Goal: Task Accomplishment & Management: Complete application form

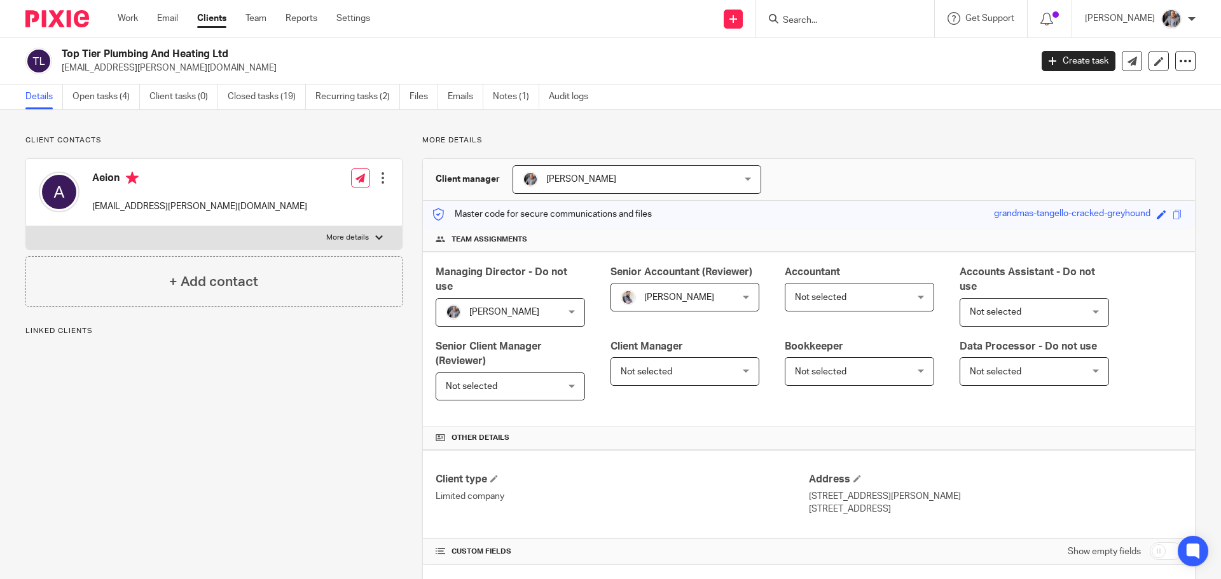
click at [106, 97] on link "Open tasks (4)" at bounding box center [106, 97] width 67 height 25
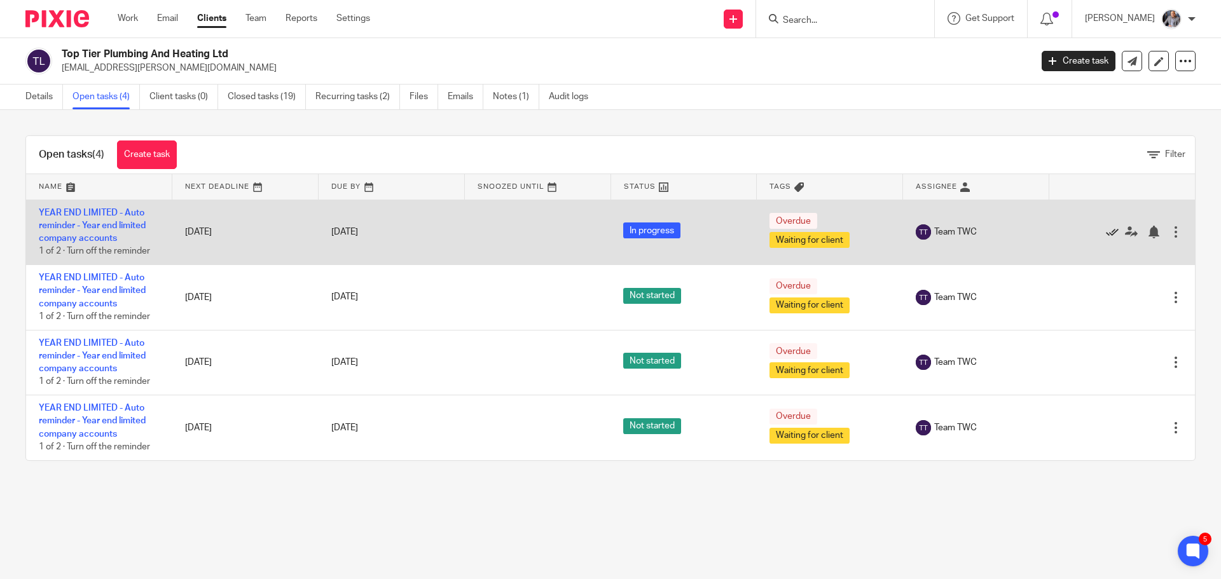
click at [1106, 230] on icon at bounding box center [1112, 232] width 13 height 13
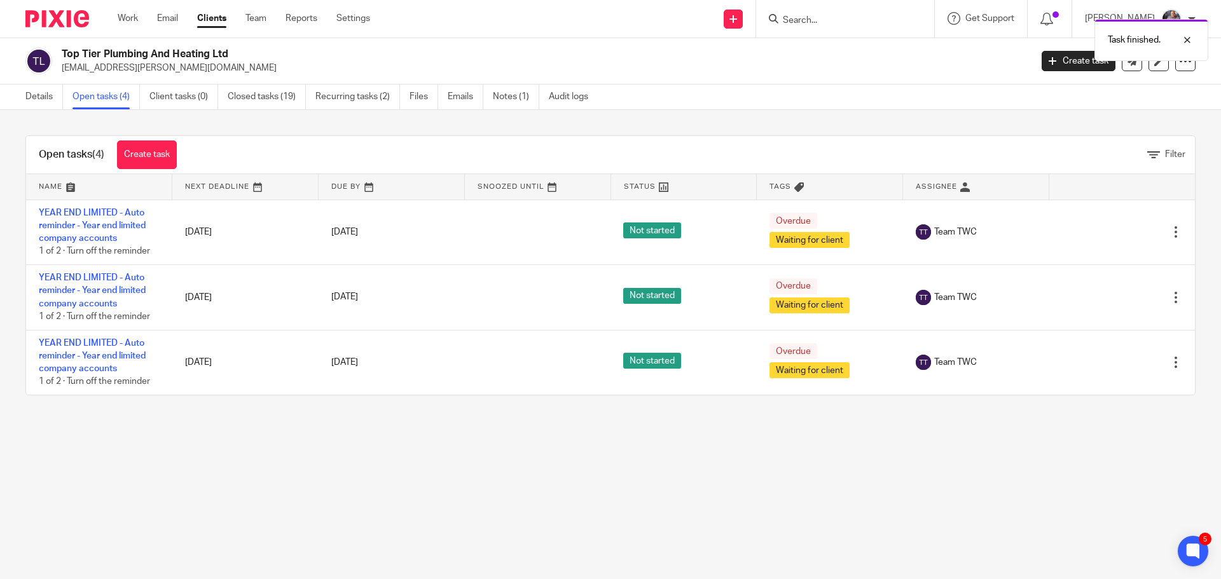
click at [1106, 230] on icon at bounding box center [1112, 232] width 13 height 13
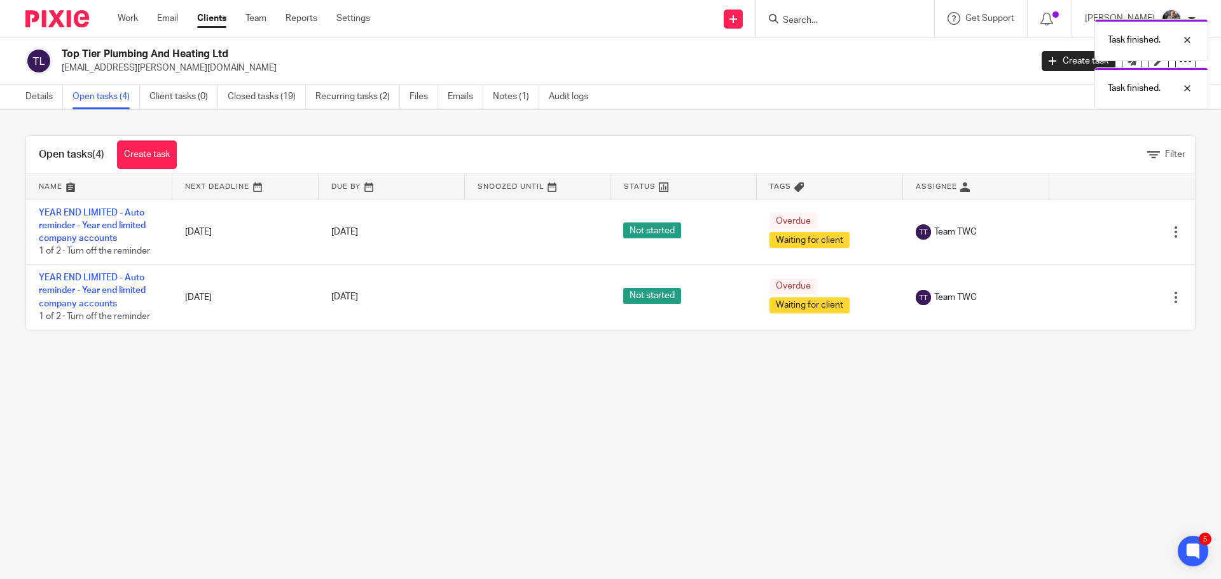
click at [1106, 230] on icon at bounding box center [1112, 232] width 13 height 13
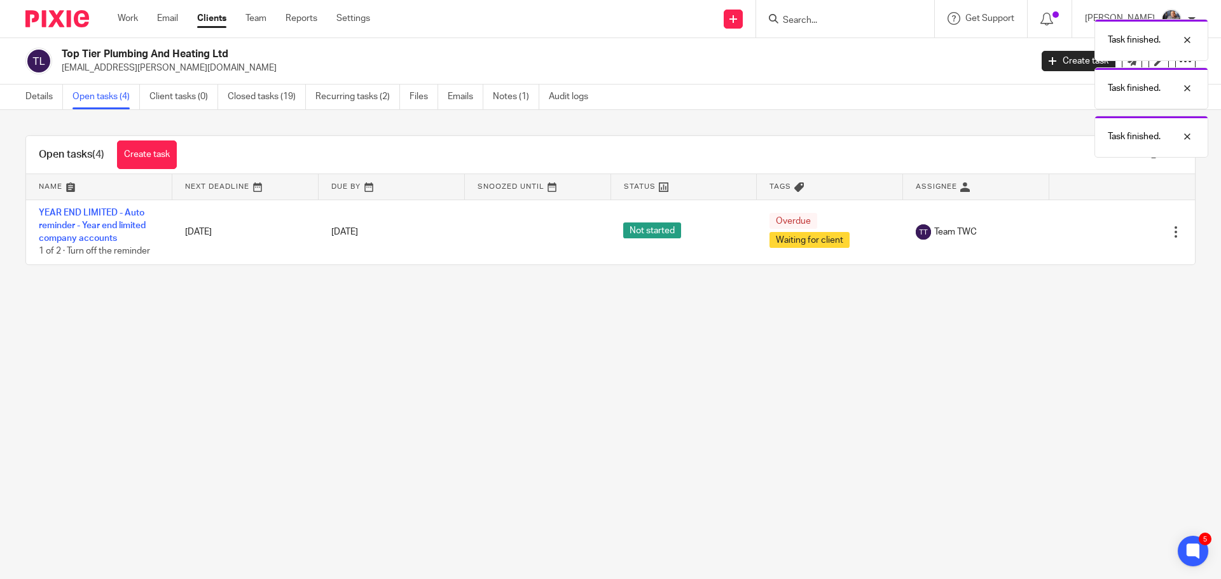
click at [1106, 230] on icon at bounding box center [1112, 232] width 13 height 13
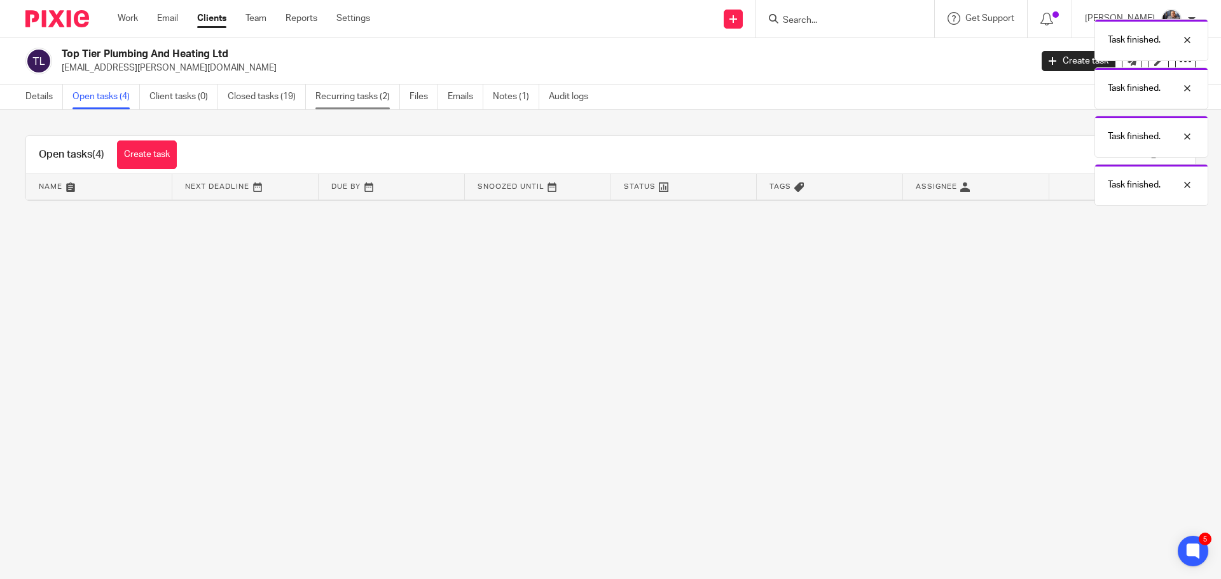
click at [338, 103] on link "Recurring tasks (2)" at bounding box center [358, 97] width 85 height 25
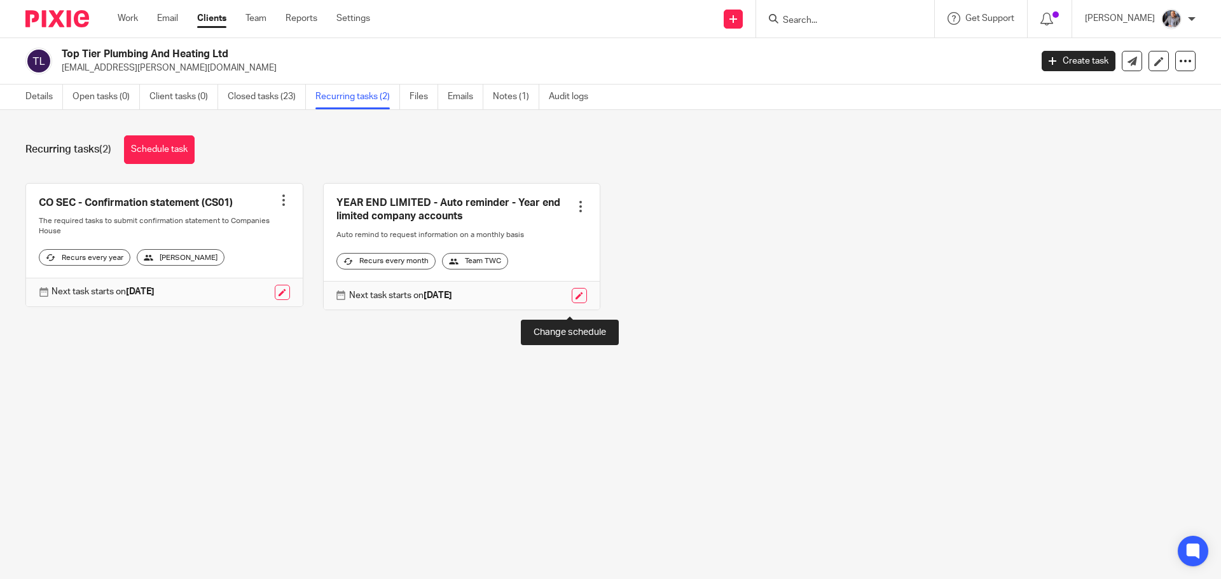
click at [572, 302] on link at bounding box center [579, 295] width 15 height 15
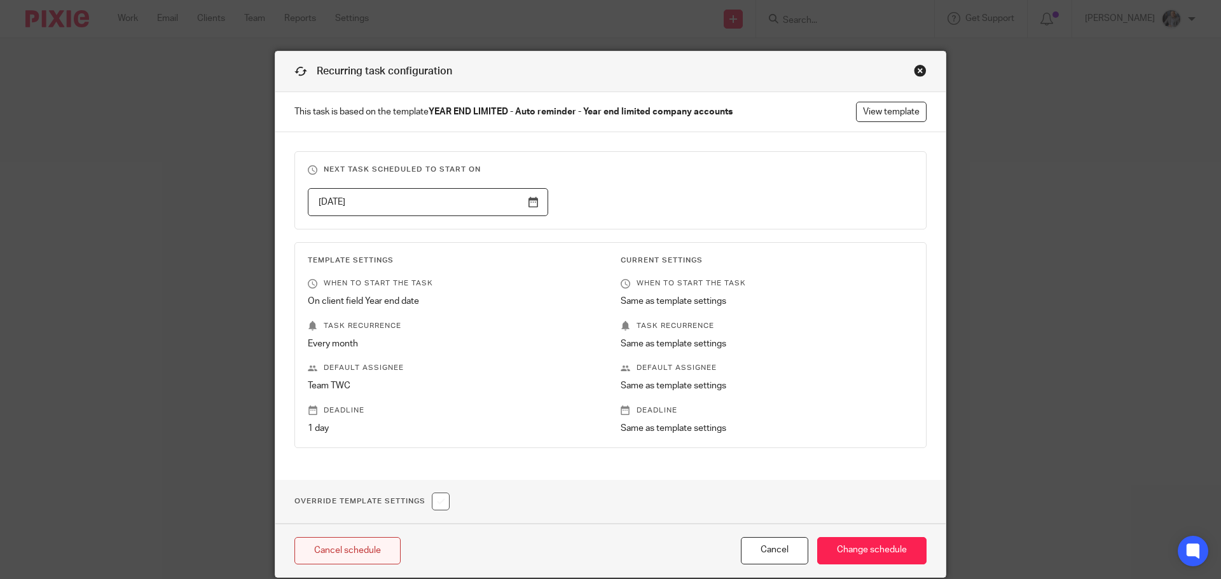
click at [342, 548] on link "Cancel schedule" at bounding box center [348, 550] width 106 height 27
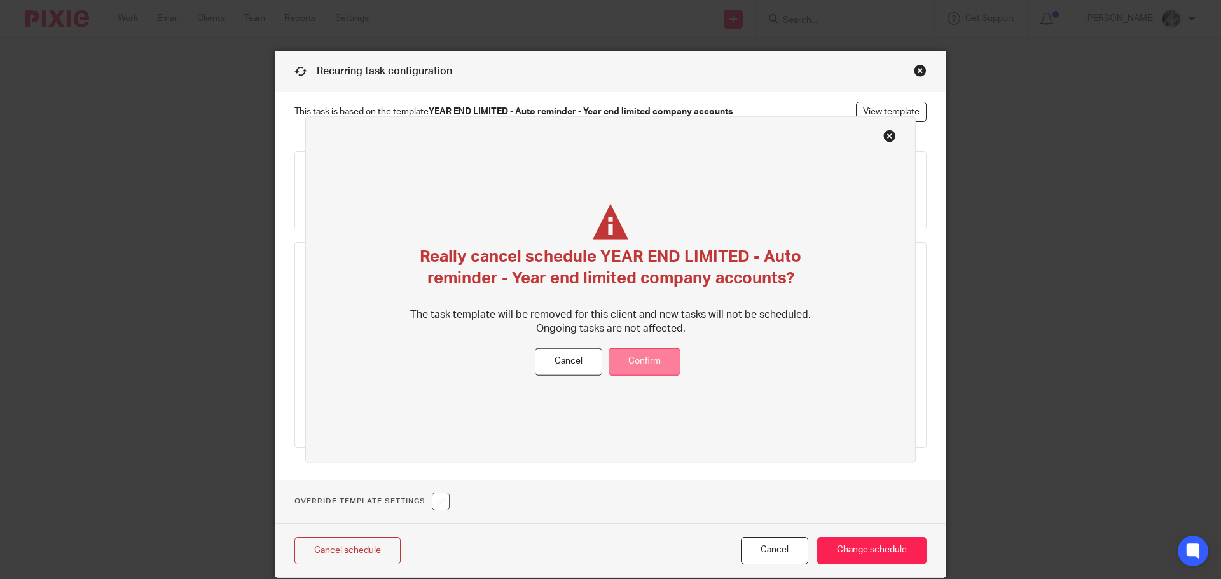
click at [660, 368] on button "Confirm" at bounding box center [645, 362] width 72 height 27
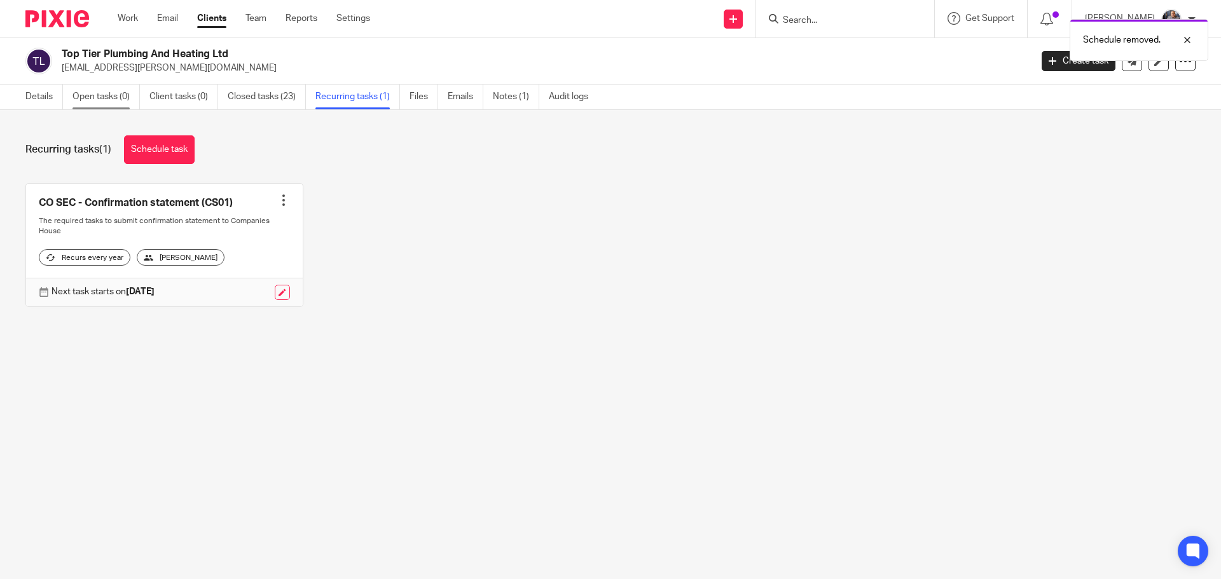
click at [96, 103] on link "Open tasks (0)" at bounding box center [106, 97] width 67 height 25
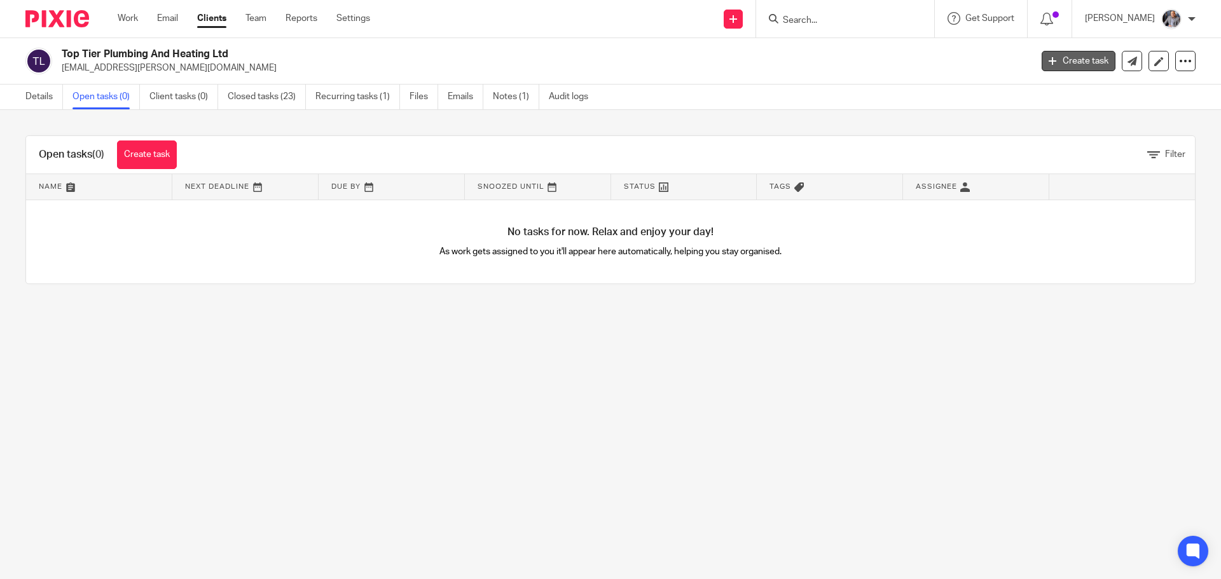
click at [1064, 59] on link "Create task" at bounding box center [1079, 61] width 74 height 20
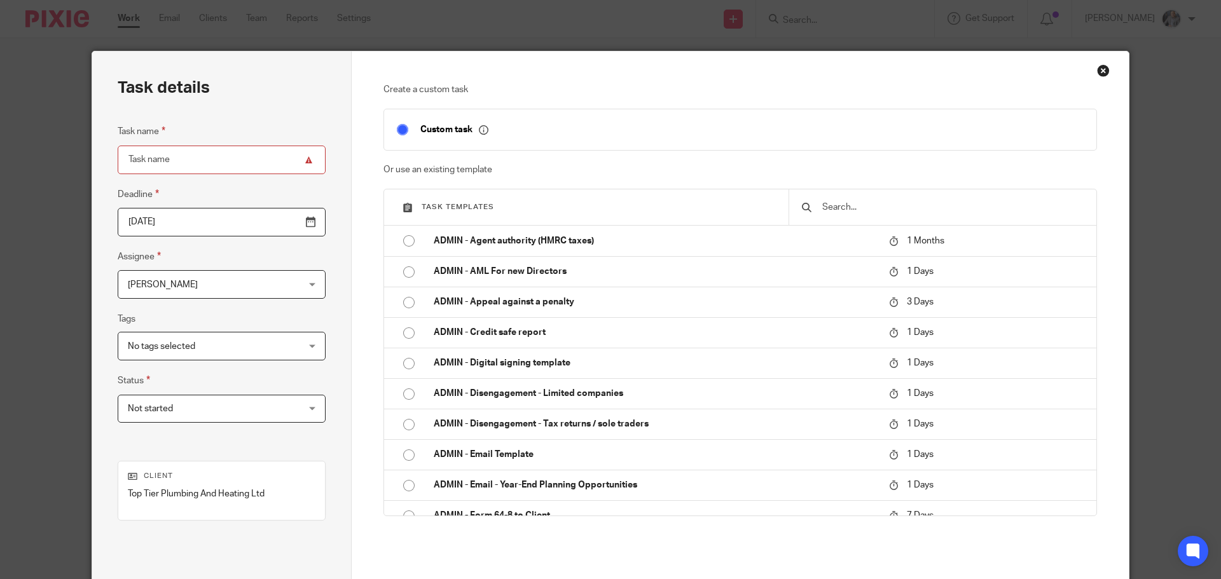
click at [853, 205] on input "text" at bounding box center [952, 207] width 263 height 14
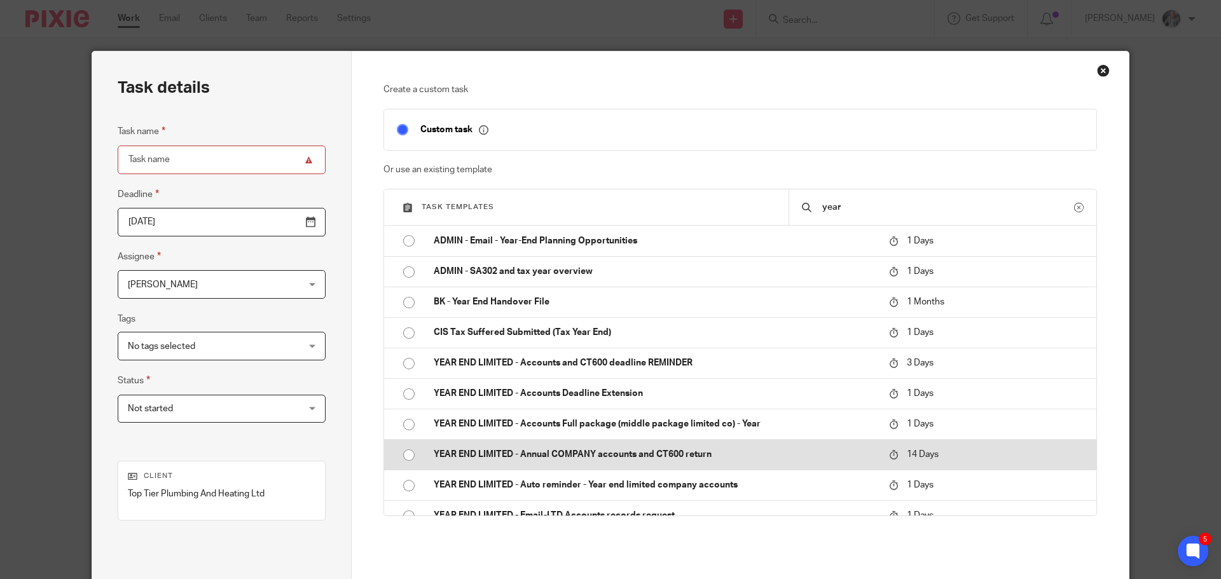
type input "year"
click at [610, 453] on p "YEAR END LIMITED - Annual COMPANY accounts and CT600 return" at bounding box center [655, 454] width 443 height 13
type input "2025-10-03"
type input "YEAR END LIMITED - Annual COMPANY accounts and CT600 return"
checkbox input "false"
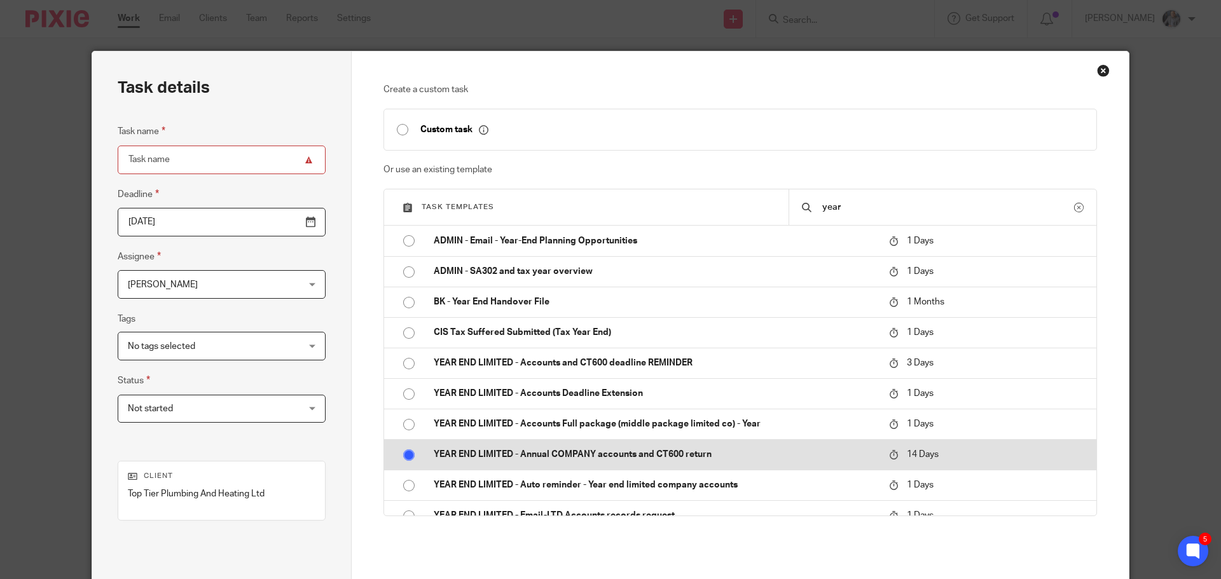
radio input "true"
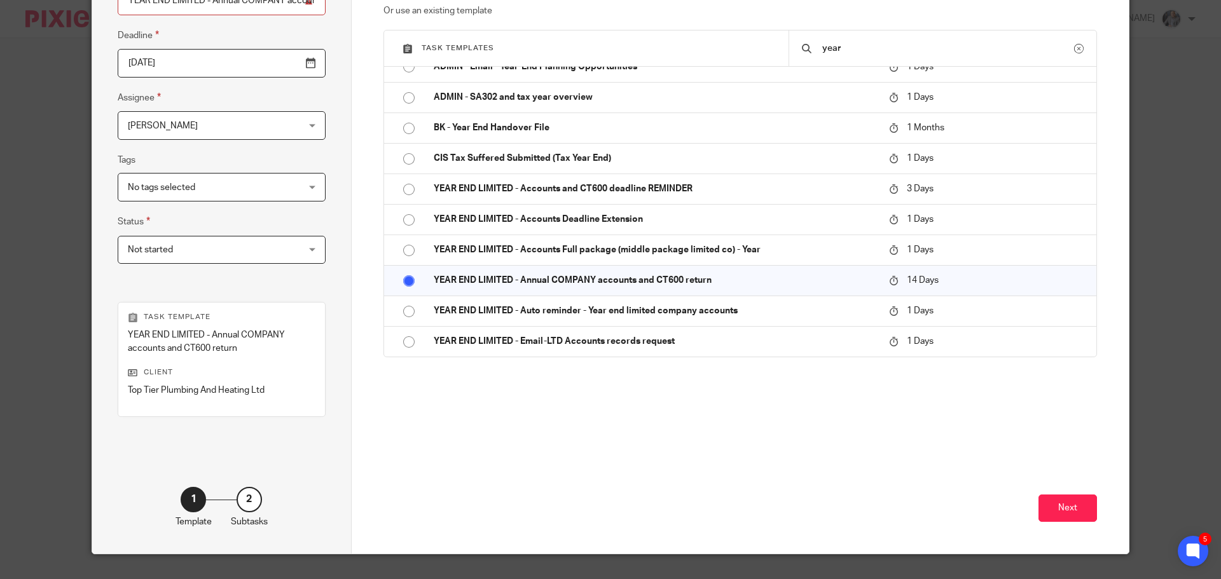
scroll to position [185, 0]
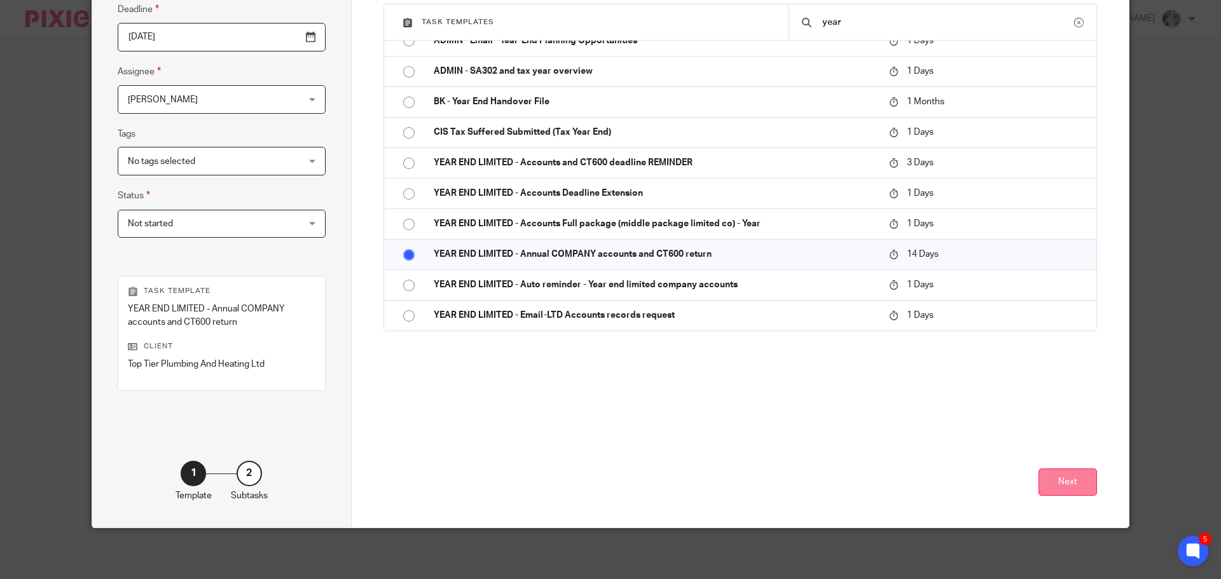
click at [1071, 482] on button "Next" at bounding box center [1068, 482] width 59 height 27
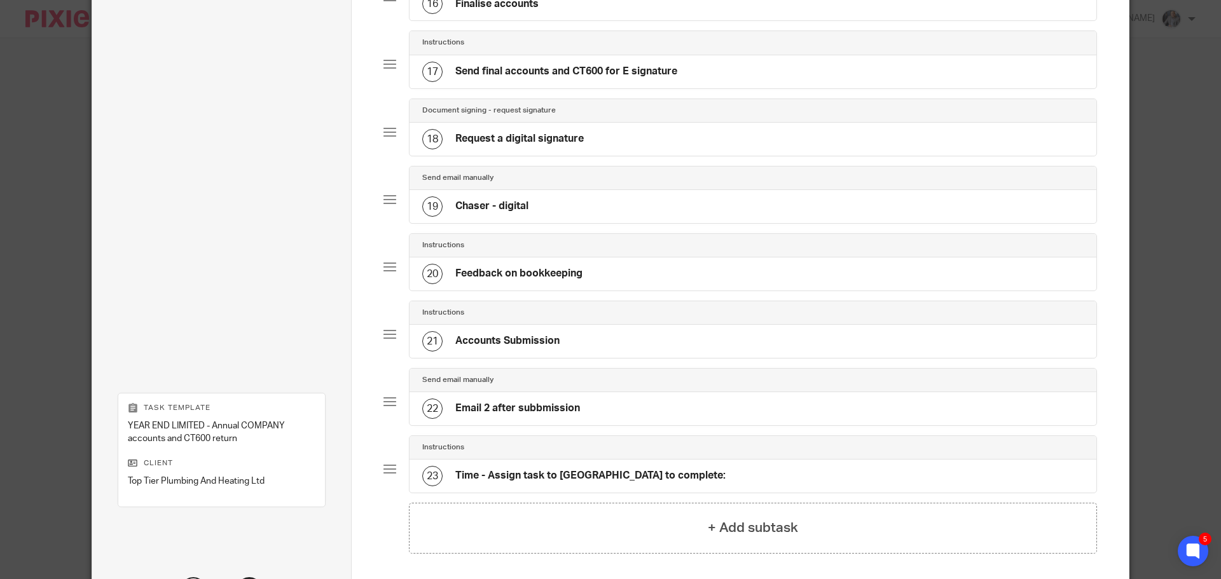
scroll to position [1272, 0]
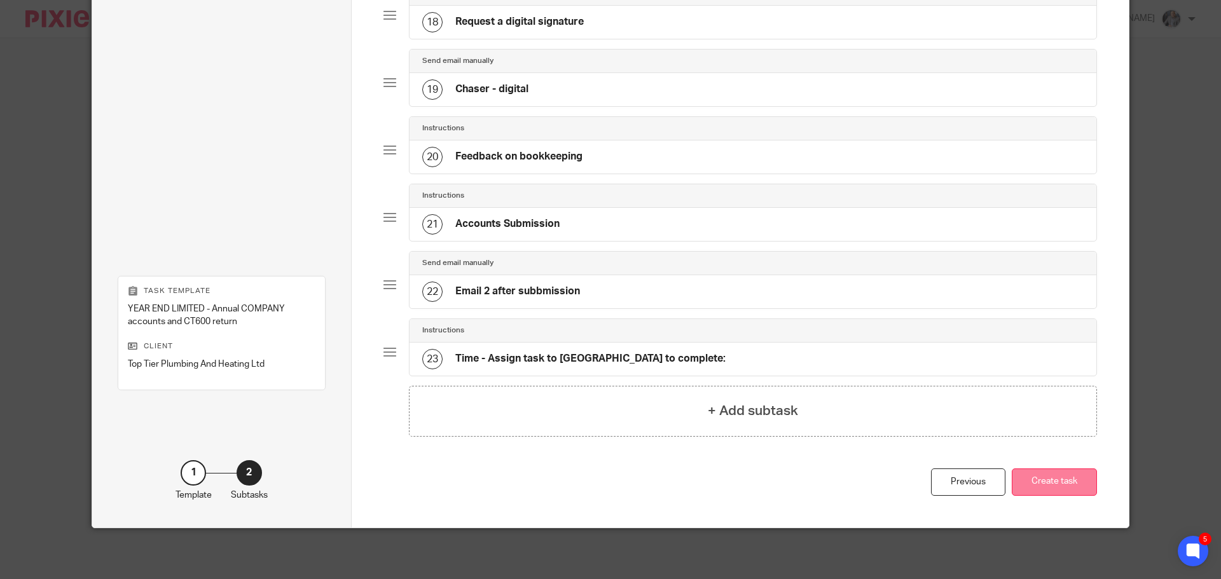
click at [1062, 484] on button "Create task" at bounding box center [1054, 482] width 85 height 27
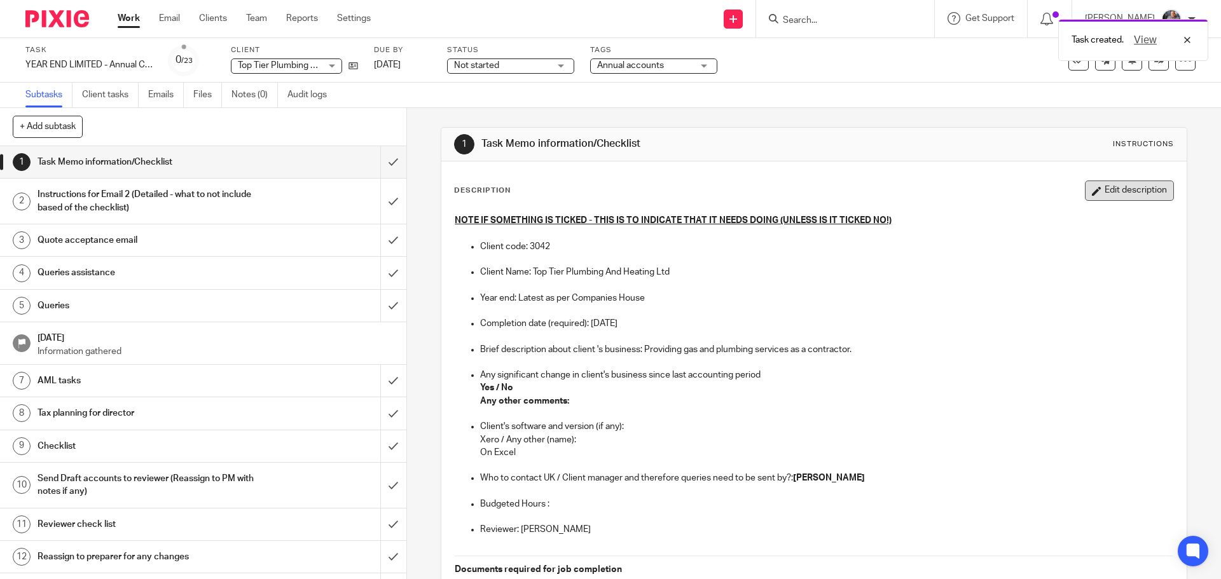
click at [1108, 197] on button "Edit description" at bounding box center [1129, 191] width 89 height 20
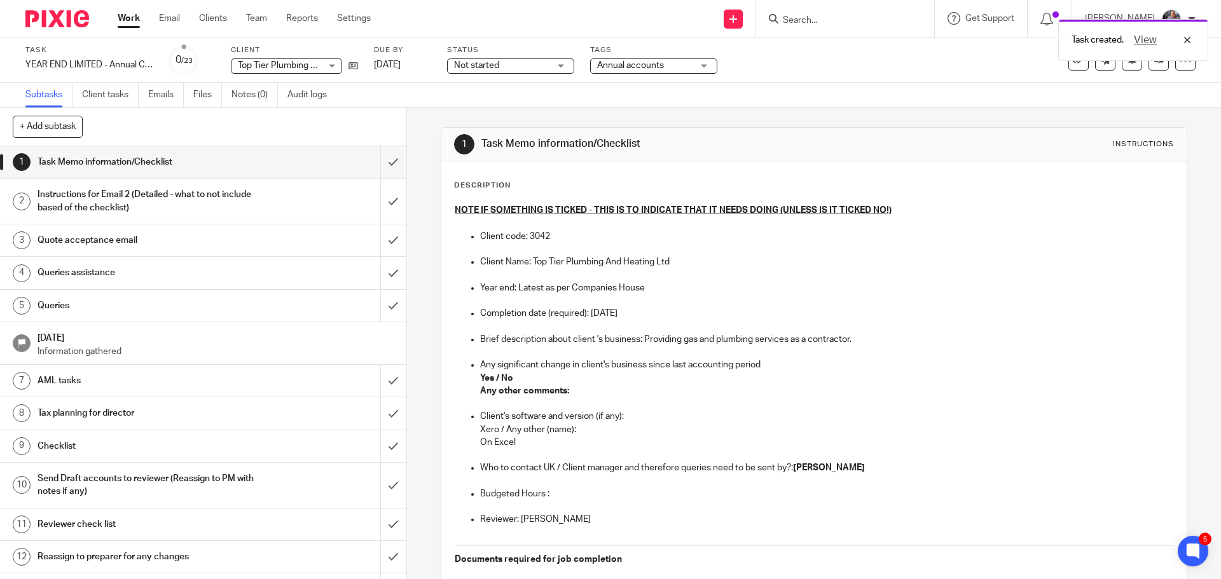
click at [496, 378] on strong "Yes / No" at bounding box center [496, 378] width 33 height 9
click at [507, 378] on strong "Yes / No" at bounding box center [496, 378] width 33 height 9
click at [593, 391] on p "Any other comments:" at bounding box center [826, 391] width 693 height 13
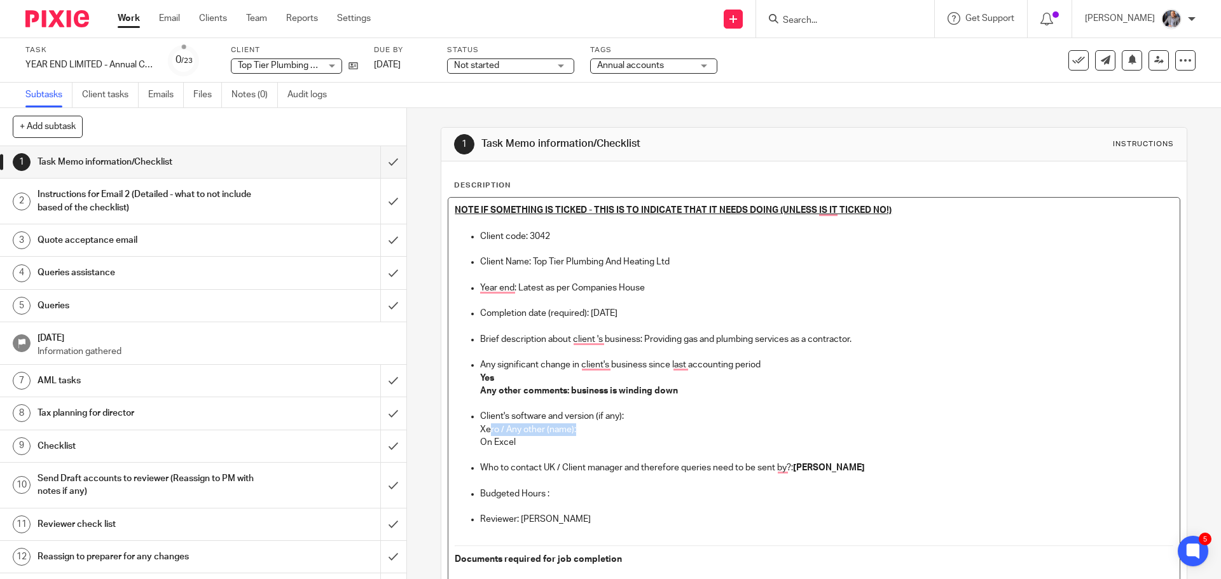
drag, startPoint x: 588, startPoint y: 427, endPoint x: 486, endPoint y: 429, distance: 102.4
click at [486, 429] on p "Xero / Any other (name):" at bounding box center [826, 430] width 693 height 13
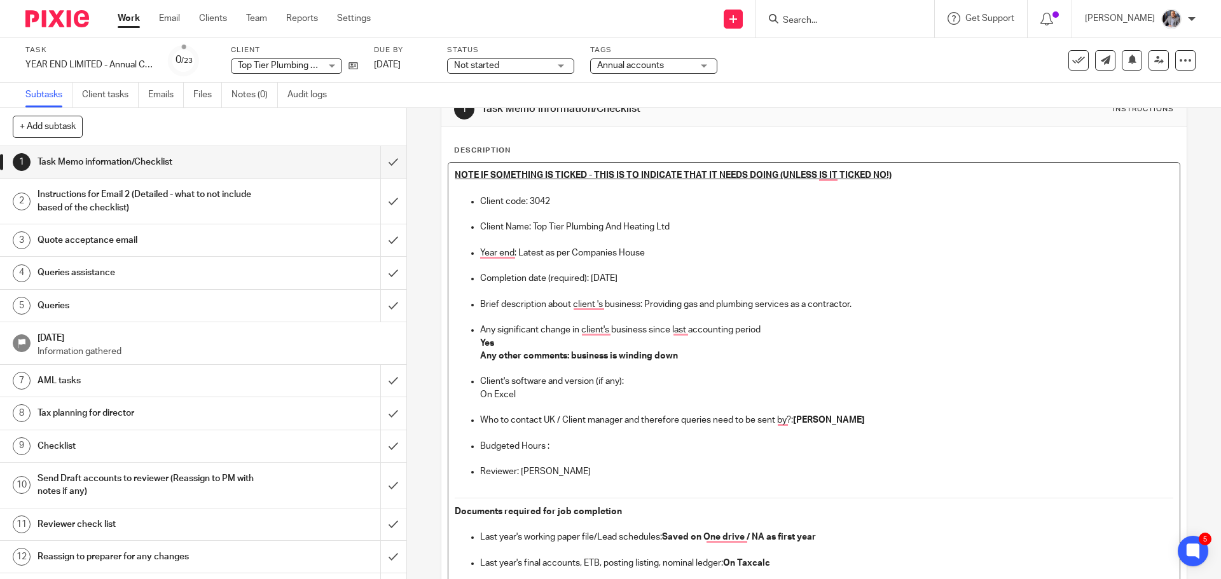
scroll to position [64, 0]
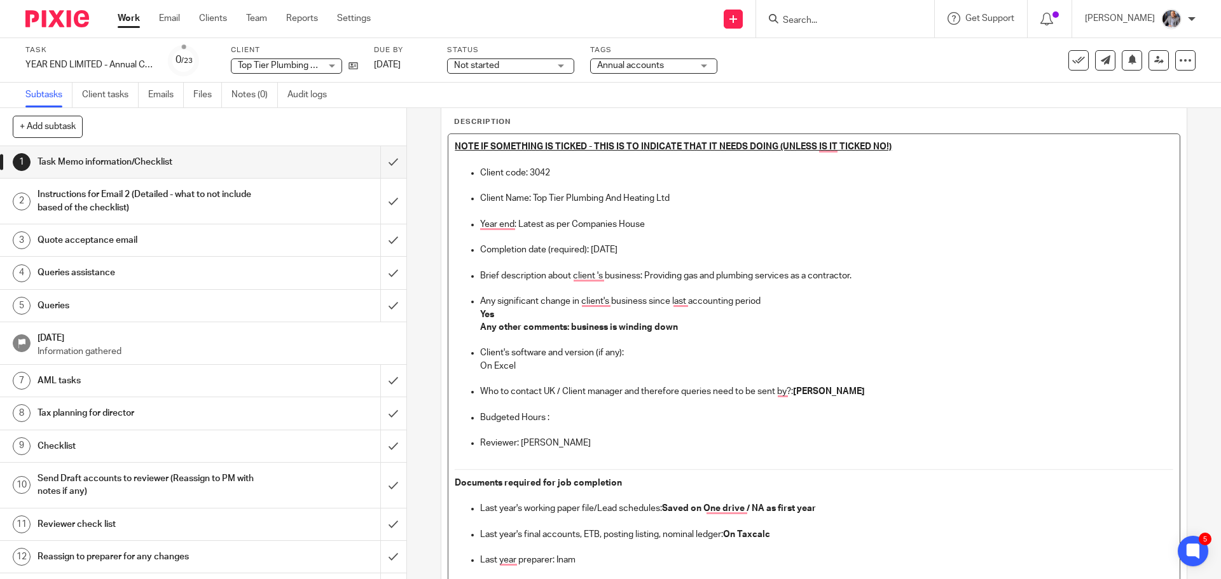
click at [578, 417] on p "Budgeted Hours :" at bounding box center [826, 418] width 693 height 13
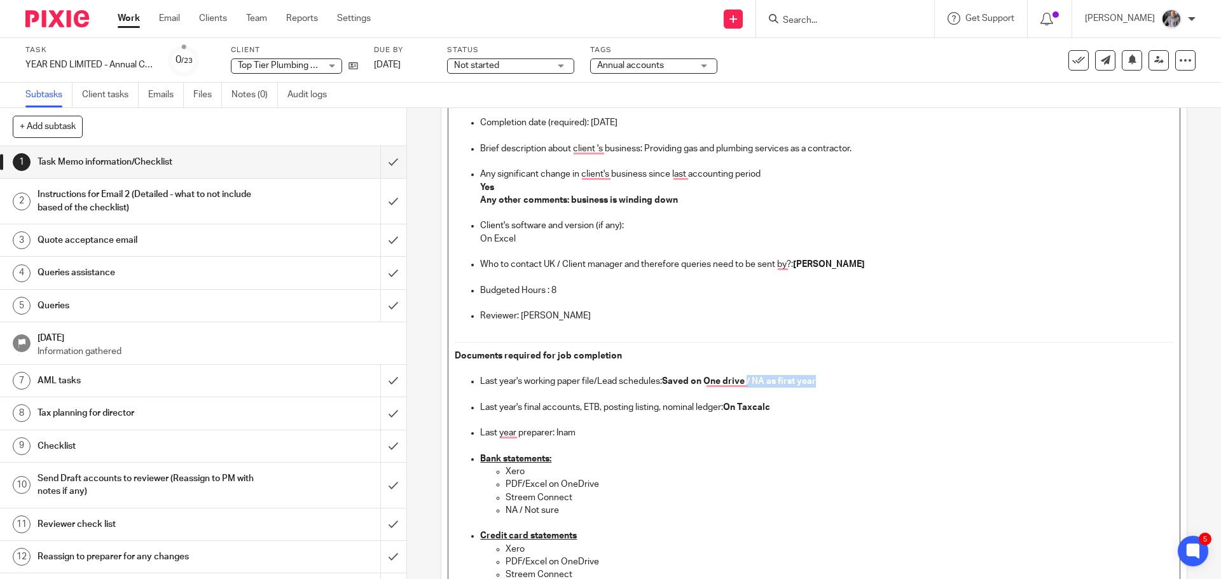
drag, startPoint x: 747, startPoint y: 379, endPoint x: 850, endPoint y: 379, distance: 103.7
click at [850, 379] on p "Last year's working paper file/Lead schedules: Saved on One drive / NA as first…" at bounding box center [826, 381] width 693 height 13
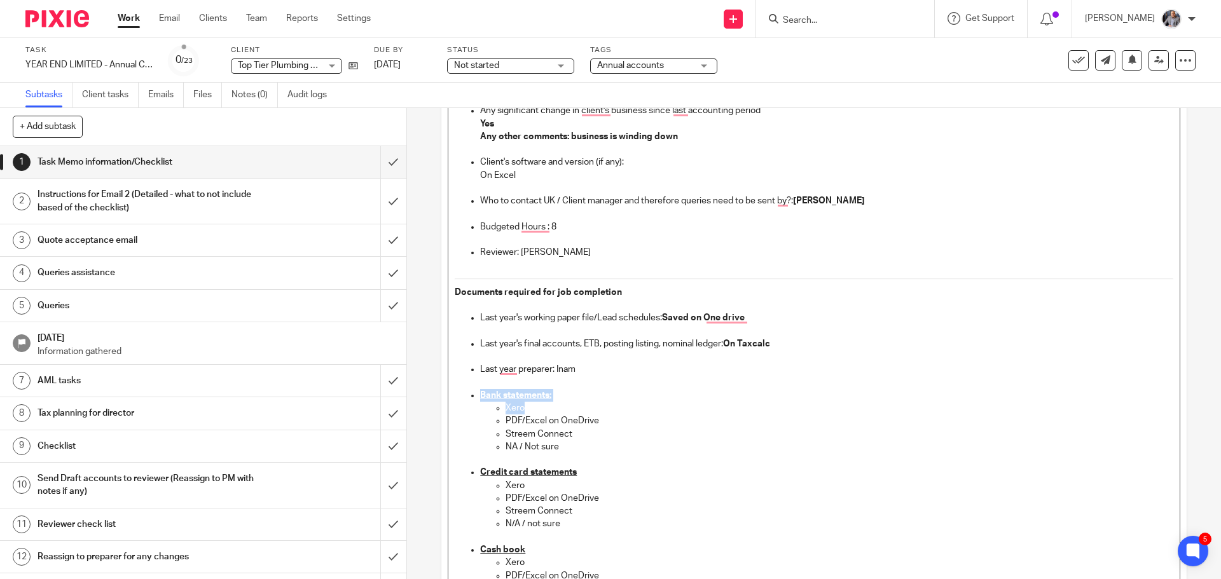
drag, startPoint x: 544, startPoint y: 407, endPoint x: 475, endPoint y: 399, distance: 69.8
click at [475, 399] on ul "Last year's working paper file/Lead schedules: Saved on One drive Last year's f…" at bounding box center [814, 389] width 718 height 155
click at [534, 408] on p "Xero" at bounding box center [839, 408] width 667 height 13
drag, startPoint x: 534, startPoint y: 408, endPoint x: 498, endPoint y: 407, distance: 36.3
click at [498, 407] on ul "Xero PDF/Excel on OneDrive Streem Connect NA / Not sure" at bounding box center [826, 428] width 693 height 52
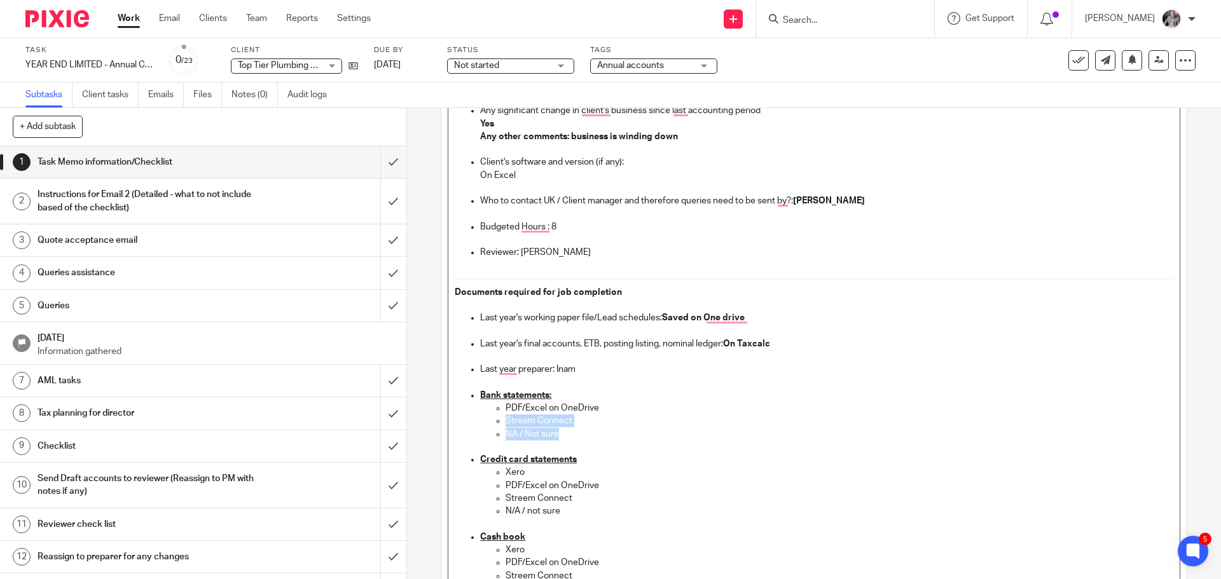
drag, startPoint x: 560, startPoint y: 435, endPoint x: 504, endPoint y: 422, distance: 56.8
click at [504, 422] on ul "PDF/Excel on OneDrive Streem Connect NA / Not sure" at bounding box center [826, 421] width 693 height 39
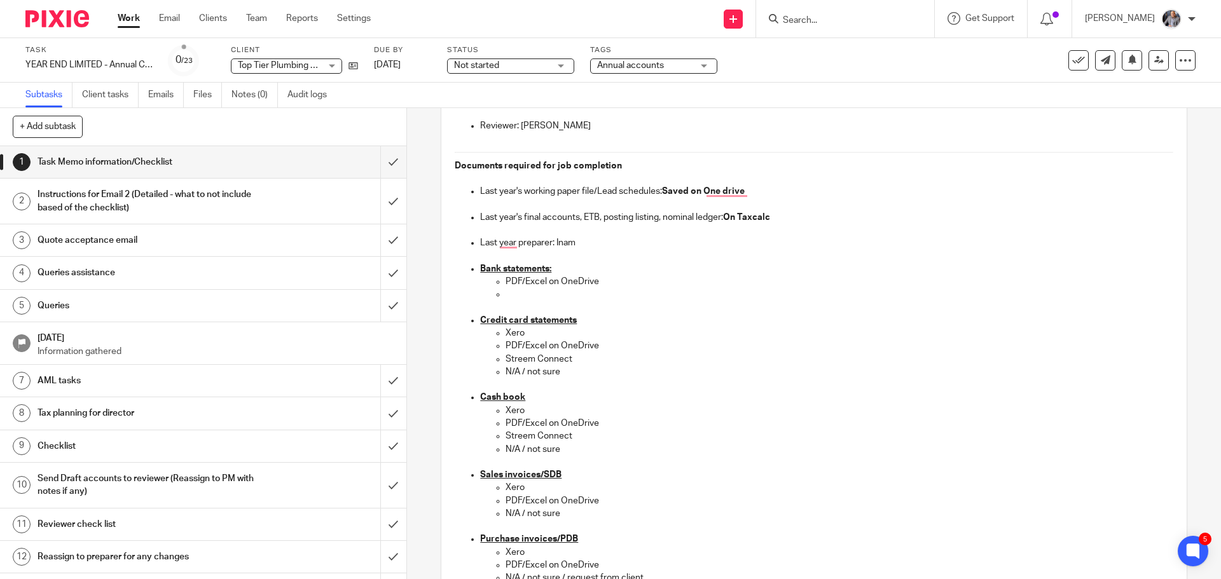
scroll to position [382, 0]
drag, startPoint x: 578, startPoint y: 357, endPoint x: 475, endPoint y: 336, distance: 105.2
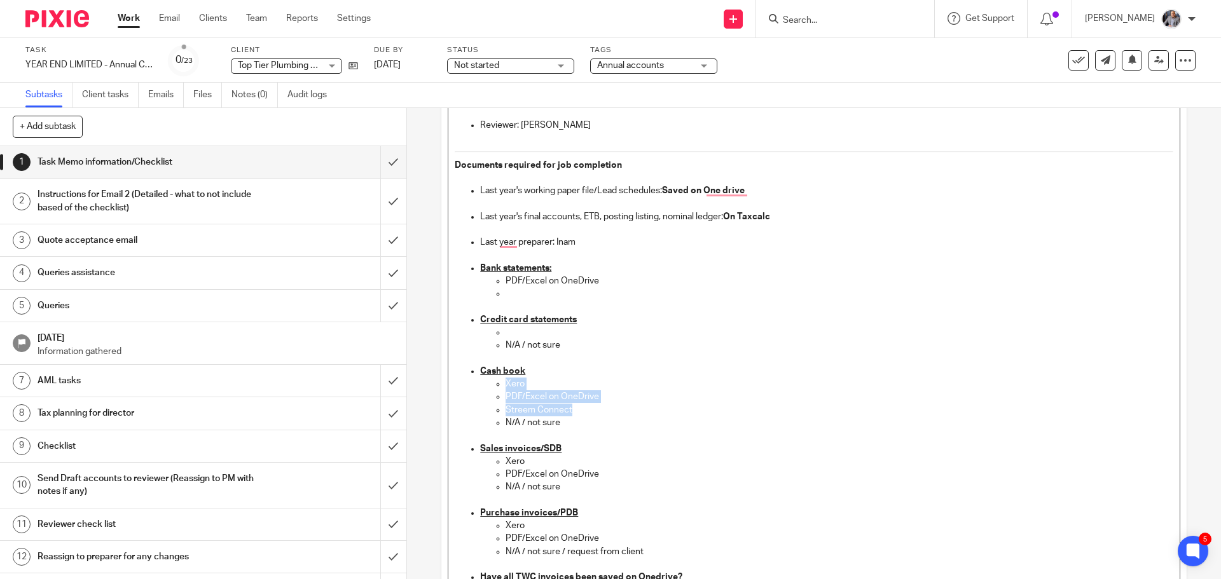
drag, startPoint x: 579, startPoint y: 407, endPoint x: 499, endPoint y: 388, distance: 83.0
click at [499, 388] on ul "Xero PDF/Excel on OneDrive Streem Connect N/A / not sure" at bounding box center [826, 410] width 693 height 64
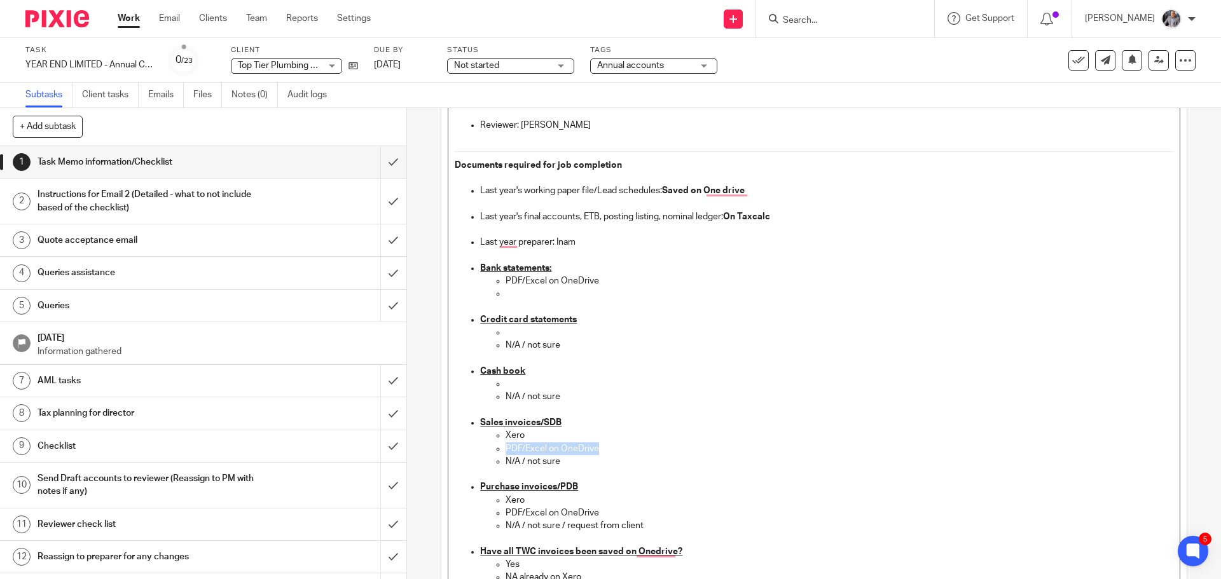
drag, startPoint x: 607, startPoint y: 450, endPoint x: 519, endPoint y: 429, distance: 90.3
click at [519, 429] on ul "Xero PDF/Excel on OneDrive N/A / not sure" at bounding box center [826, 448] width 693 height 39
click at [533, 436] on p "Xero" at bounding box center [839, 435] width 667 height 13
drag, startPoint x: 600, startPoint y: 454, endPoint x: 511, endPoint y: 436, distance: 90.3
click at [508, 436] on ul "Xero PDF/Excel on OneDrive N/A / not sure" at bounding box center [826, 448] width 693 height 39
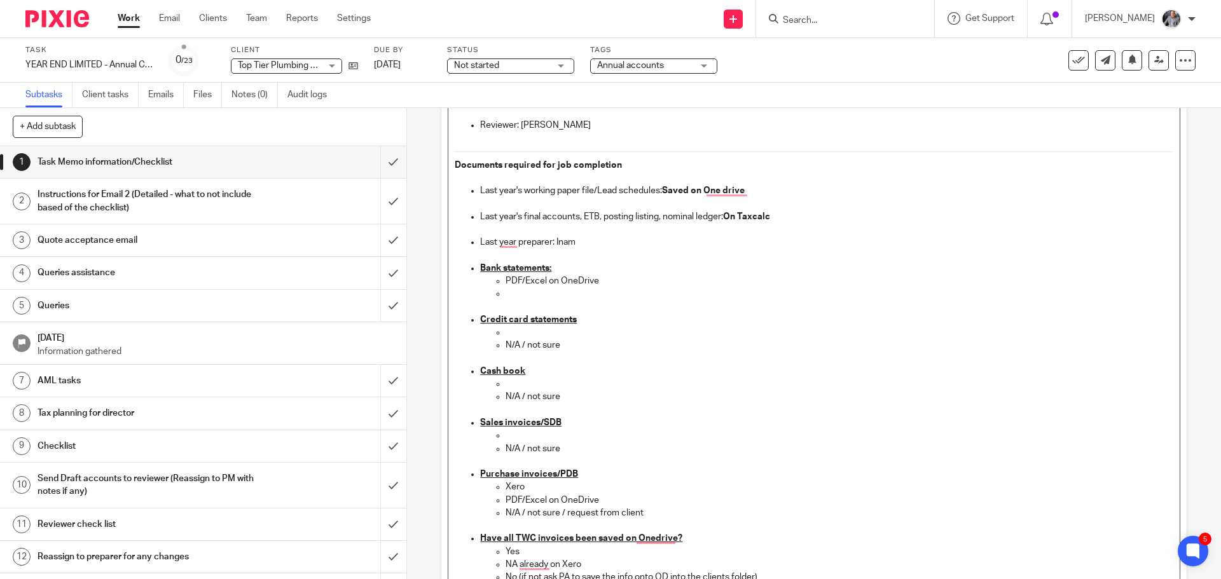
click at [565, 447] on p "N/A / not sure" at bounding box center [839, 449] width 667 height 13
drag, startPoint x: 618, startPoint y: 499, endPoint x: 489, endPoint y: 490, distance: 128.8
click at [489, 490] on ul "Xero PDF/Excel on OneDrive N/A / not sure / request from client" at bounding box center [826, 507] width 693 height 52
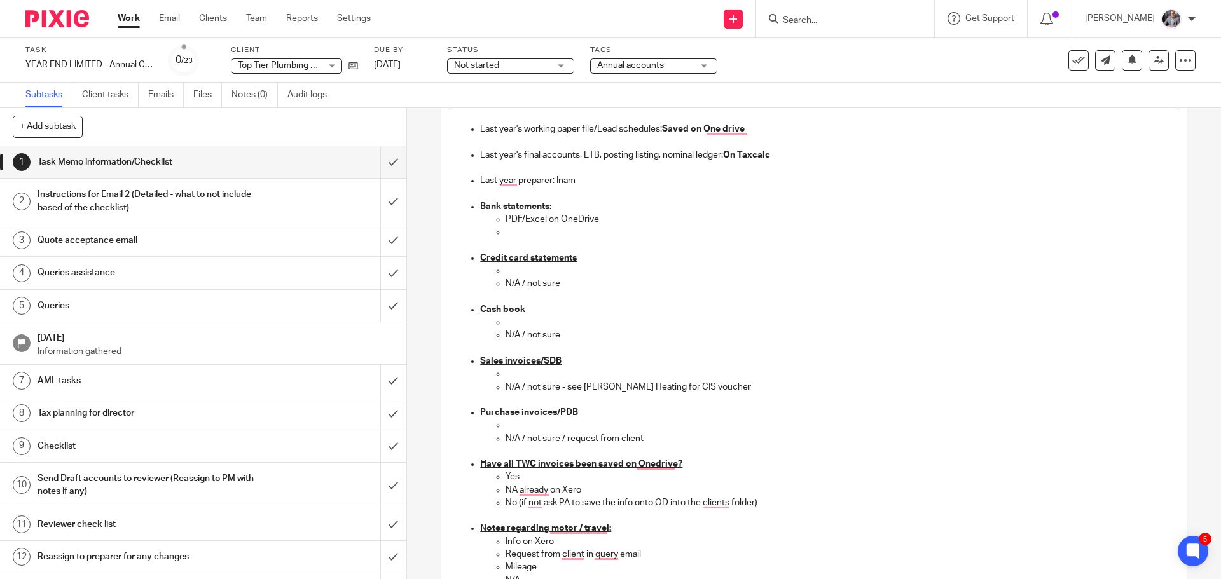
scroll to position [509, 0]
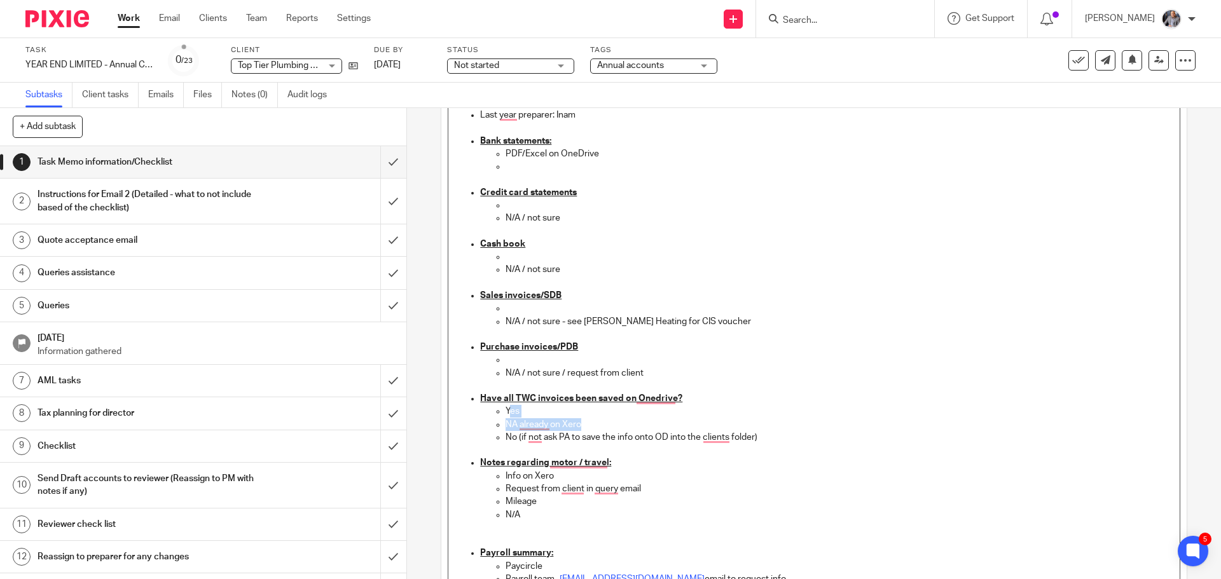
drag, startPoint x: 534, startPoint y: 417, endPoint x: 508, endPoint y: 414, distance: 26.2
click at [508, 414] on ul "Yes NA already on Xero No (if not ask PA to save the info onto OD into the clie…" at bounding box center [826, 431] width 693 height 52
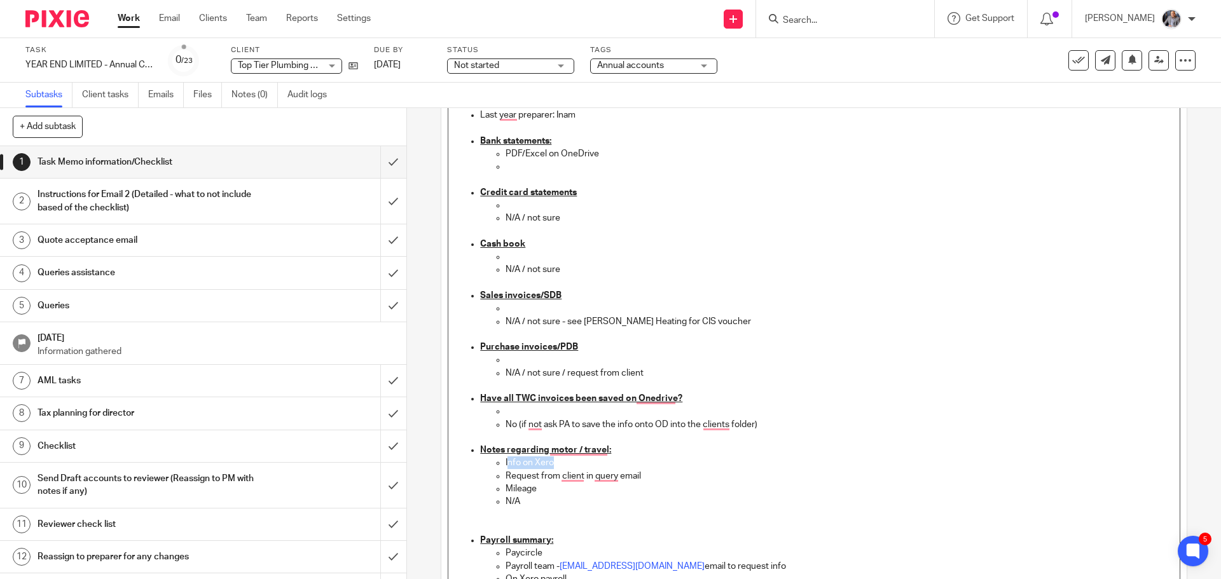
drag, startPoint x: 564, startPoint y: 464, endPoint x: 506, endPoint y: 461, distance: 58.6
click at [506, 461] on p "Info on Xero" at bounding box center [839, 463] width 667 height 13
drag, startPoint x: 542, startPoint y: 489, endPoint x: 520, endPoint y: 478, distance: 23.9
click at [518, 477] on ul "I Request from client in query email Mileage N/A" at bounding box center [826, 496] width 693 height 78
click at [538, 490] on p "Mileage" at bounding box center [839, 489] width 667 height 13
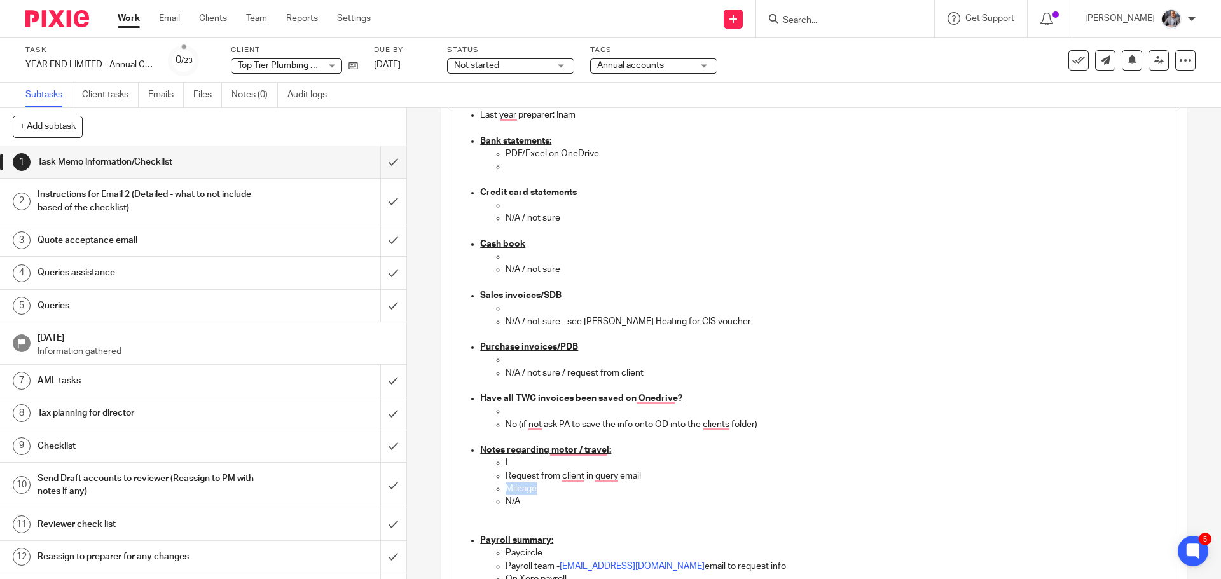
drag, startPoint x: 538, startPoint y: 490, endPoint x: 505, endPoint y: 489, distance: 33.1
click at [506, 489] on p "Mileage" at bounding box center [839, 489] width 667 height 13
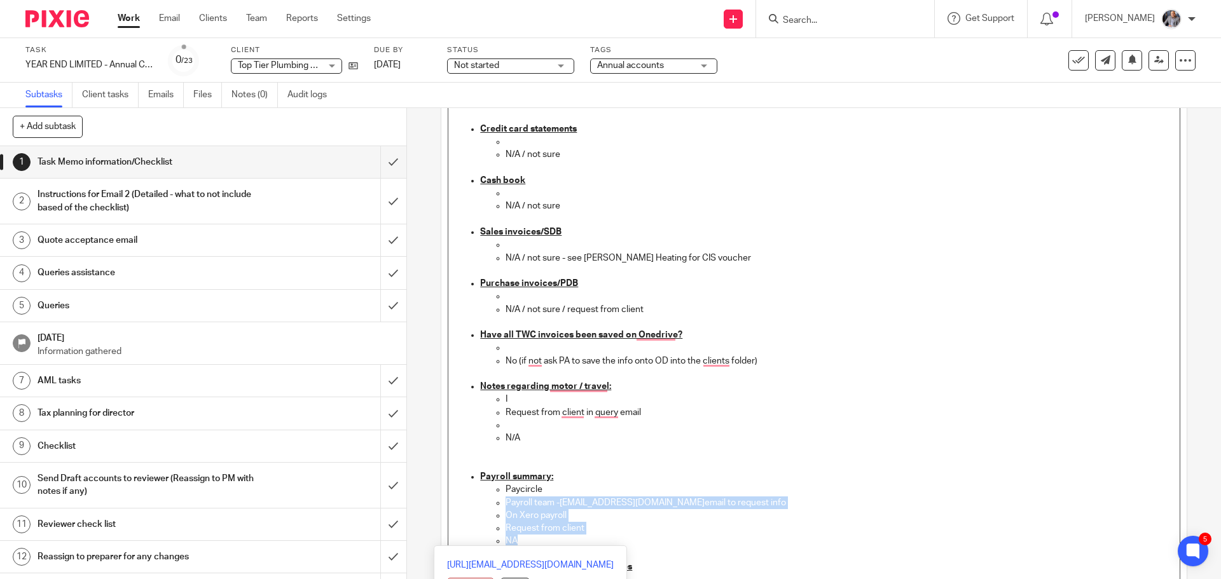
drag, startPoint x: 557, startPoint y: 491, endPoint x: 592, endPoint y: 537, distance: 58.1
click at [592, 537] on ul "Paycircle Payroll team - payroll@togetherwecount.co.uk email to request info On…" at bounding box center [826, 515] width 693 height 64
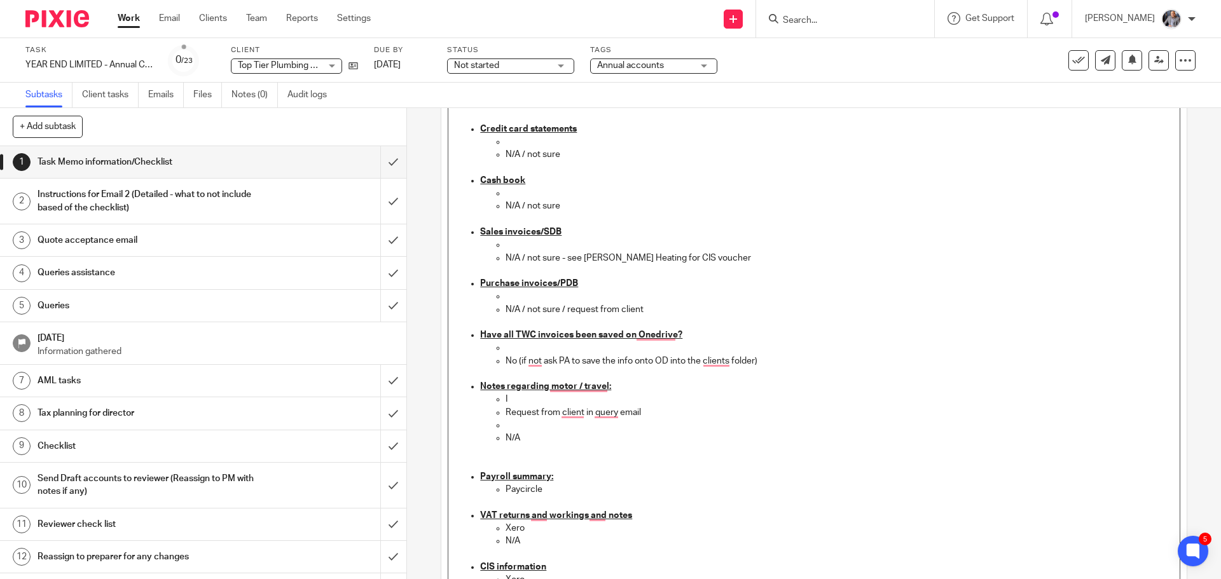
scroll to position [636, 0]
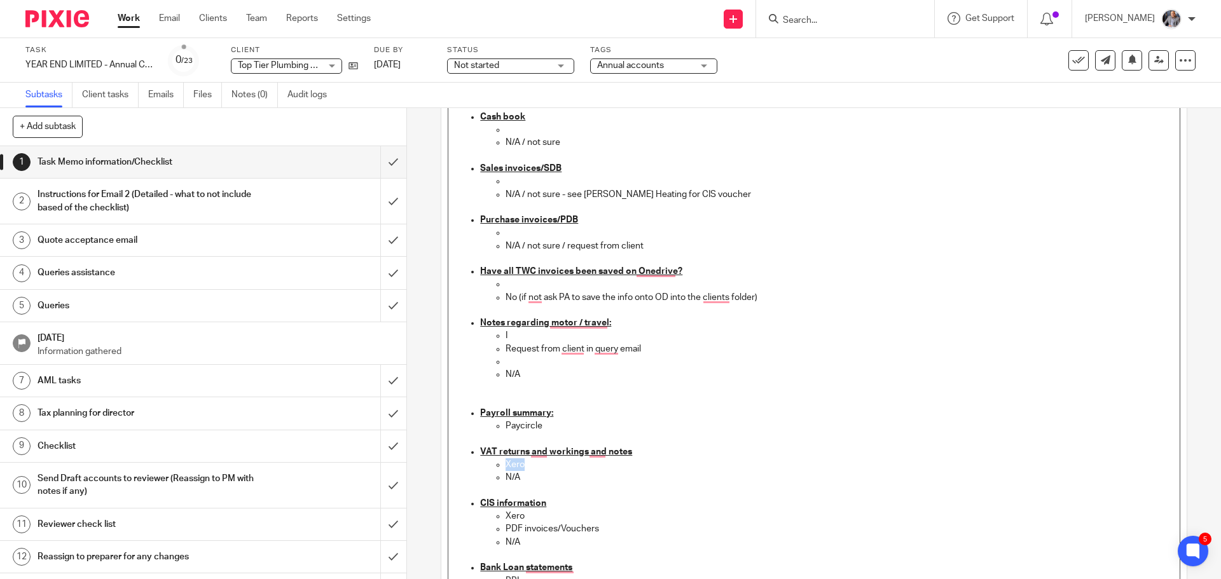
drag, startPoint x: 529, startPoint y: 466, endPoint x: 502, endPoint y: 461, distance: 27.7
click at [506, 461] on p "Xero" at bounding box center [839, 465] width 667 height 13
drag, startPoint x: 601, startPoint y: 530, endPoint x: 493, endPoint y: 522, distance: 108.5
click at [493, 522] on ul "Xero PDF invoices/Vouchers N/A" at bounding box center [826, 536] width 693 height 52
click at [527, 528] on p "N/A" at bounding box center [839, 529] width 667 height 13
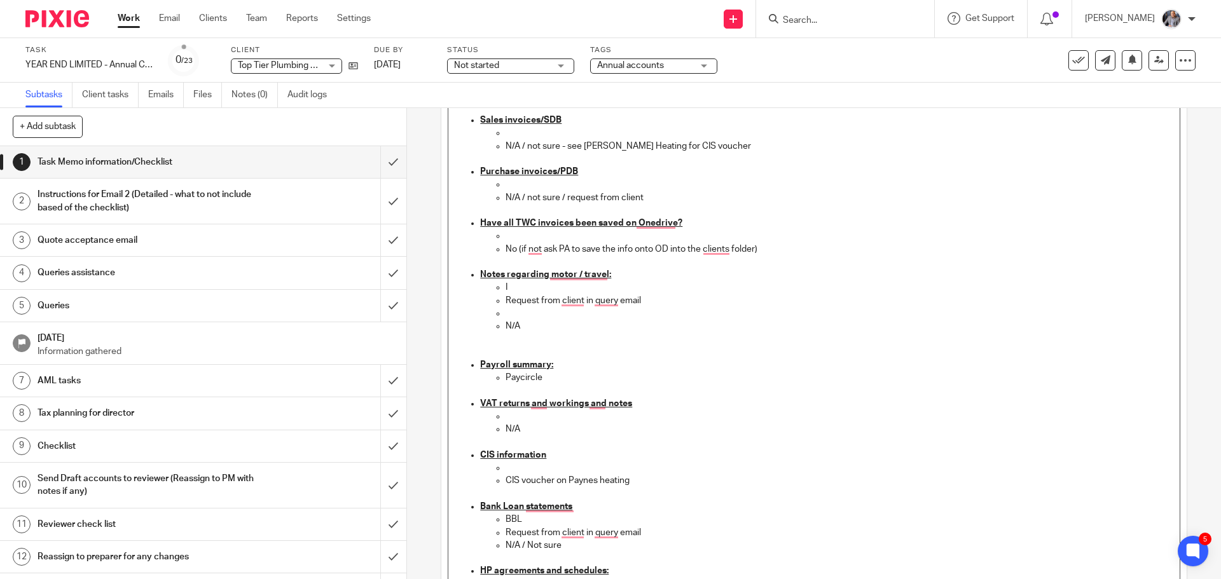
scroll to position [763, 0]
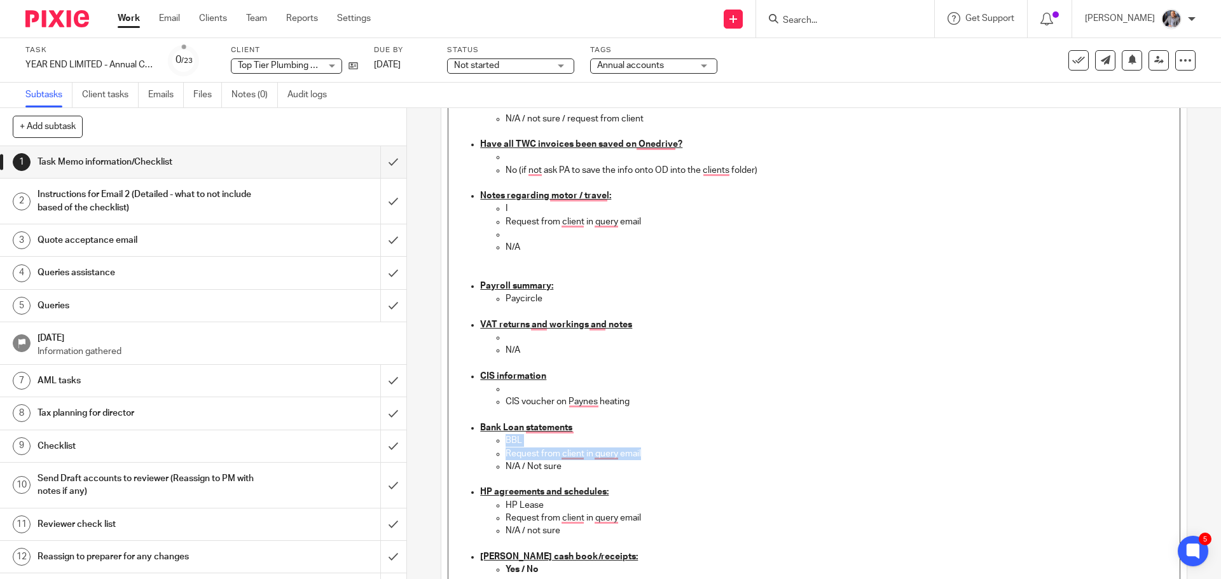
drag, startPoint x: 651, startPoint y: 452, endPoint x: 483, endPoint y: 446, distance: 168.0
click at [483, 446] on ul "BBL Request from client in query email N/A / Not sure" at bounding box center [826, 453] width 693 height 39
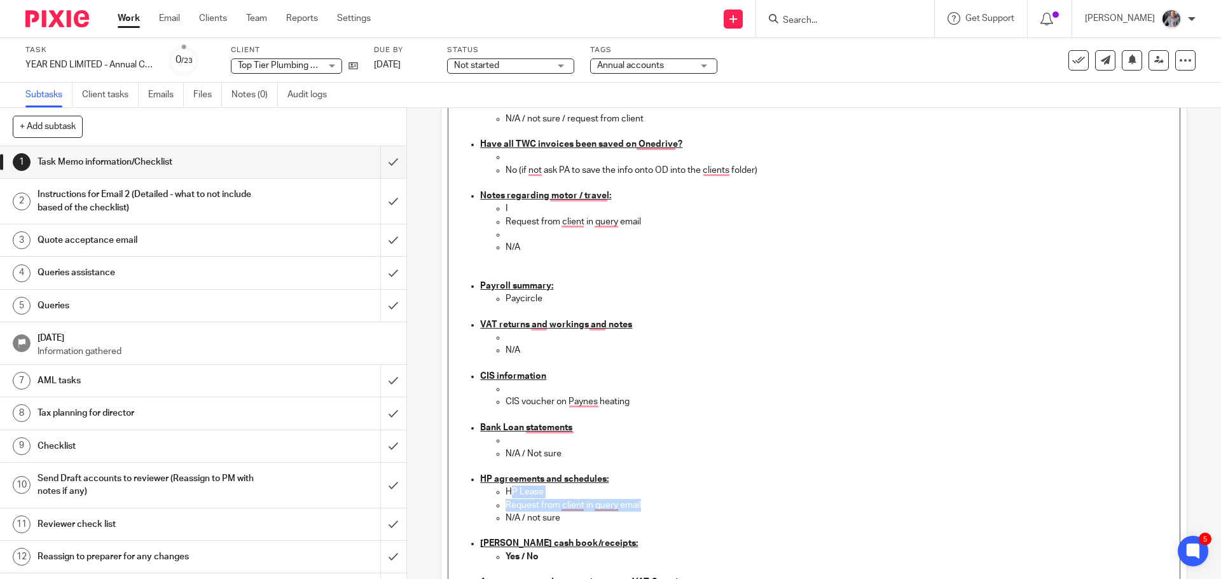
drag, startPoint x: 642, startPoint y: 508, endPoint x: 510, endPoint y: 495, distance: 133.6
click at [510, 495] on ul "HP Lease Request from client in query email N/A / not sure" at bounding box center [826, 512] width 693 height 52
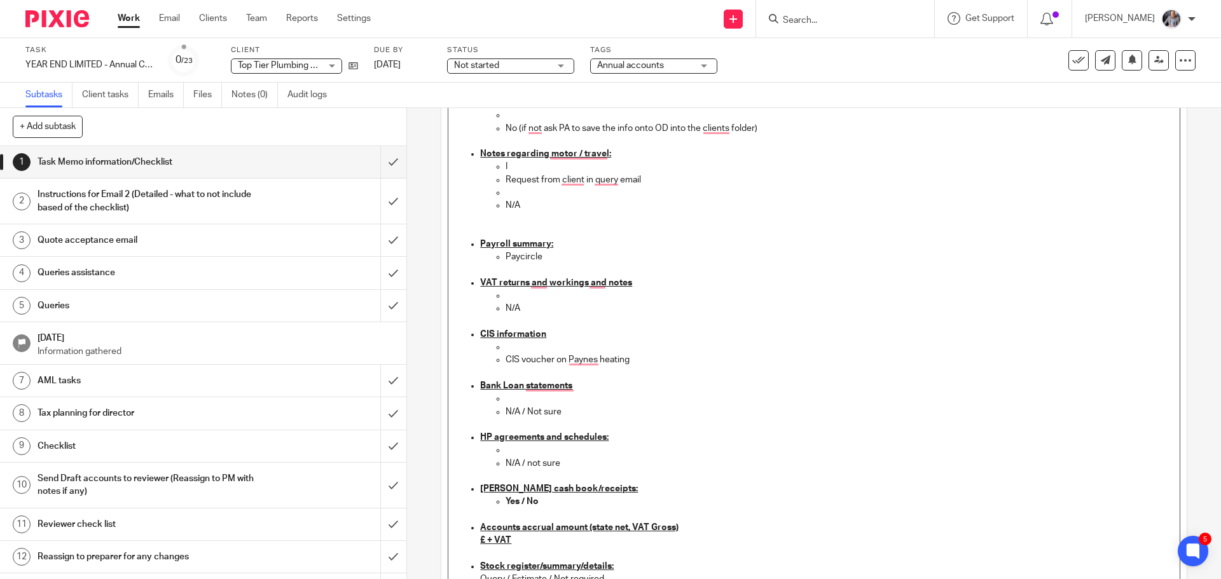
scroll to position [827, 0]
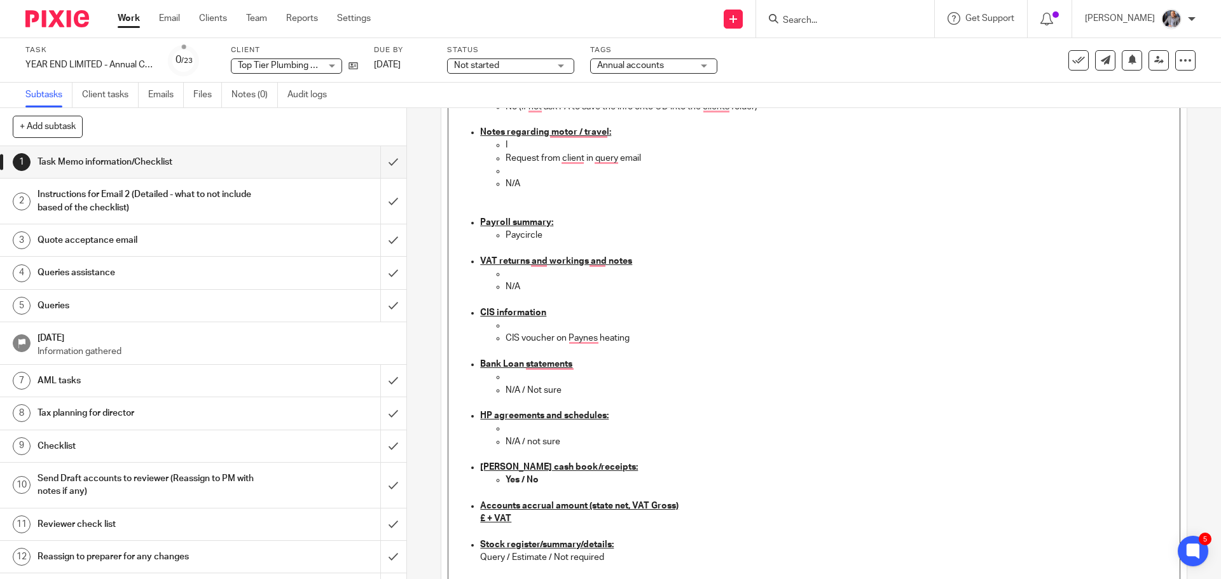
click at [522, 483] on strong "Yes / No" at bounding box center [522, 480] width 33 height 9
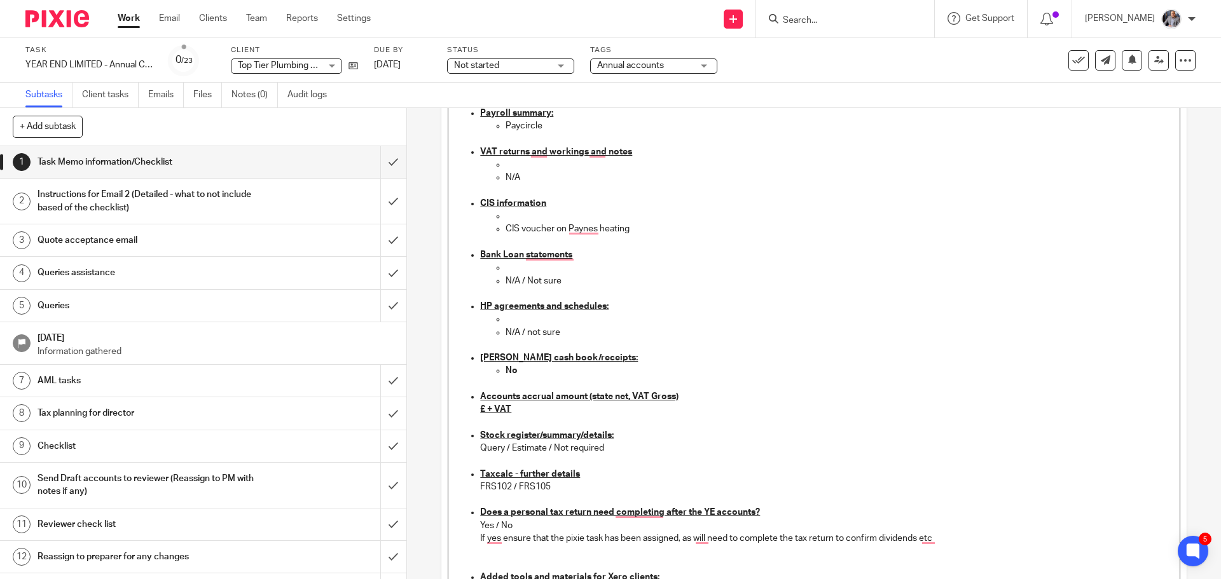
scroll to position [954, 0]
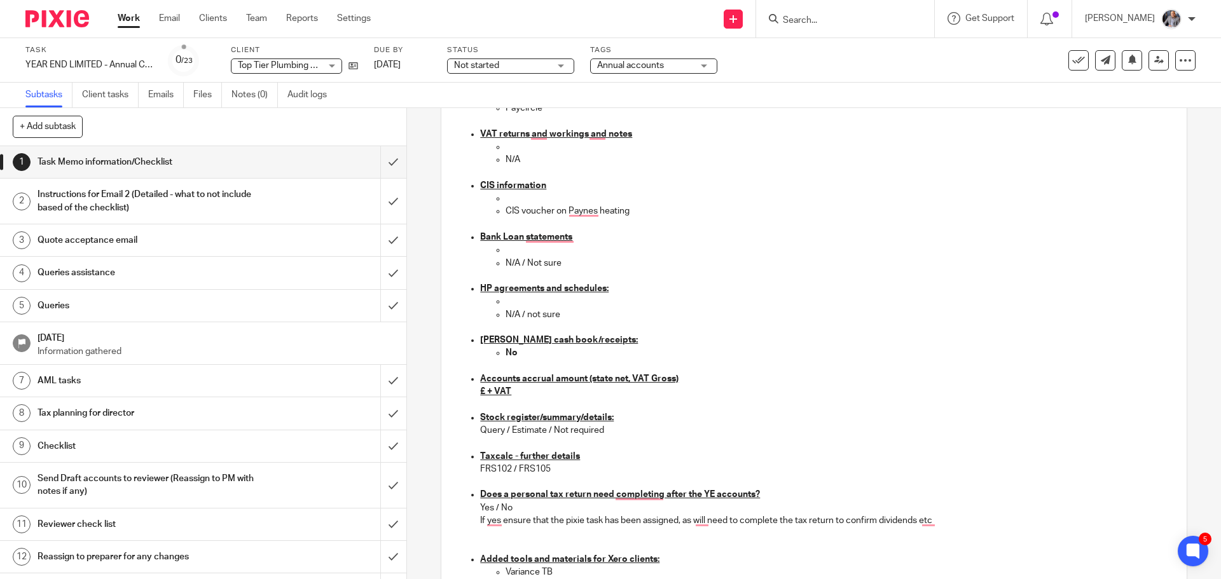
click at [694, 424] on p "Query / Estimate / Not required" at bounding box center [826, 430] width 693 height 13
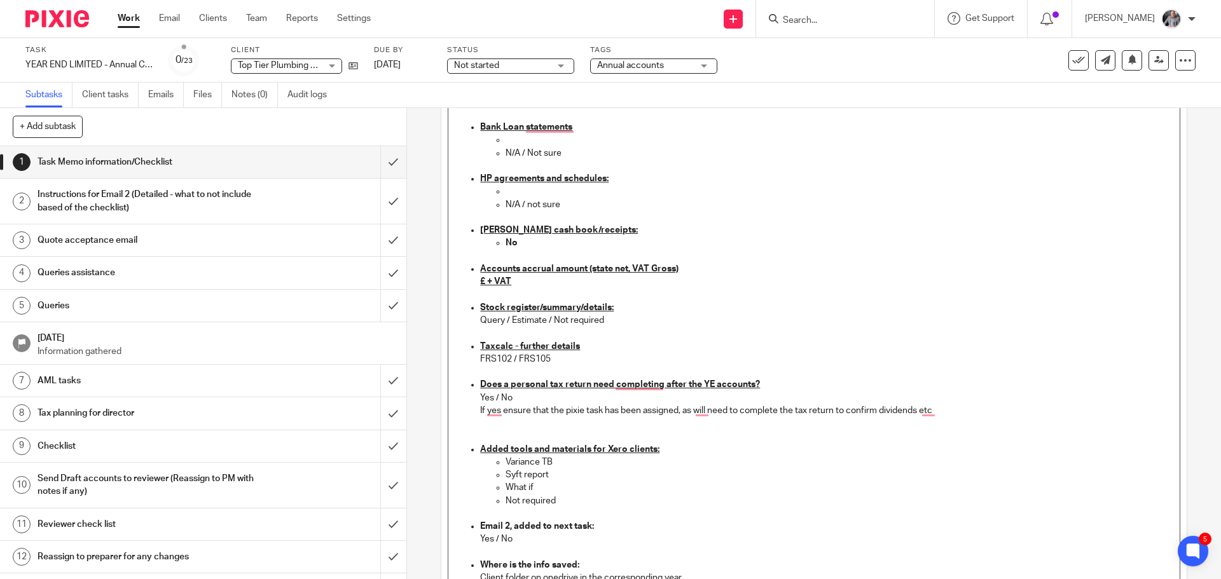
scroll to position [1081, 0]
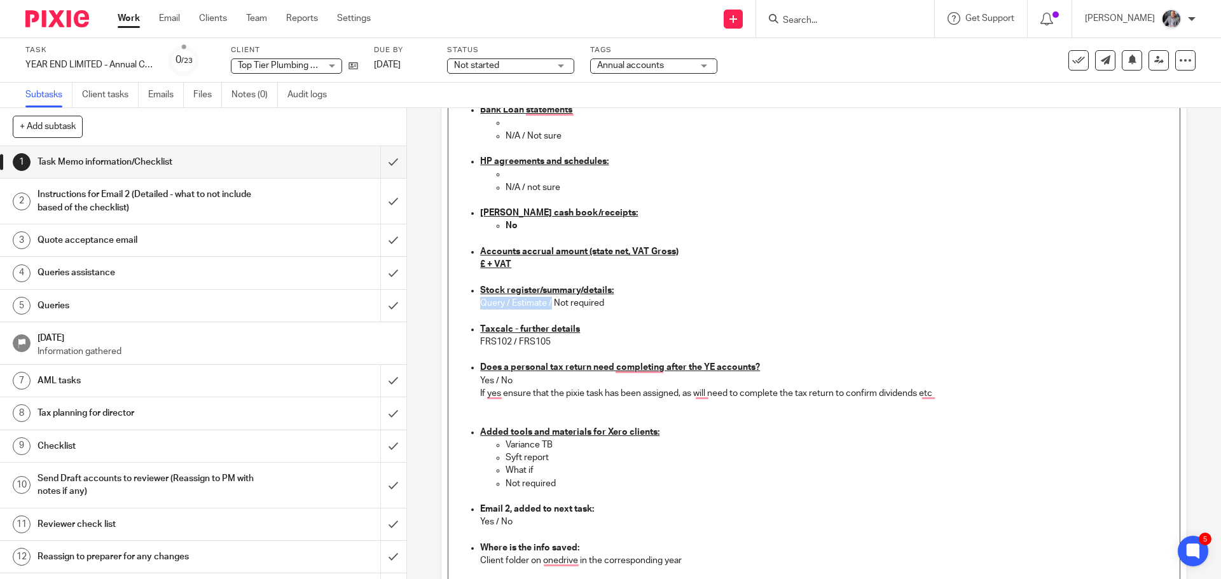
drag, startPoint x: 549, startPoint y: 303, endPoint x: 462, endPoint y: 299, distance: 86.6
click at [462, 299] on ul "Credit card statements N/A / not sure Cash book N/A / not sure Sales invoices/S…" at bounding box center [814, 123] width 718 height 1018
click at [576, 334] on p "Taxcalc - further details" at bounding box center [826, 329] width 693 height 13
click at [564, 342] on p "FRS102 / FRS105" at bounding box center [826, 342] width 693 height 13
click at [524, 380] on p "Yes / No" at bounding box center [826, 381] width 693 height 13
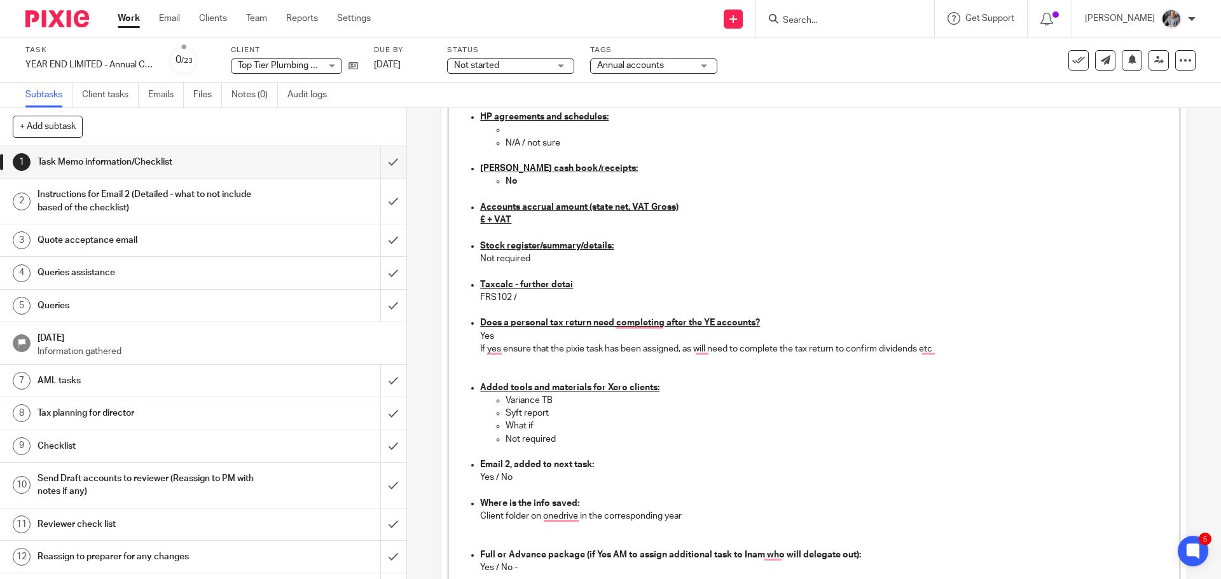
scroll to position [1145, 0]
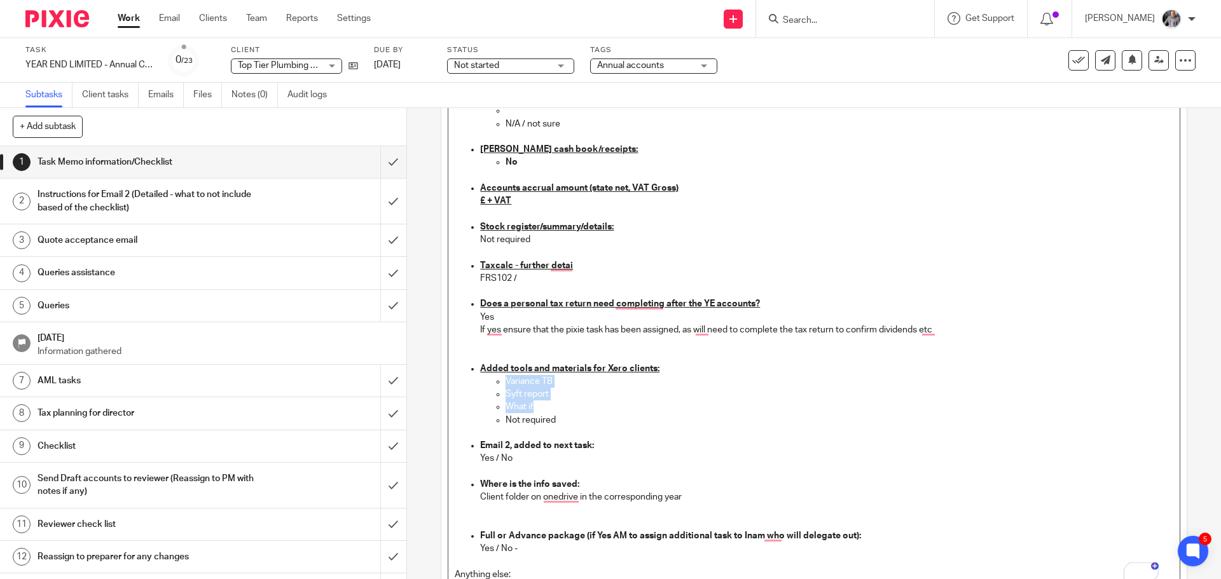
drag, startPoint x: 536, startPoint y: 408, endPoint x: 501, endPoint y: 386, distance: 40.9
click at [501, 386] on ul "Variance TB Syft report What if Not required" at bounding box center [826, 401] width 693 height 52
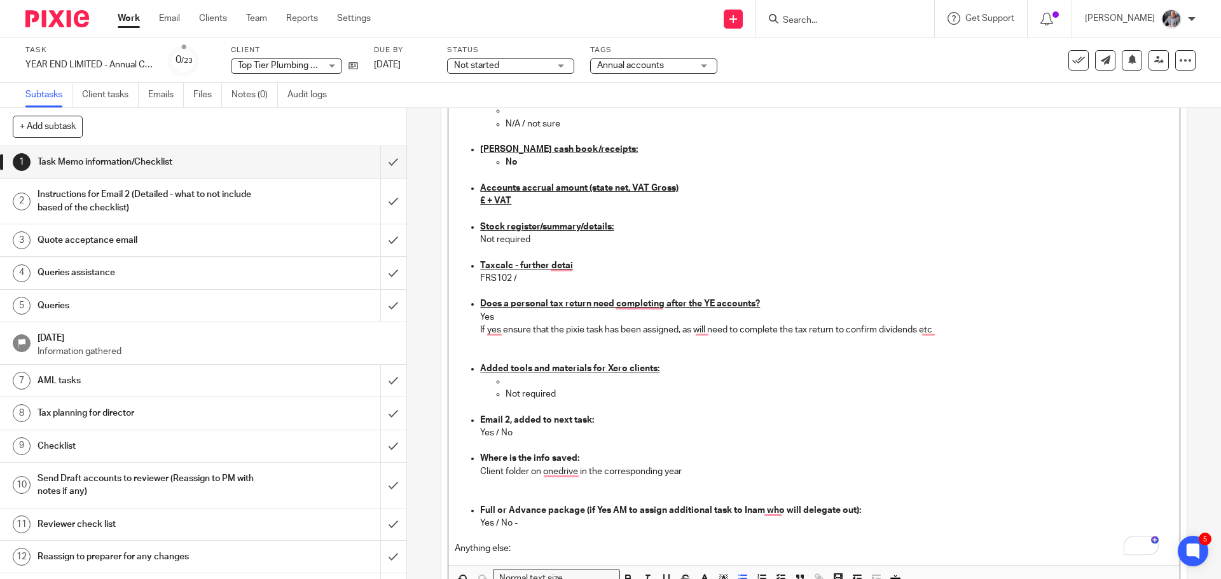
click at [494, 430] on p "Yes / No" at bounding box center [826, 433] width 693 height 13
click at [511, 431] on p "Yes / No" at bounding box center [826, 433] width 693 height 13
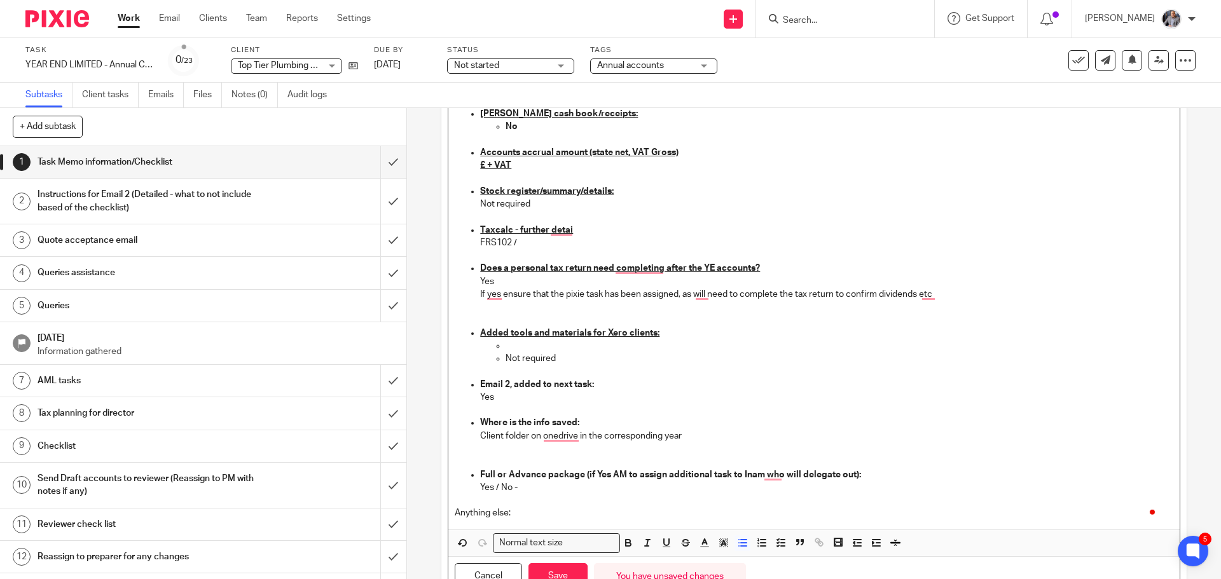
scroll to position [1209, 0]
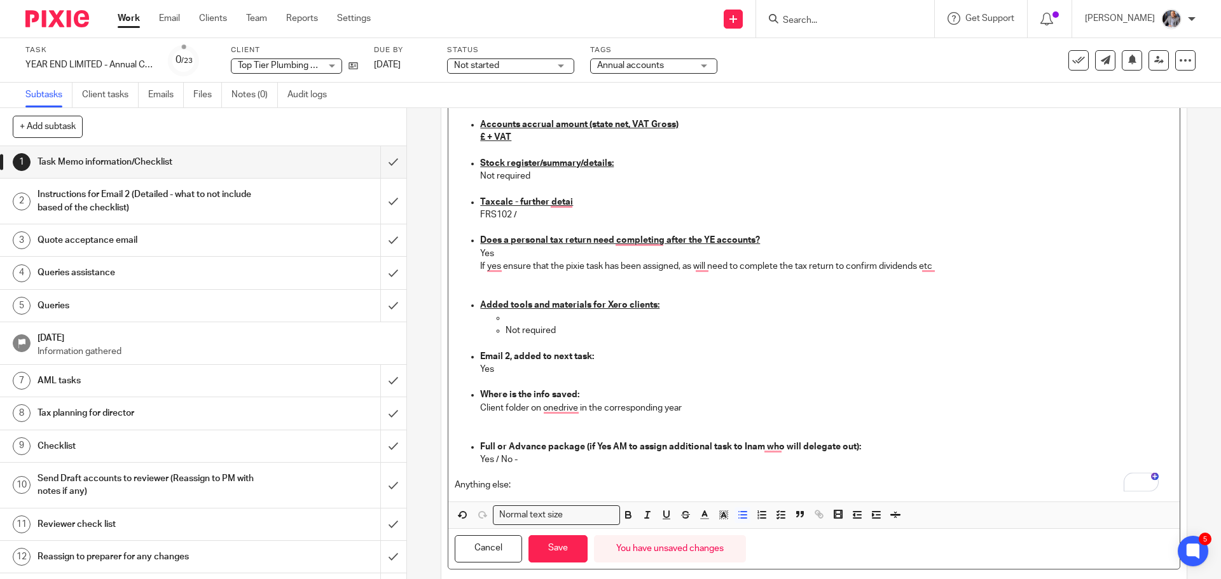
click at [497, 461] on p "Yes / No -" at bounding box center [826, 460] width 693 height 13
click at [525, 459] on p "Yes / No -" at bounding box center [826, 460] width 693 height 13
click at [494, 458] on p "Yes / No -" at bounding box center [826, 460] width 693 height 13
click at [495, 458] on p "Yes / No -" at bounding box center [826, 460] width 693 height 13
click at [565, 551] on button "Save" at bounding box center [558, 549] width 59 height 27
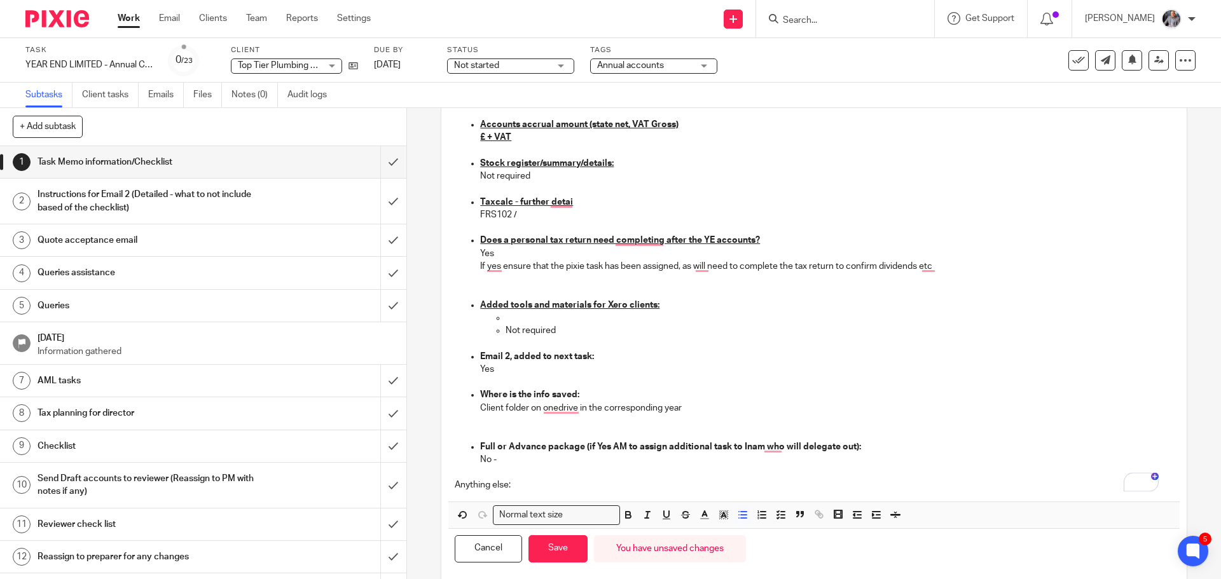
scroll to position [1219, 0]
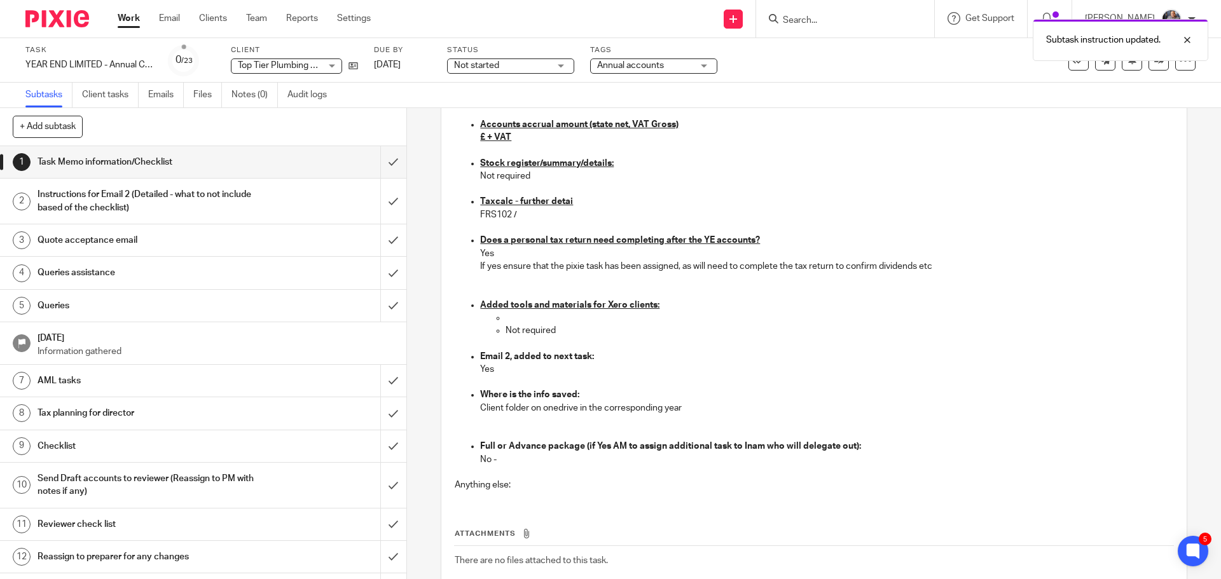
click at [132, 208] on h1 "Instructions for Email 2 (Detailed - what to not include based of the checklist)" at bounding box center [148, 201] width 220 height 32
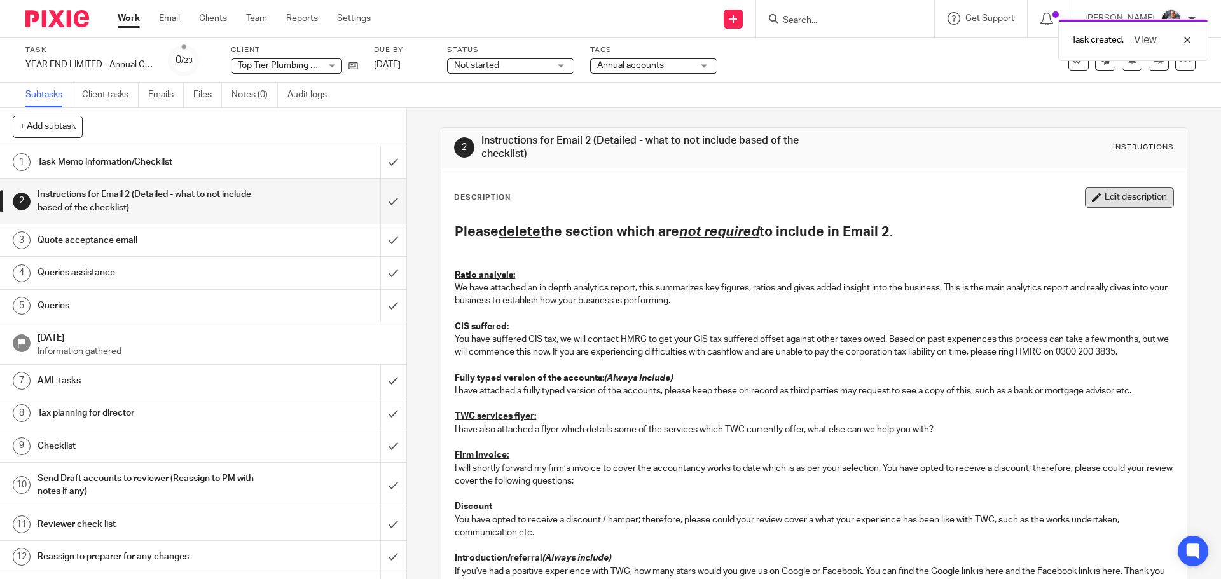
click at [1123, 203] on button "Edit description" at bounding box center [1129, 198] width 89 height 20
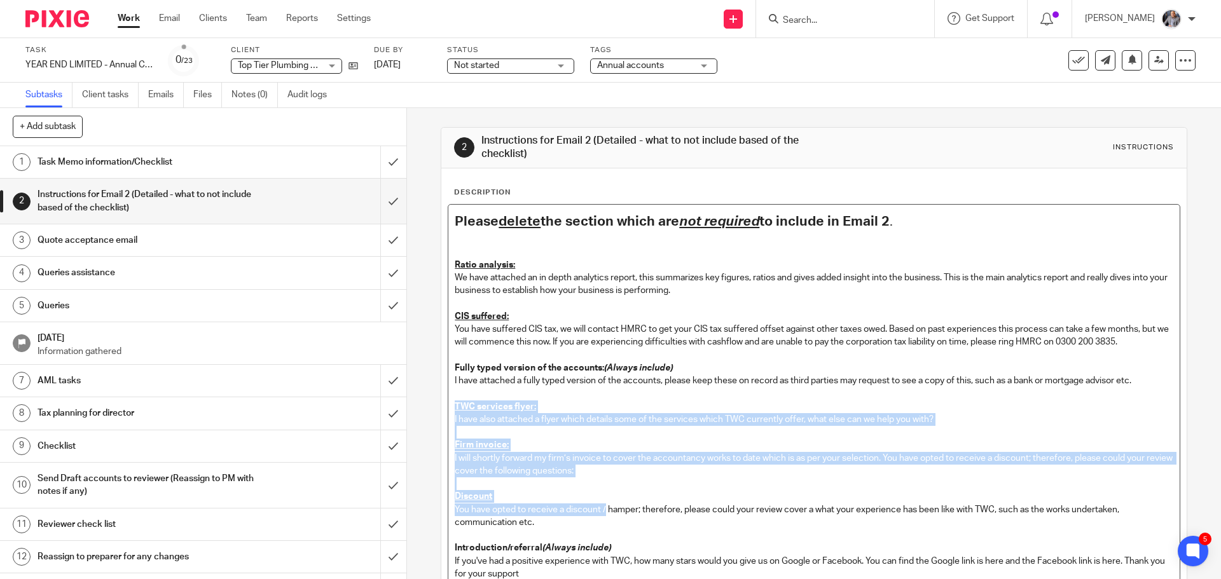
scroll to position [64, 0]
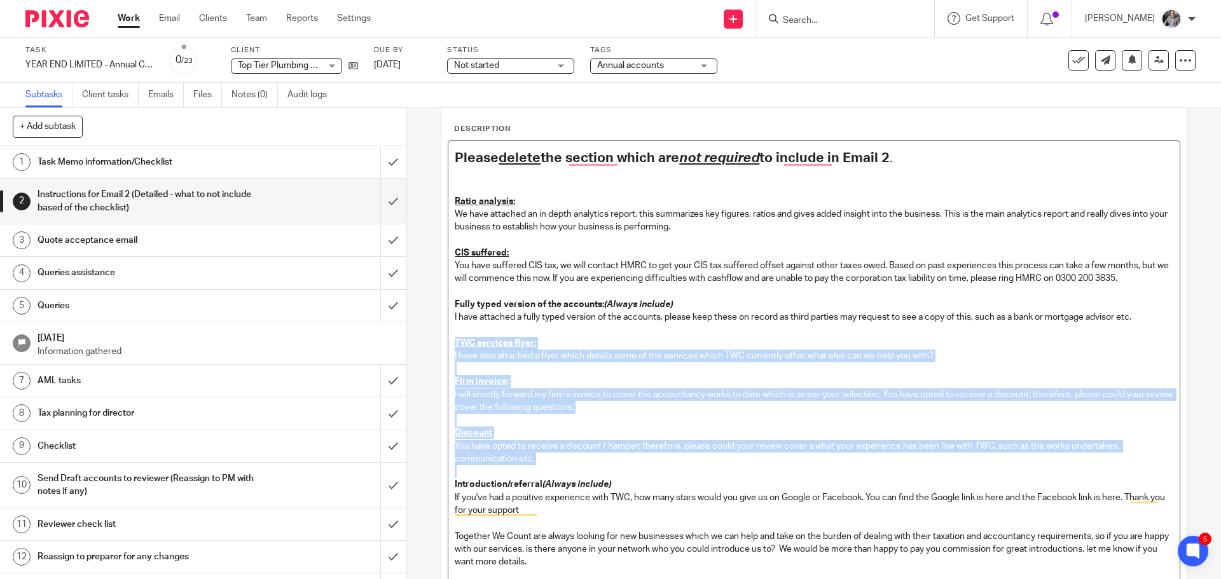
drag, startPoint x: 450, startPoint y: 406, endPoint x: 631, endPoint y: 468, distance: 191.5
click at [631, 468] on div "Please delete the section which are not required to include in Email 2 . Ratio …" at bounding box center [813, 404] width 731 height 527
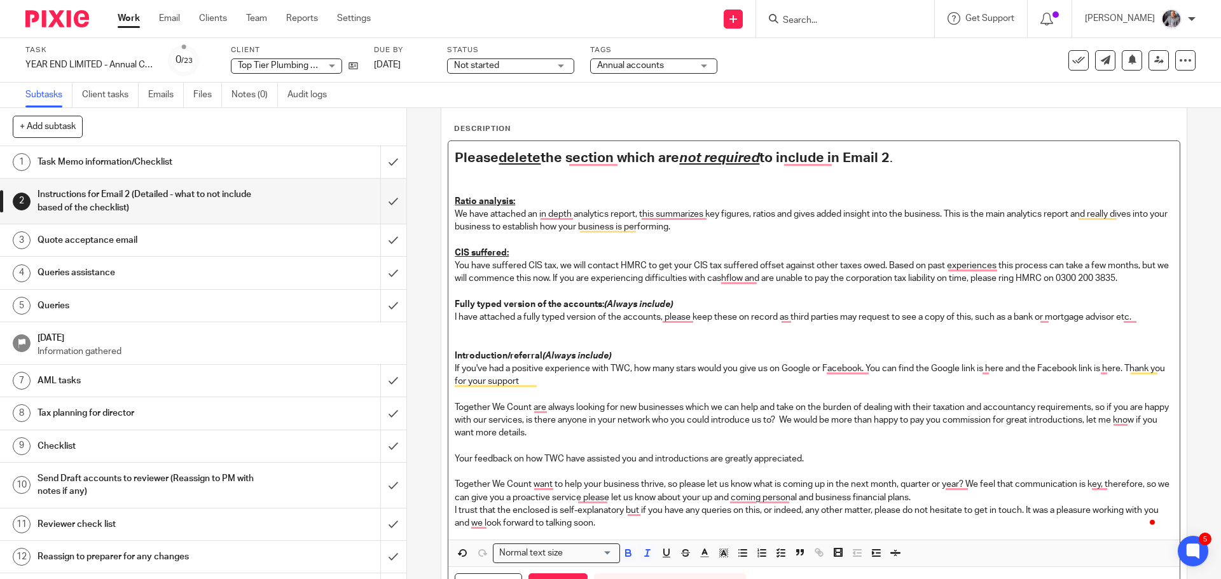
click at [761, 300] on p "Fully typed version of the accounts: (Always include)" at bounding box center [814, 304] width 718 height 13
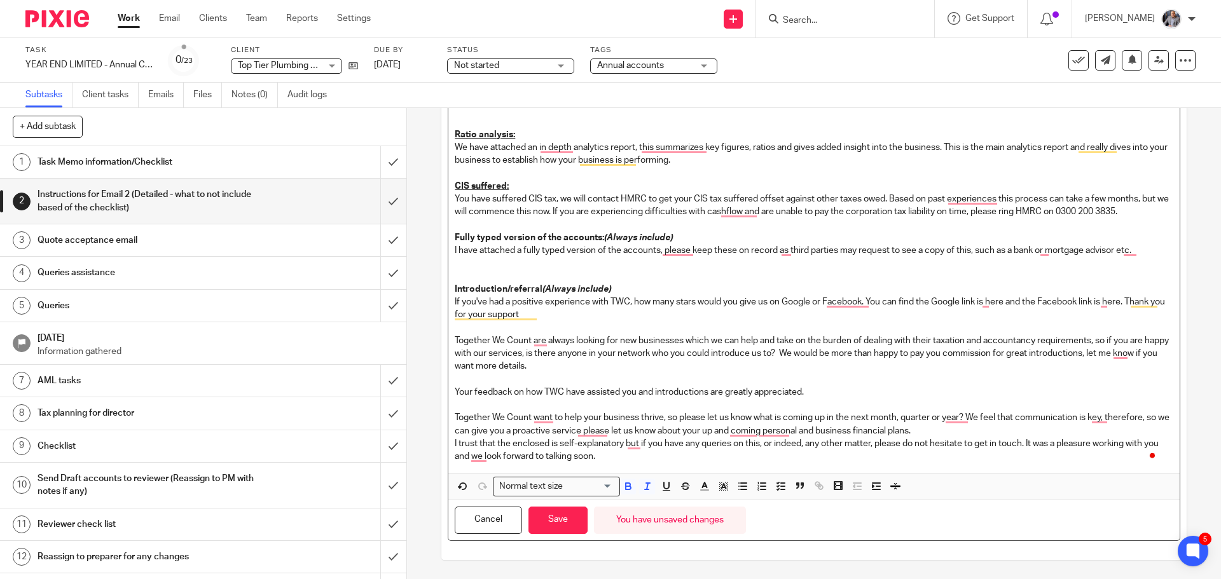
scroll to position [131, 0]
click at [558, 521] on button "Save" at bounding box center [558, 519] width 59 height 27
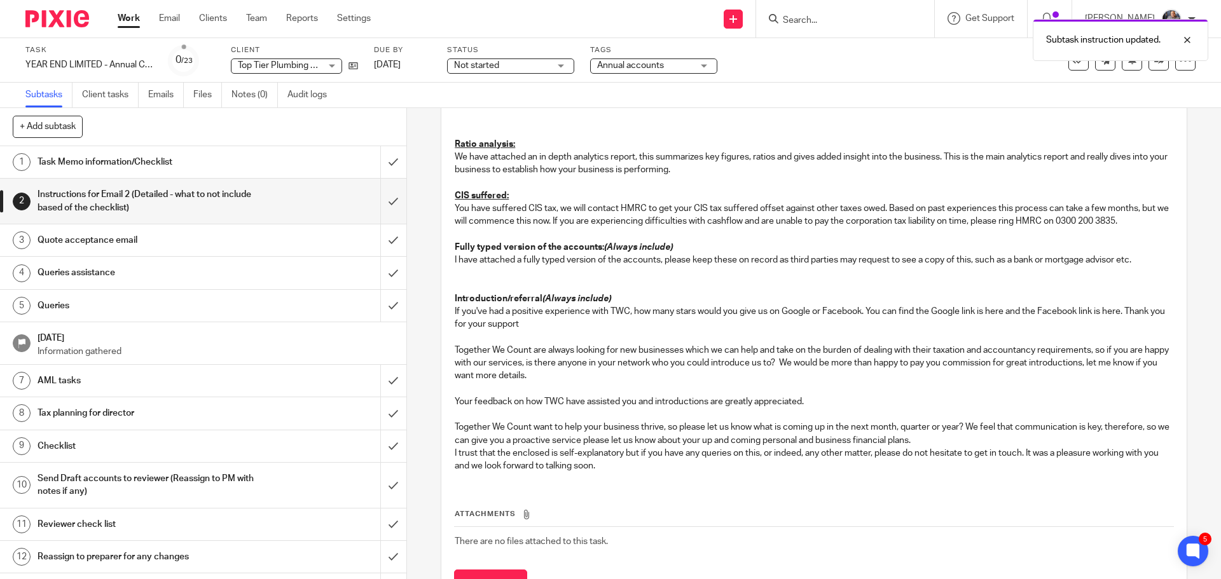
scroll to position [141, 0]
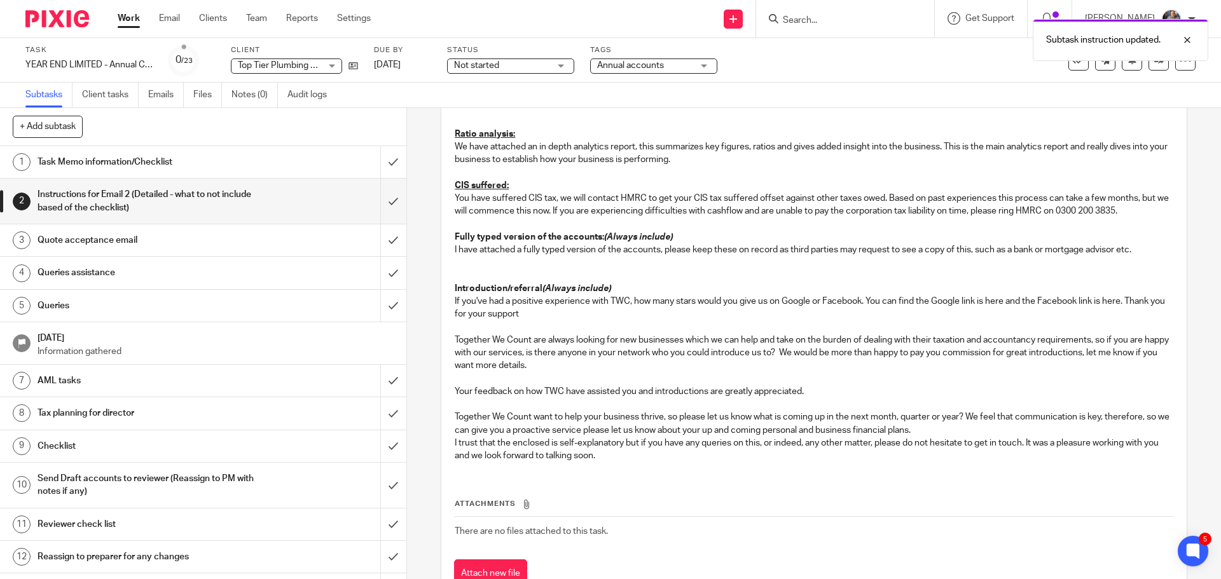
click at [102, 237] on h1 "Quote acceptance email" at bounding box center [148, 240] width 220 height 19
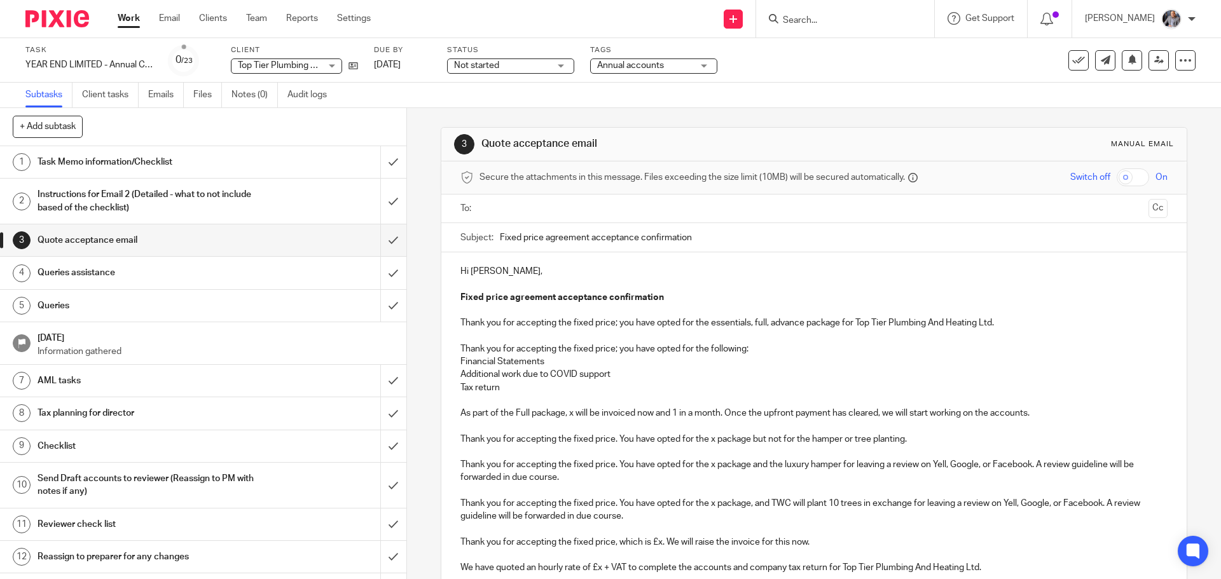
click at [800, 207] on input "text" at bounding box center [813, 209] width 659 height 15
drag, startPoint x: 998, startPoint y: 327, endPoint x: 454, endPoint y: 329, distance: 544.5
click at [454, 329] on div "Hi Aeion, Fixed price agreement acceptance confirmation Thank you for accepting…" at bounding box center [813, 588] width 745 height 667
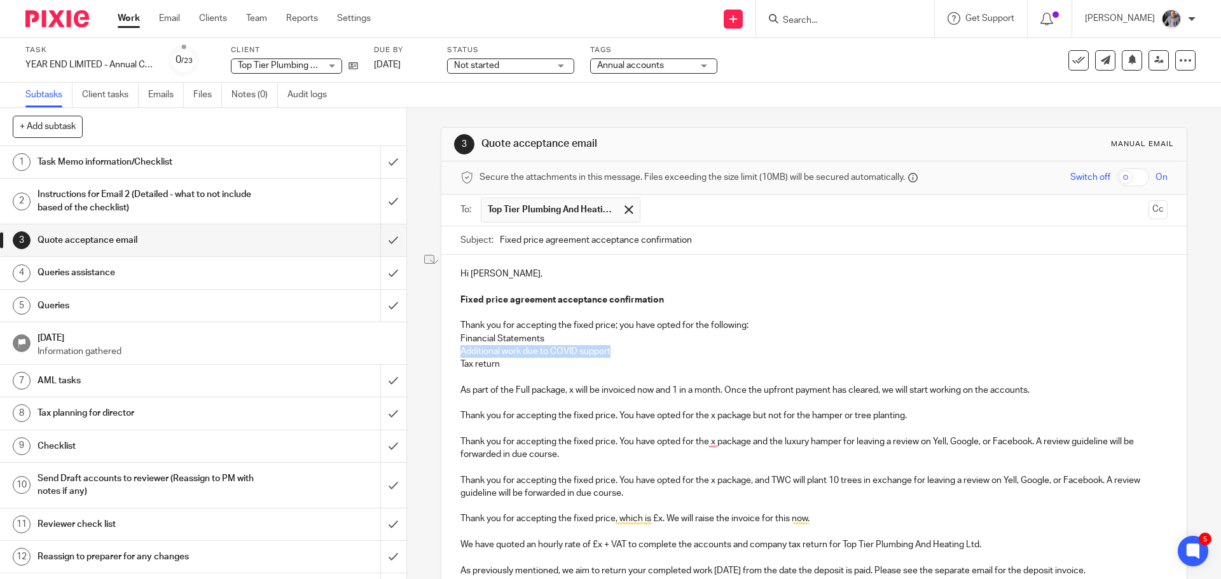
drag, startPoint x: 622, startPoint y: 351, endPoint x: 457, endPoint y: 349, distance: 165.4
click at [461, 349] on p "Additional work due to COVID support" at bounding box center [814, 351] width 707 height 13
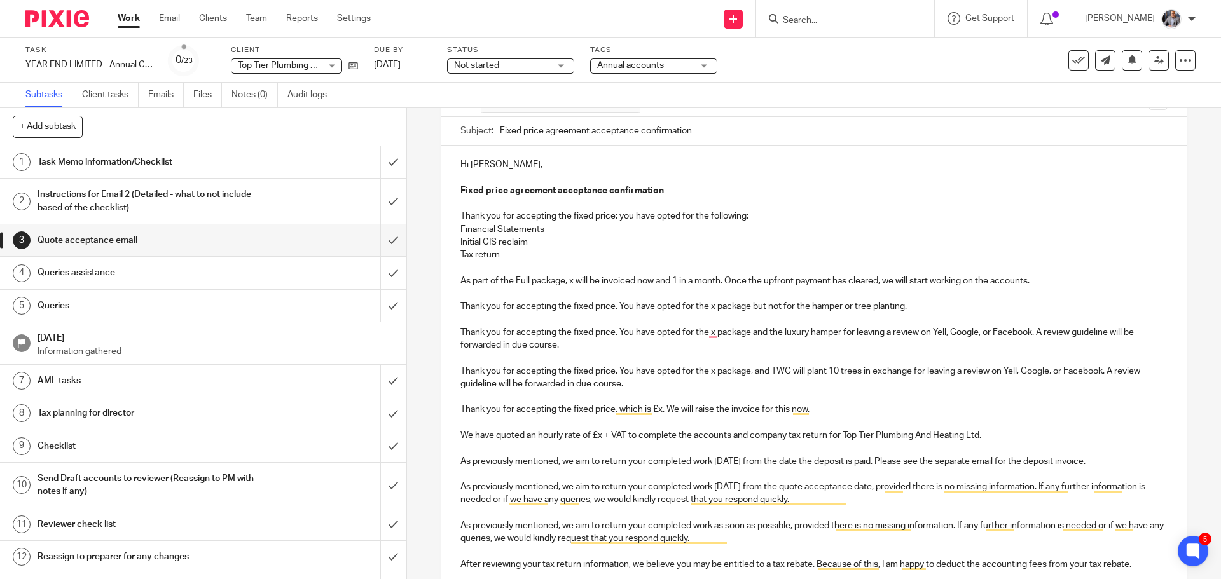
scroll to position [127, 0]
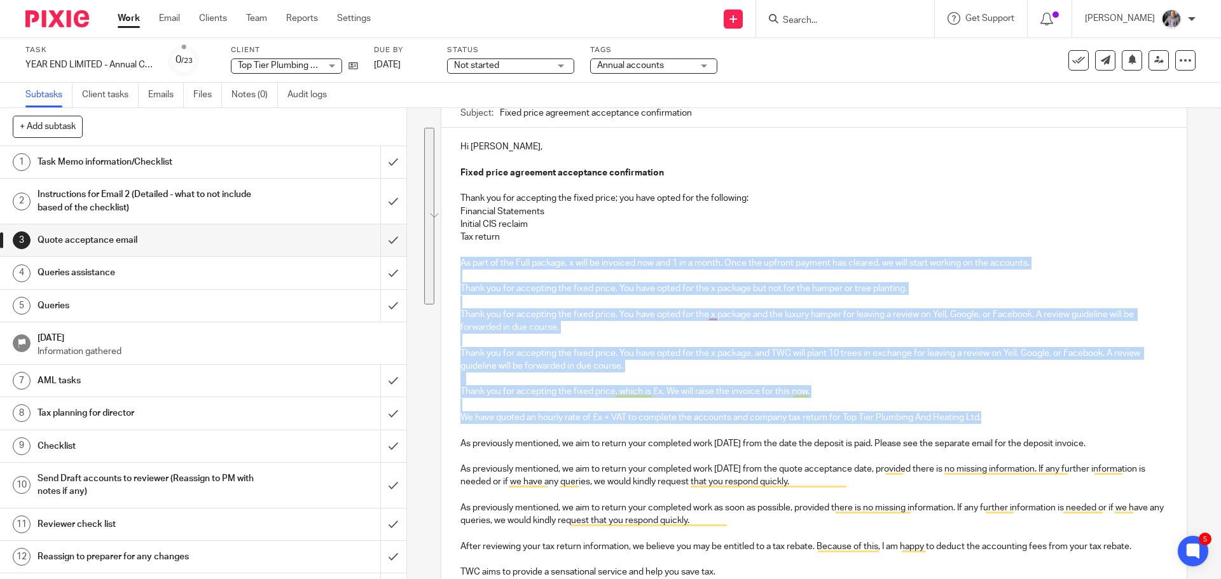
drag, startPoint x: 607, startPoint y: 249, endPoint x: 1025, endPoint y: 412, distance: 447.9
click at [1025, 412] on div "Hi Aeion, Fixed price agreement acceptance confirmation Thank you for accepting…" at bounding box center [813, 448] width 745 height 641
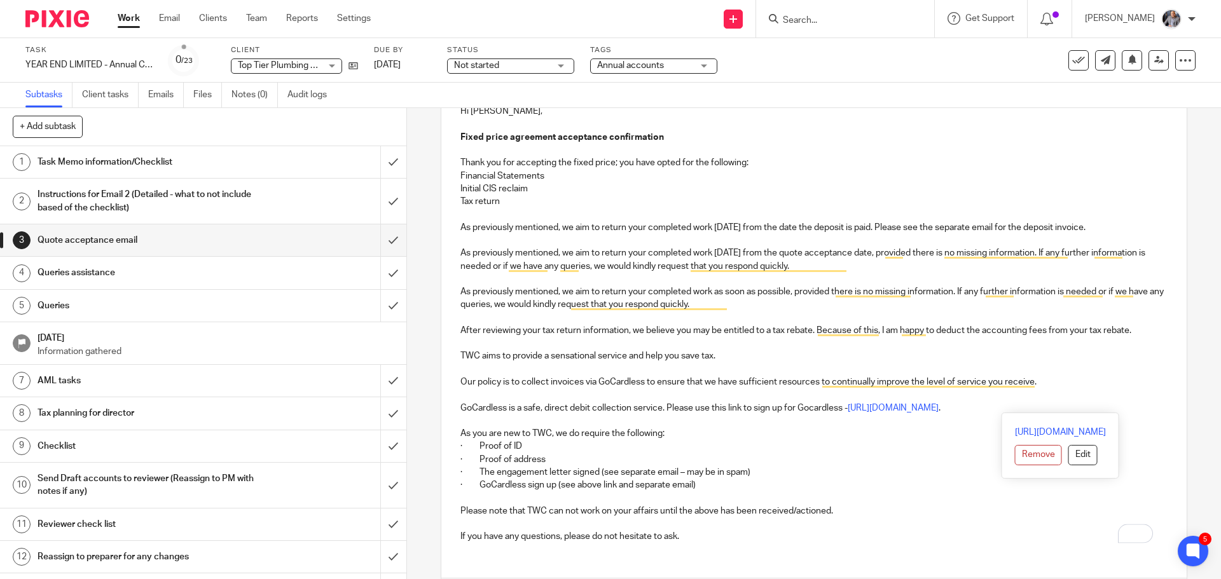
scroll to position [191, 0]
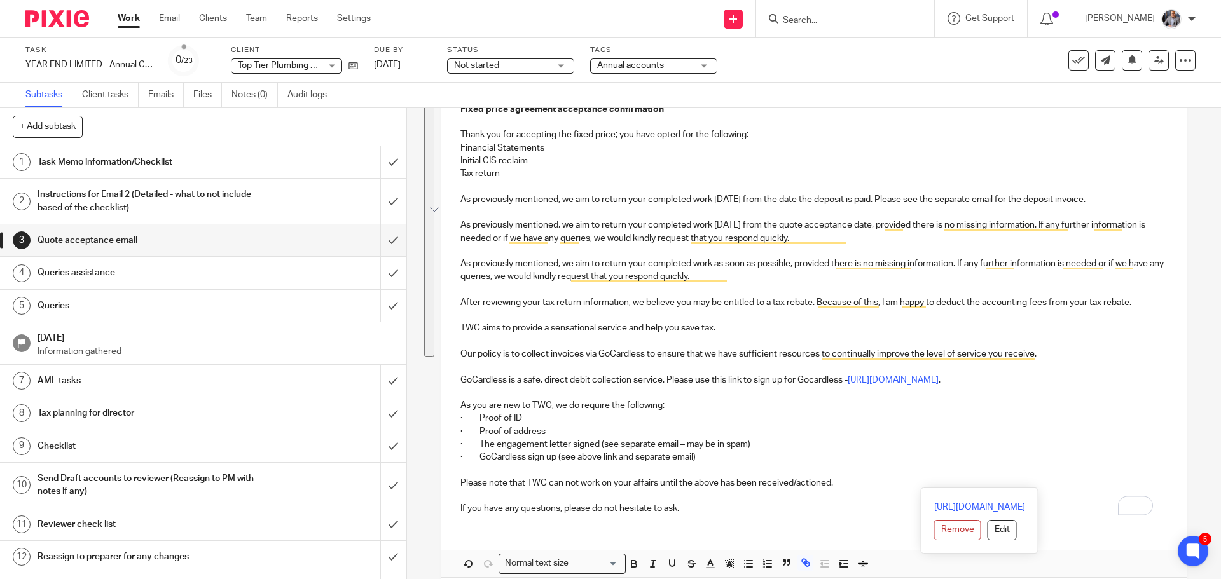
drag, startPoint x: 1121, startPoint y: 264, endPoint x: 955, endPoint y: 486, distance: 276.8
click at [955, 486] on div "Hi Aeion, Fixed price agreement acceptance confirmation Thank you for accepting…" at bounding box center [813, 294] width 745 height 461
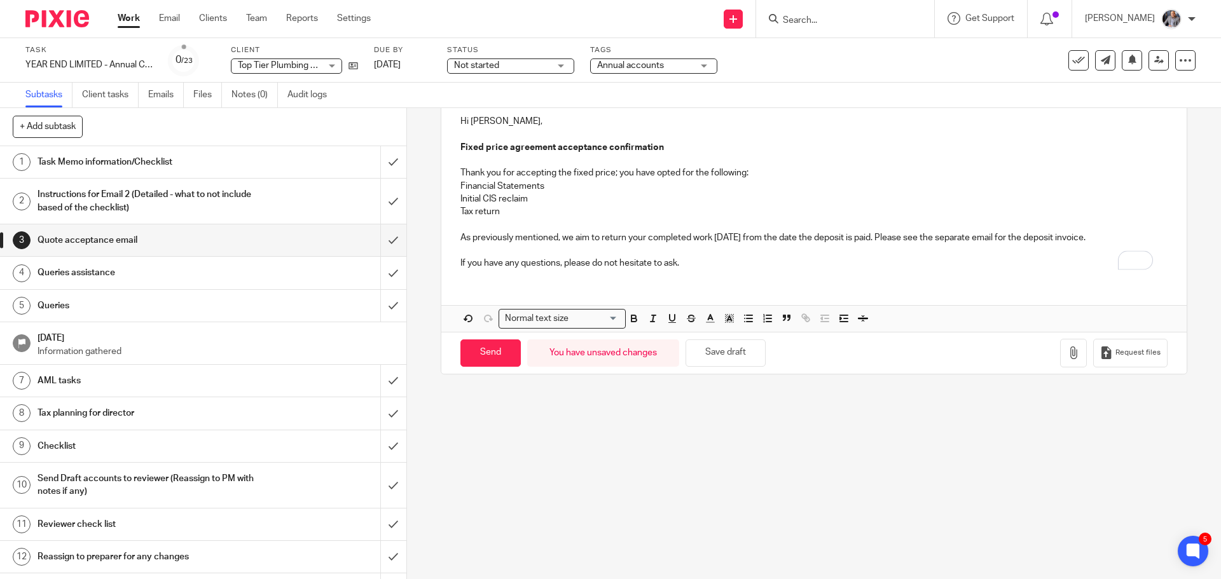
scroll to position [25, 0]
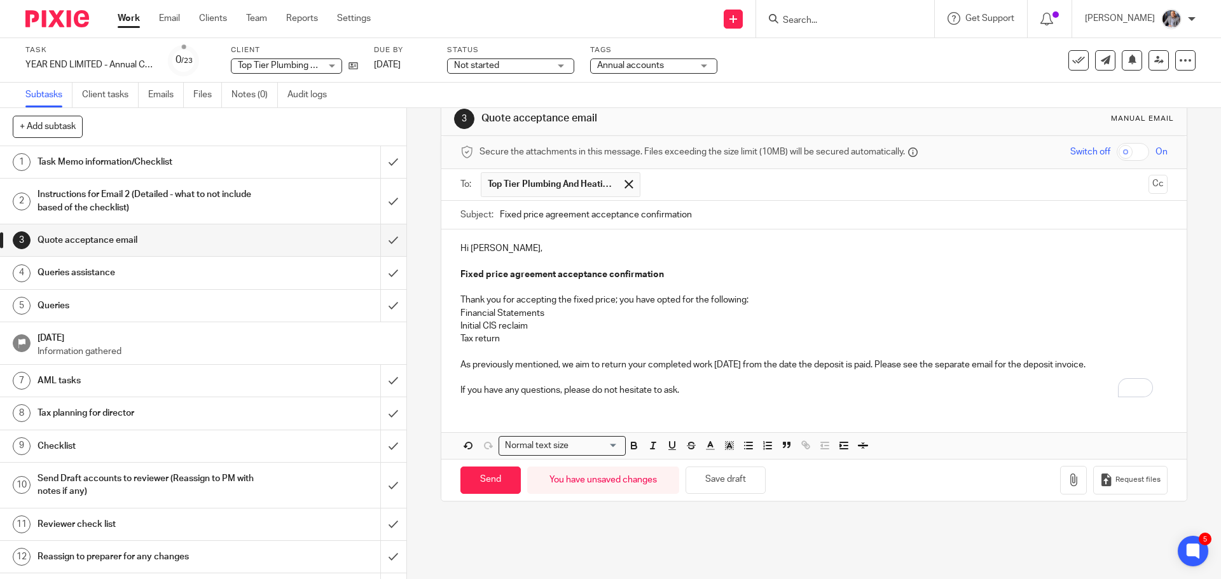
click at [526, 329] on p "Initial CIS reclaim" at bounding box center [814, 326] width 707 height 13
click at [525, 348] on p "To enrich screen reader interactions, please activate Accessibility in Grammarl…" at bounding box center [814, 352] width 707 height 13
click at [532, 345] on p "Tax return" at bounding box center [814, 339] width 707 height 13
click at [492, 478] on input "Send" at bounding box center [491, 480] width 60 height 27
type input "Sent"
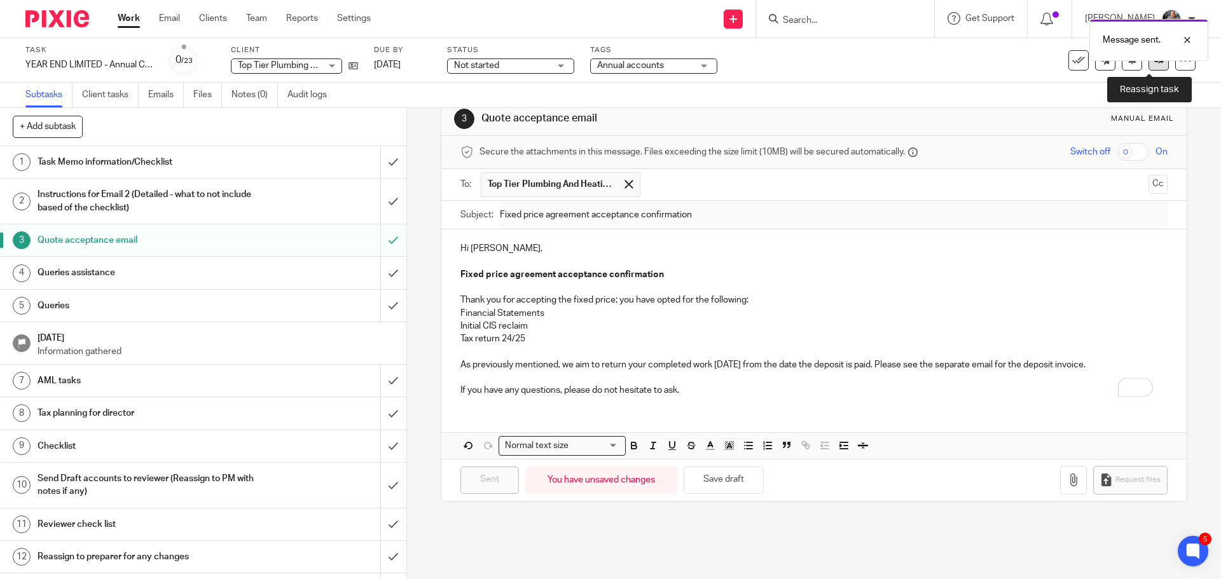
click at [1149, 67] on link at bounding box center [1159, 60] width 20 height 20
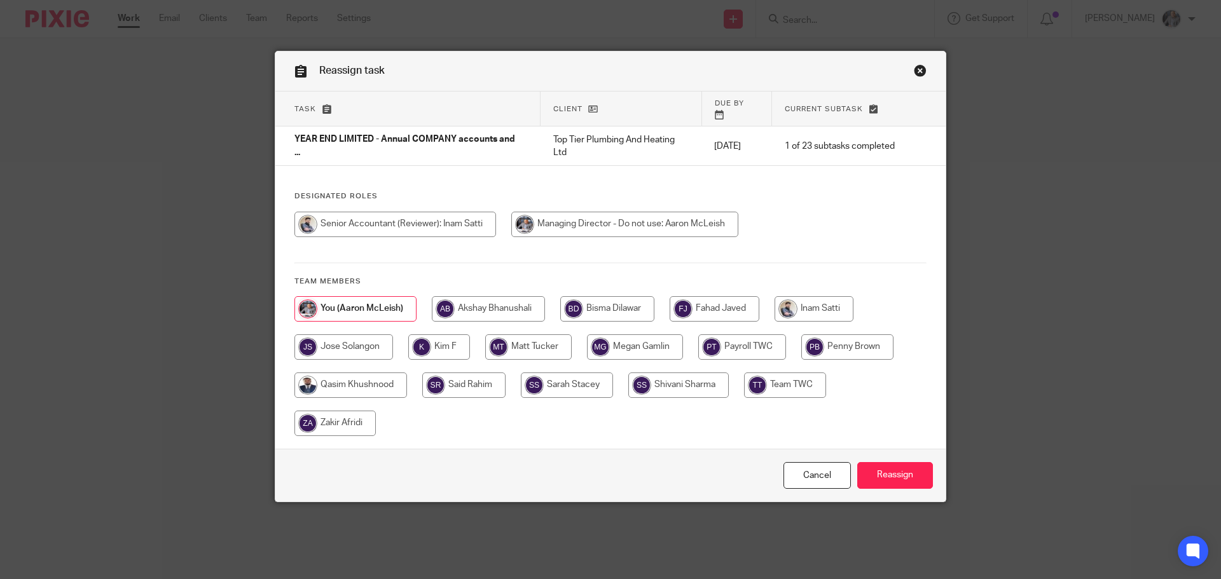
click at [821, 306] on input "radio" at bounding box center [814, 308] width 79 height 25
radio input "true"
click at [905, 471] on input "Reassign" at bounding box center [895, 475] width 76 height 27
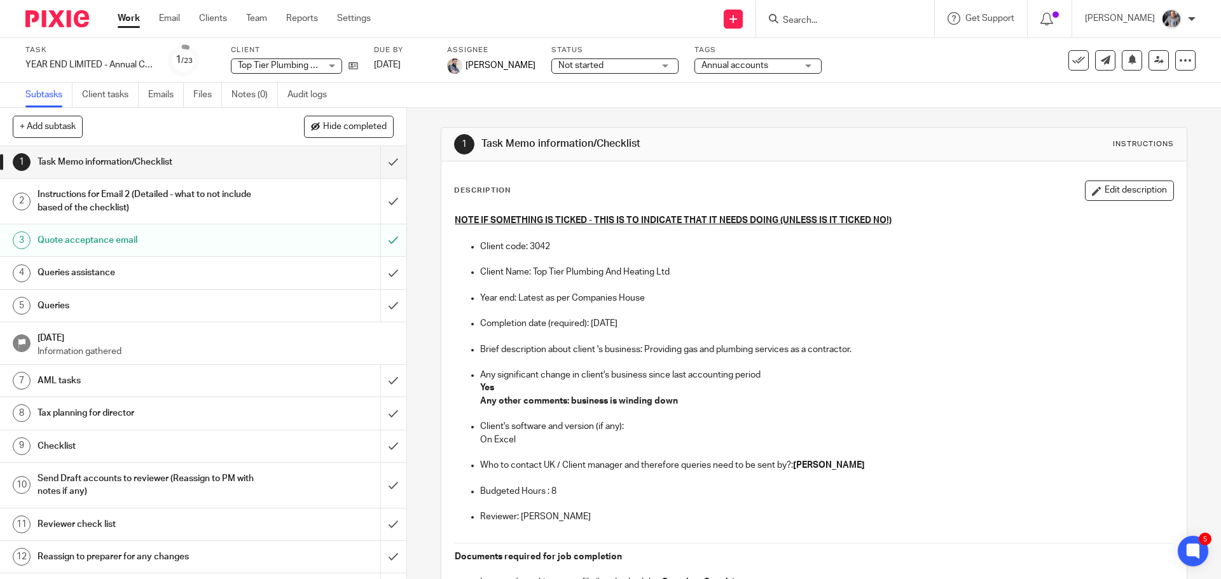
click at [835, 22] on input "Search" at bounding box center [839, 20] width 114 height 11
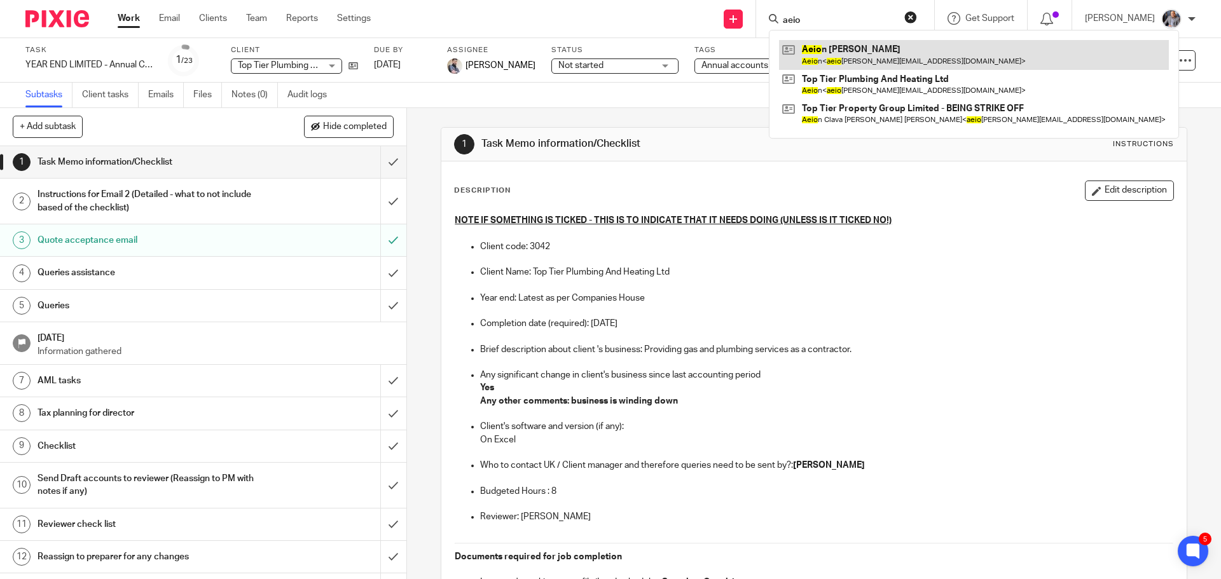
type input "aeio"
click at [873, 48] on link at bounding box center [974, 54] width 390 height 29
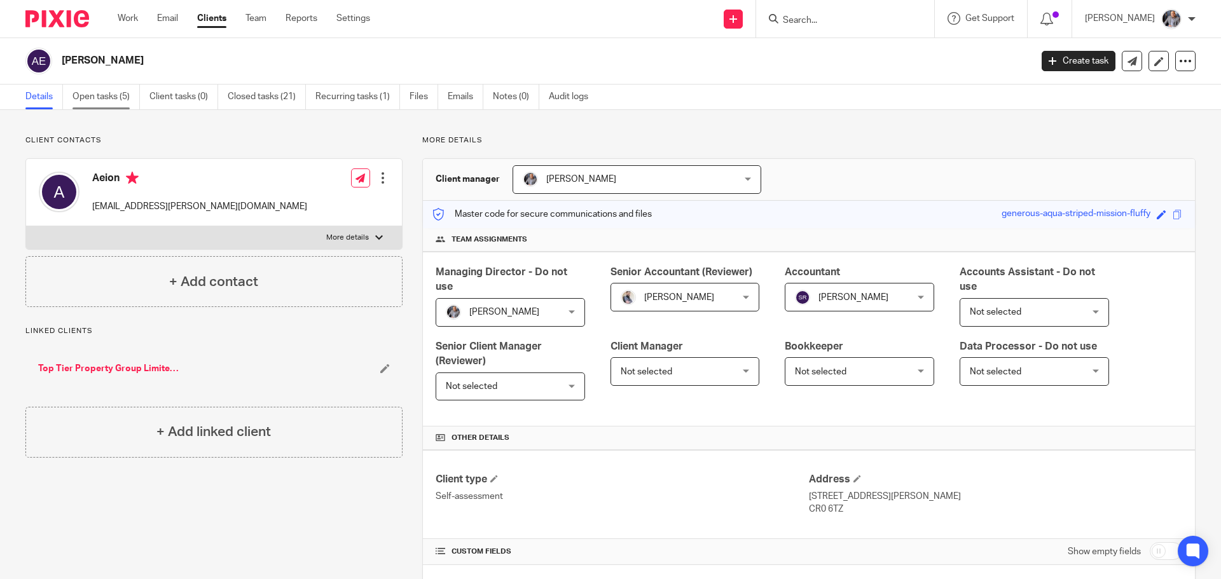
click at [110, 101] on link "Open tasks (5)" at bounding box center [106, 97] width 67 height 25
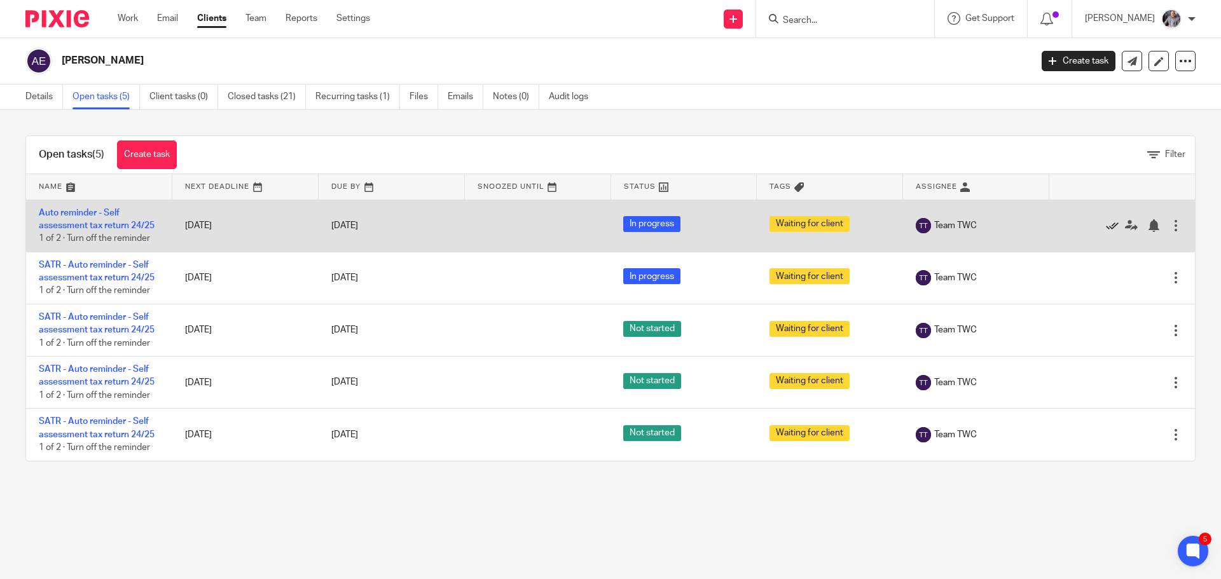
click at [1106, 223] on icon at bounding box center [1112, 225] width 13 height 13
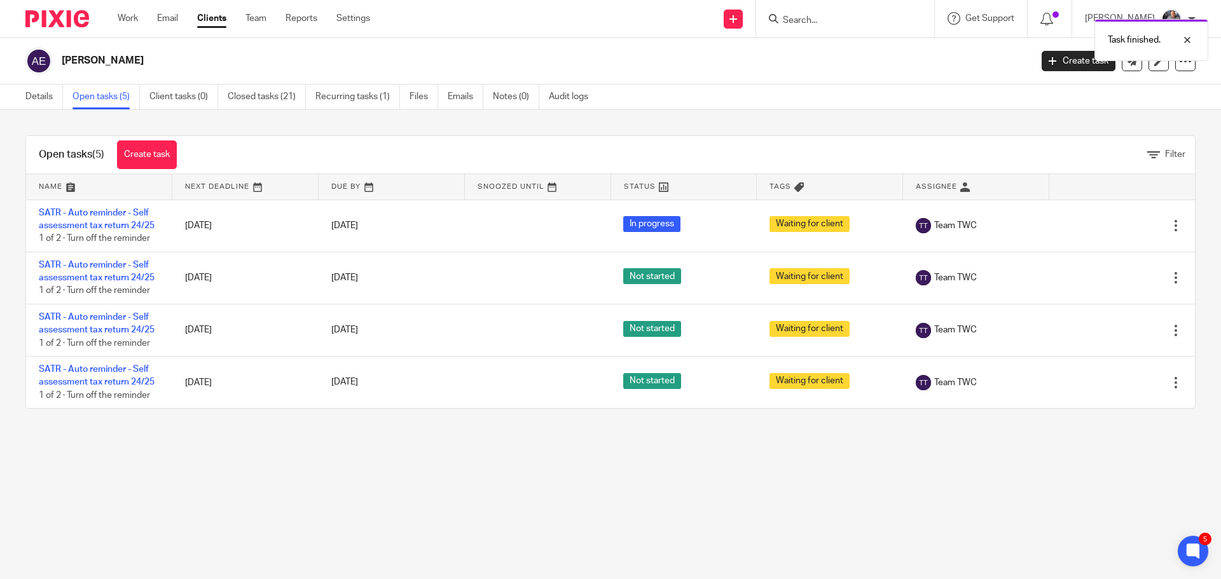
click at [1106, 223] on icon at bounding box center [1112, 225] width 13 height 13
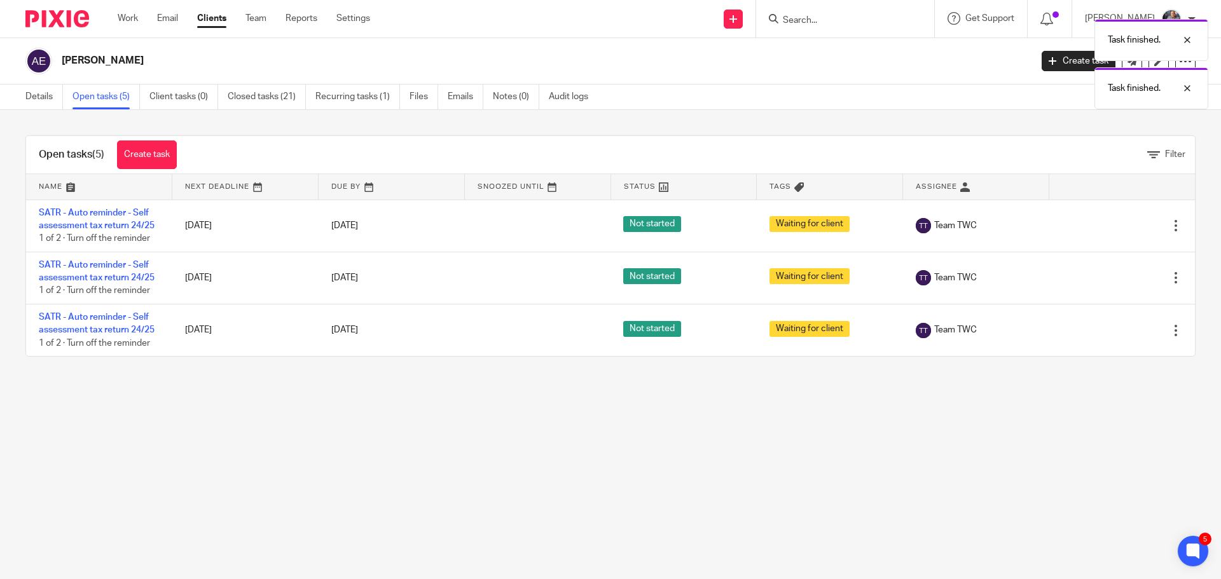
click at [1106, 223] on icon at bounding box center [1112, 225] width 13 height 13
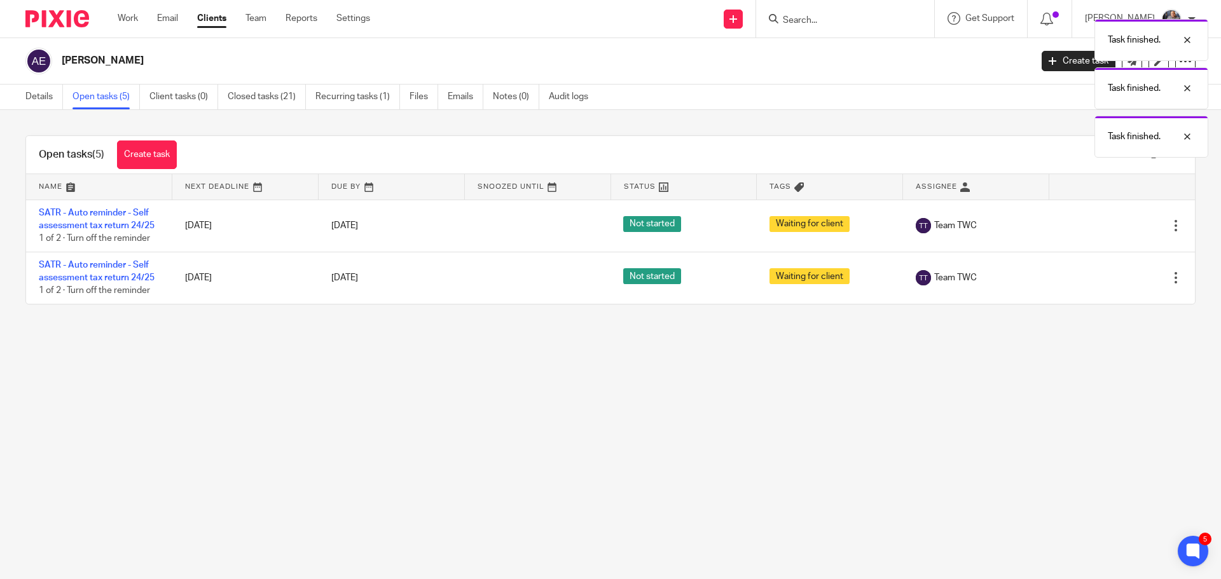
click at [1106, 223] on icon at bounding box center [1112, 225] width 13 height 13
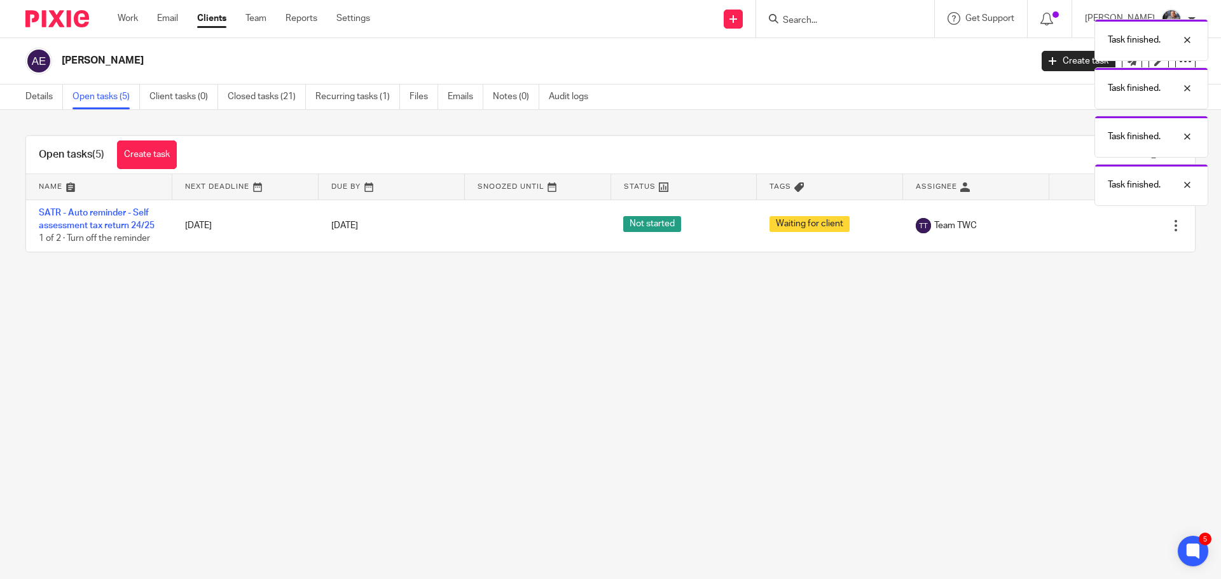
click at [1106, 223] on icon at bounding box center [1112, 225] width 13 height 13
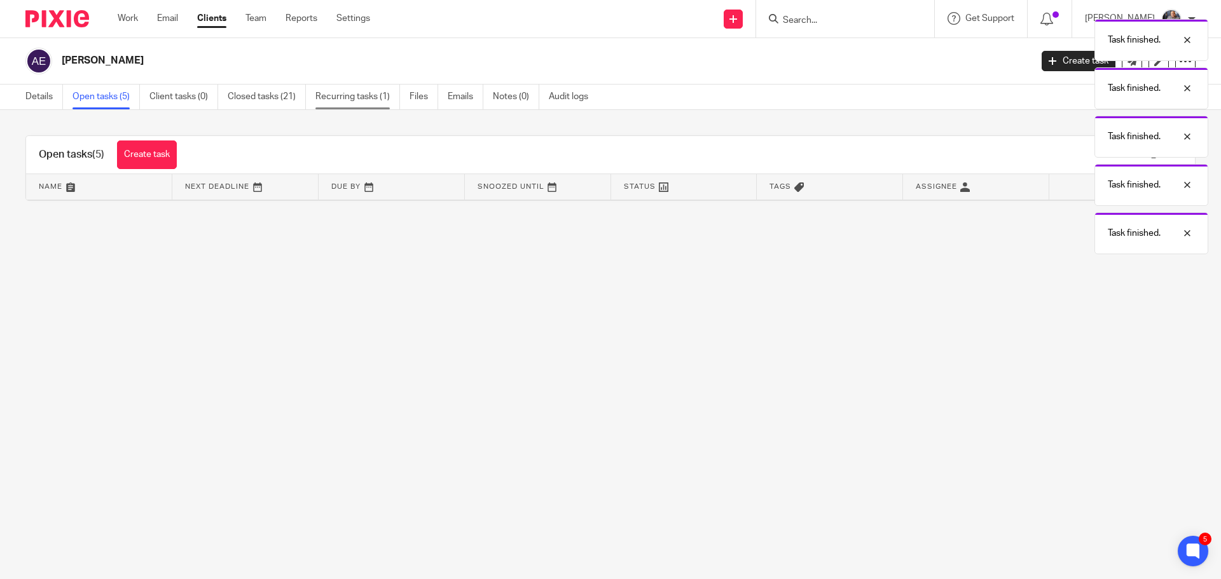
click at [356, 94] on link "Recurring tasks (1)" at bounding box center [358, 97] width 85 height 25
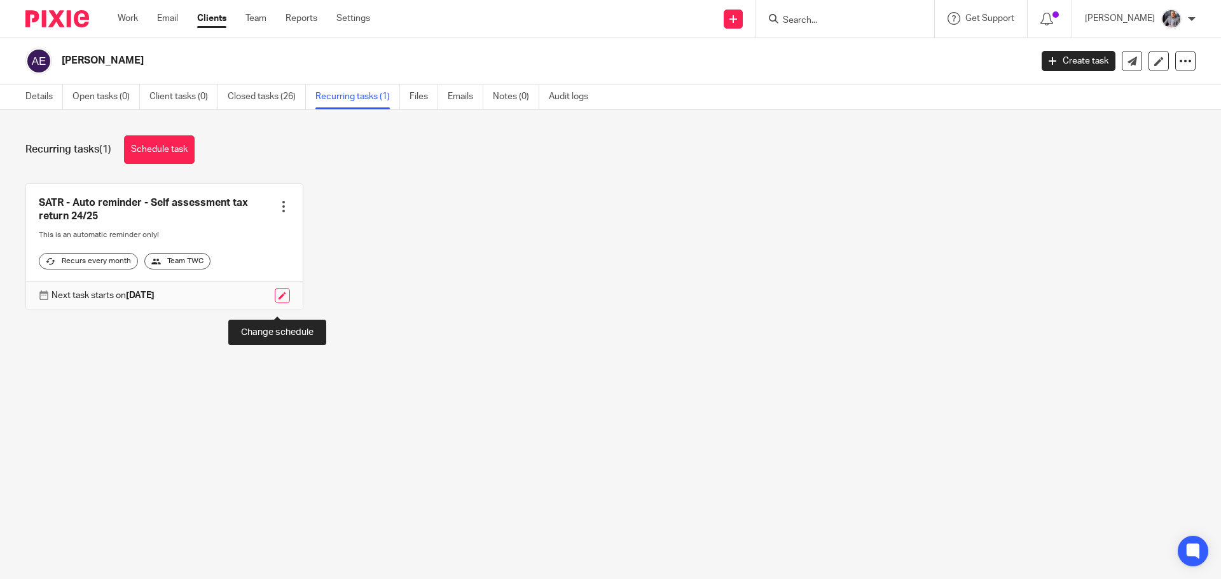
click at [282, 303] on link at bounding box center [282, 295] width 15 height 15
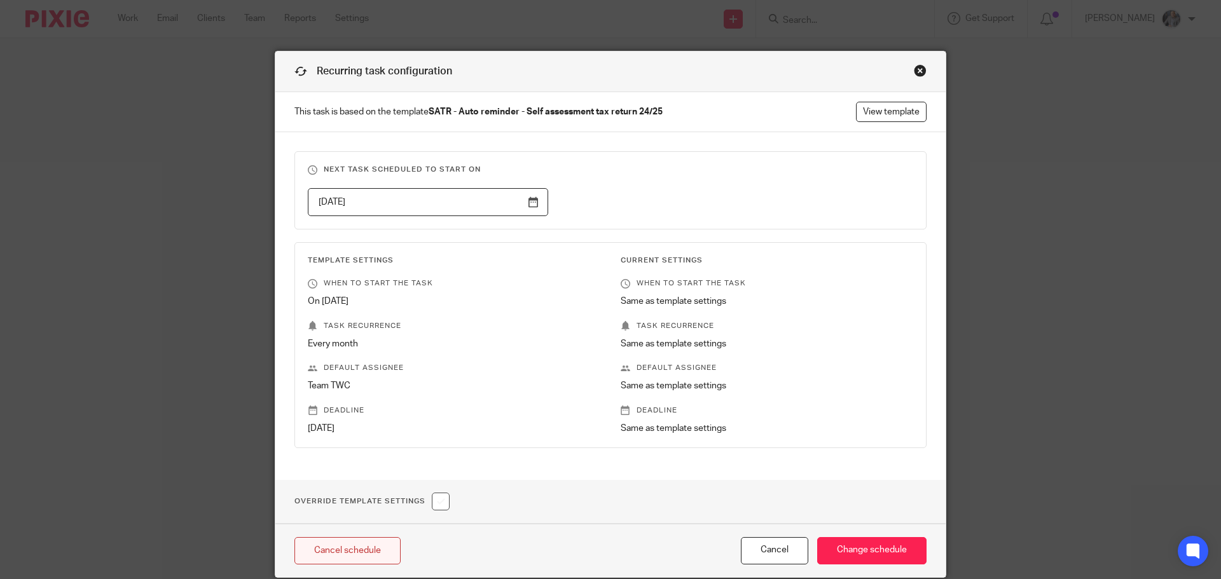
click at [347, 546] on link "Cancel schedule" at bounding box center [348, 550] width 106 height 27
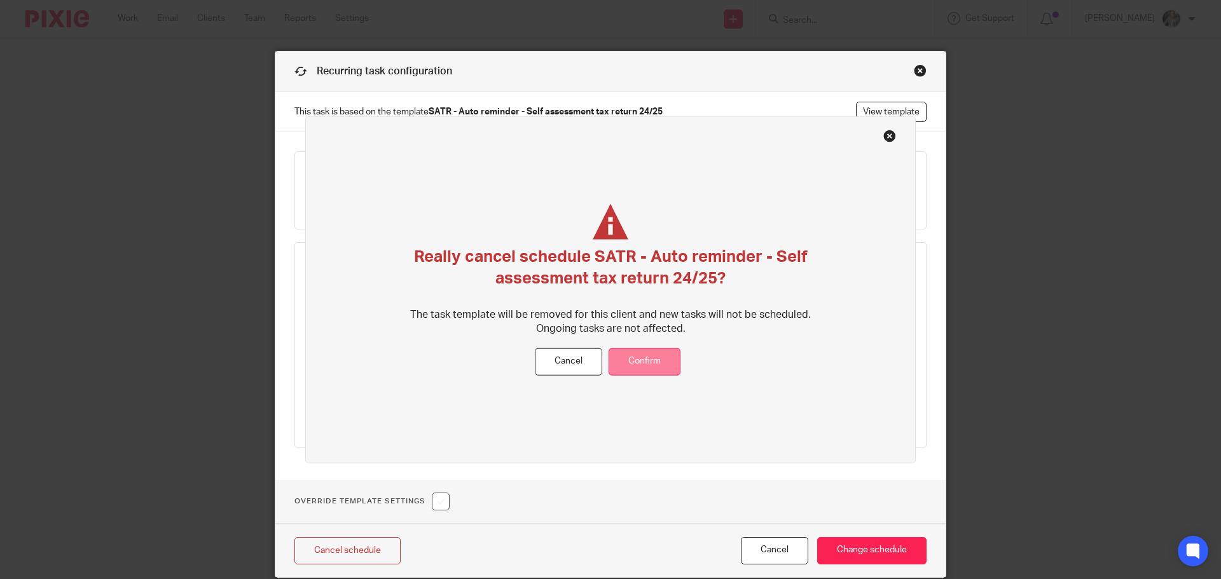
click at [665, 357] on button "Confirm" at bounding box center [645, 362] width 72 height 27
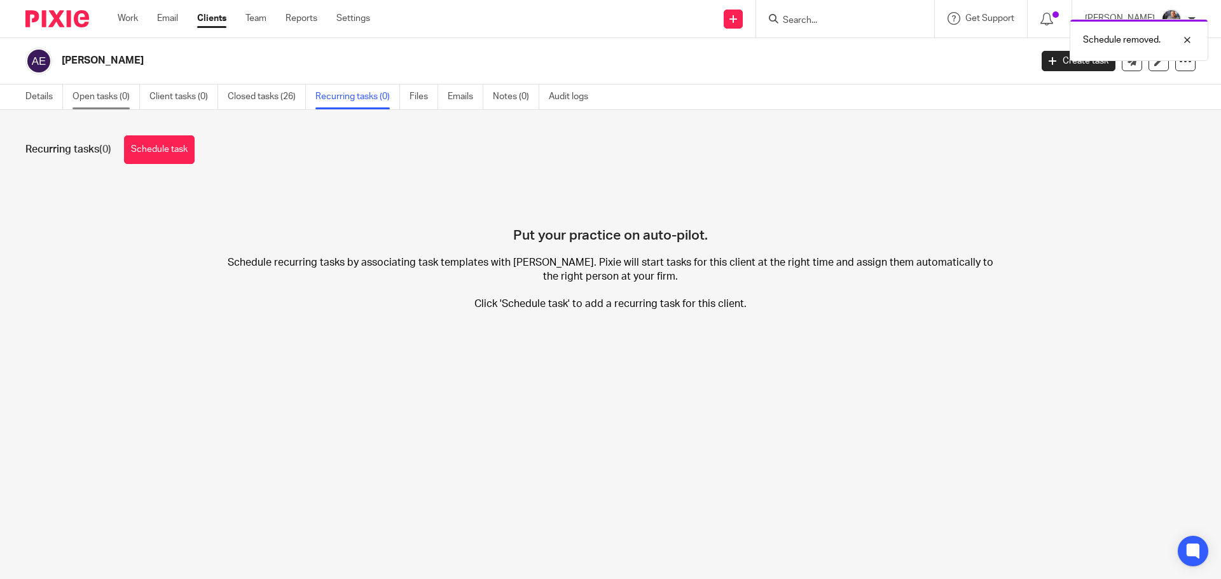
click at [107, 95] on link "Open tasks (0)" at bounding box center [106, 97] width 67 height 25
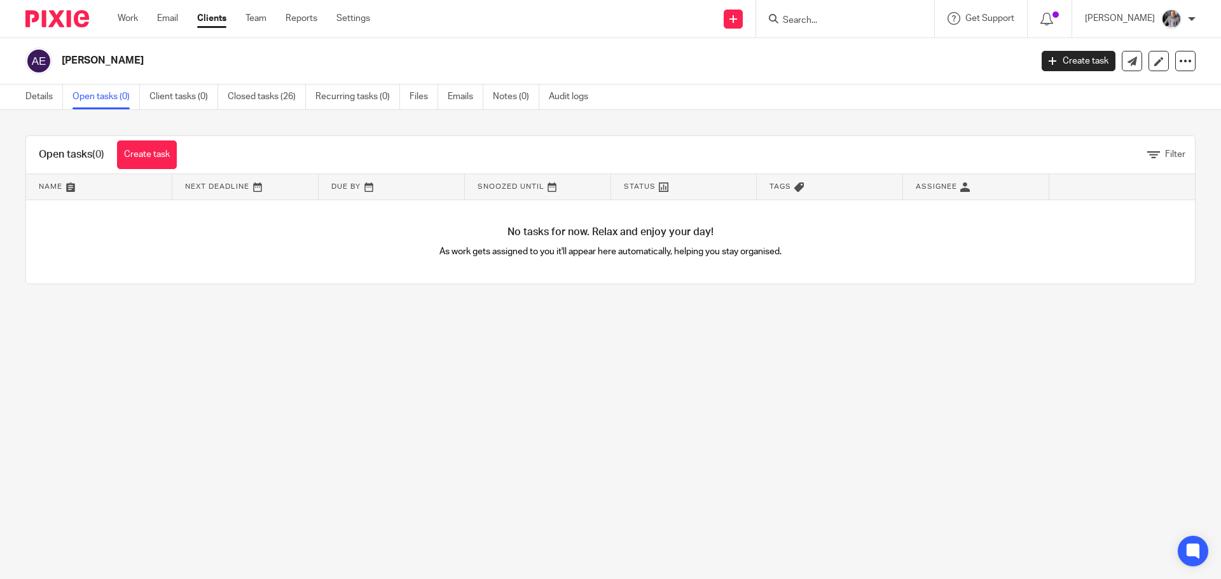
click at [1061, 60] on link "Create task" at bounding box center [1079, 61] width 74 height 20
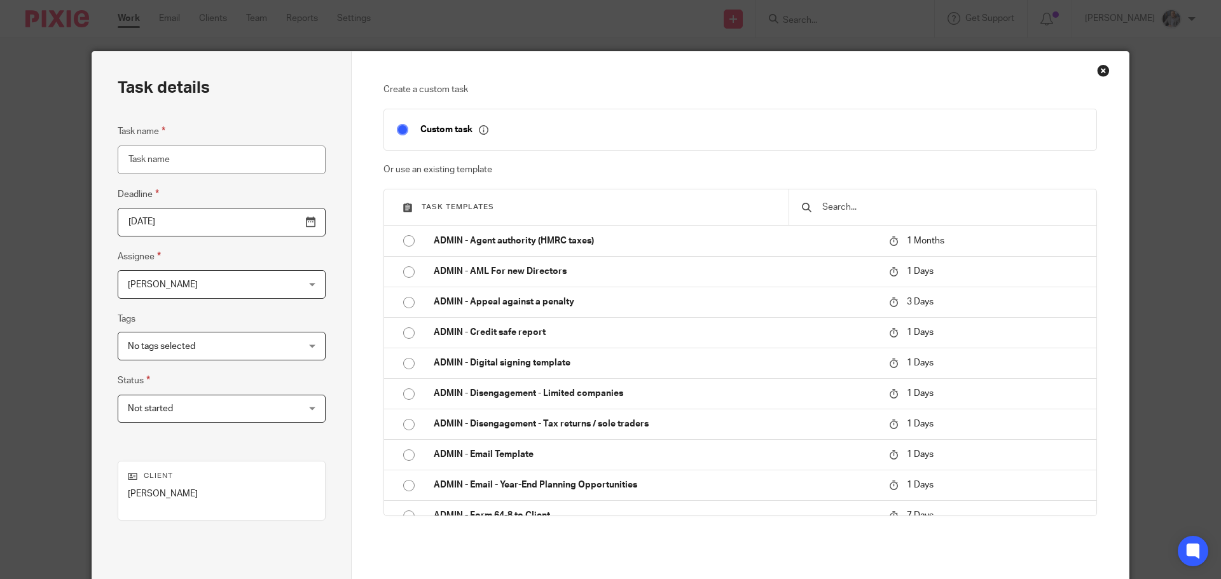
click at [863, 199] on div at bounding box center [943, 208] width 308 height 36
click at [857, 206] on input "text" at bounding box center [952, 207] width 263 height 14
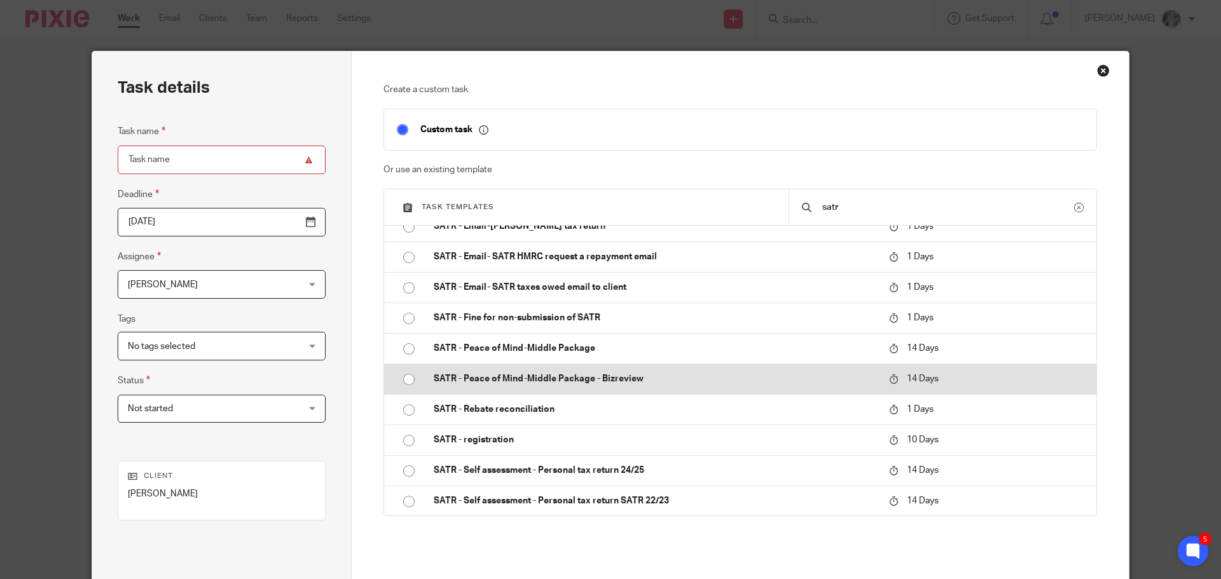
scroll to position [321, 0]
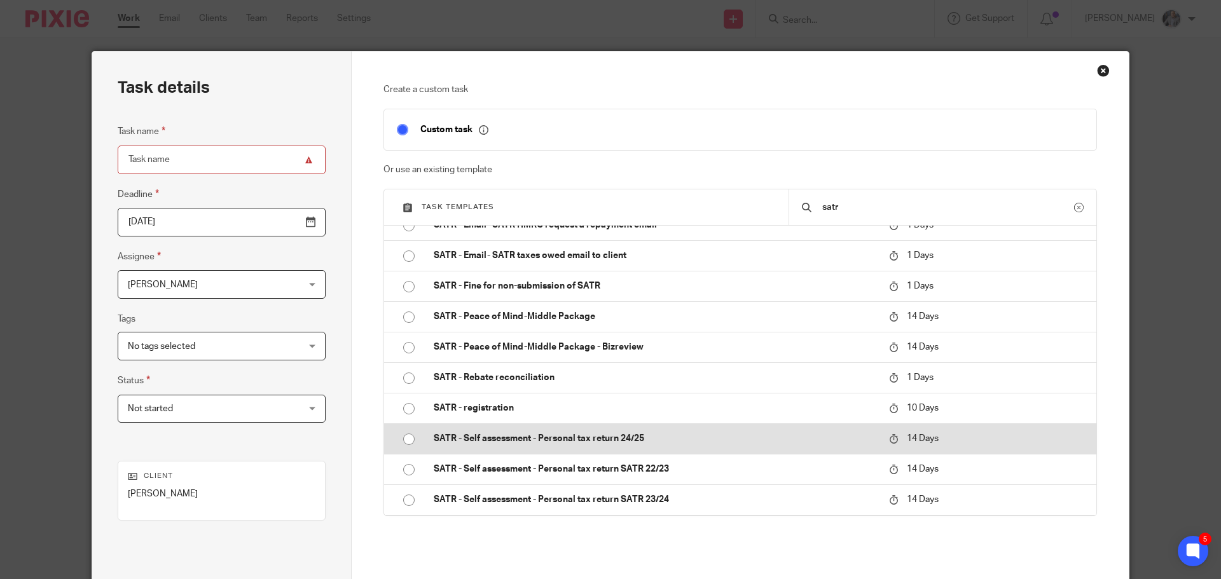
type input "satr"
click at [526, 444] on p "SATR - Self assessment - Personal tax return 24/25" at bounding box center [655, 439] width 443 height 13
type input "2025-10-03"
type input "SATR - Self assessment - Personal tax return 24/25"
checkbox input "false"
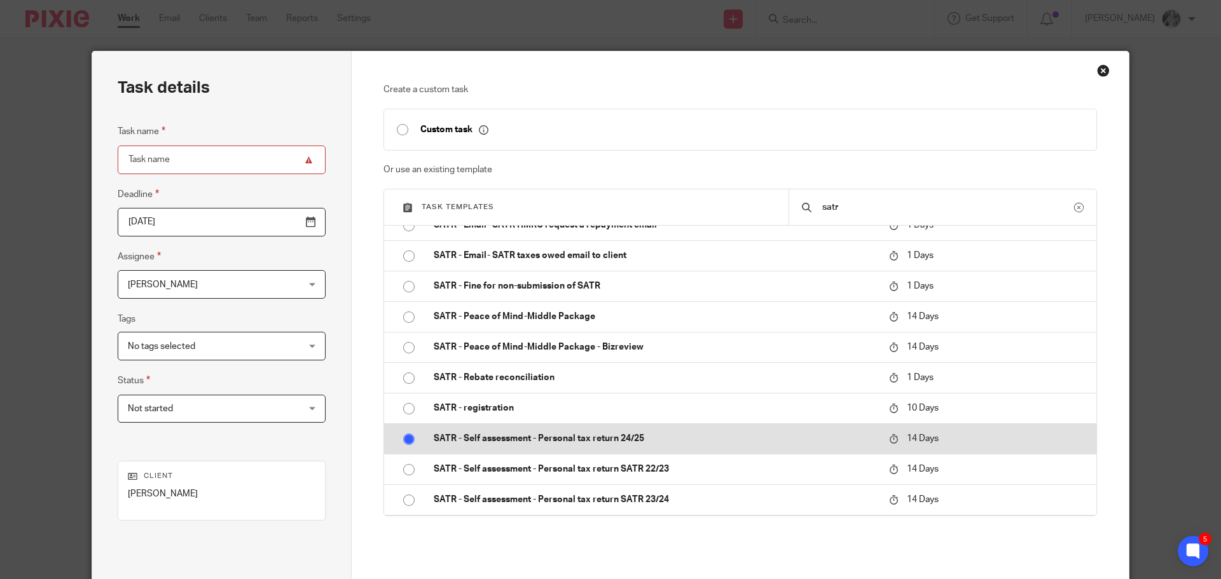
radio input "true"
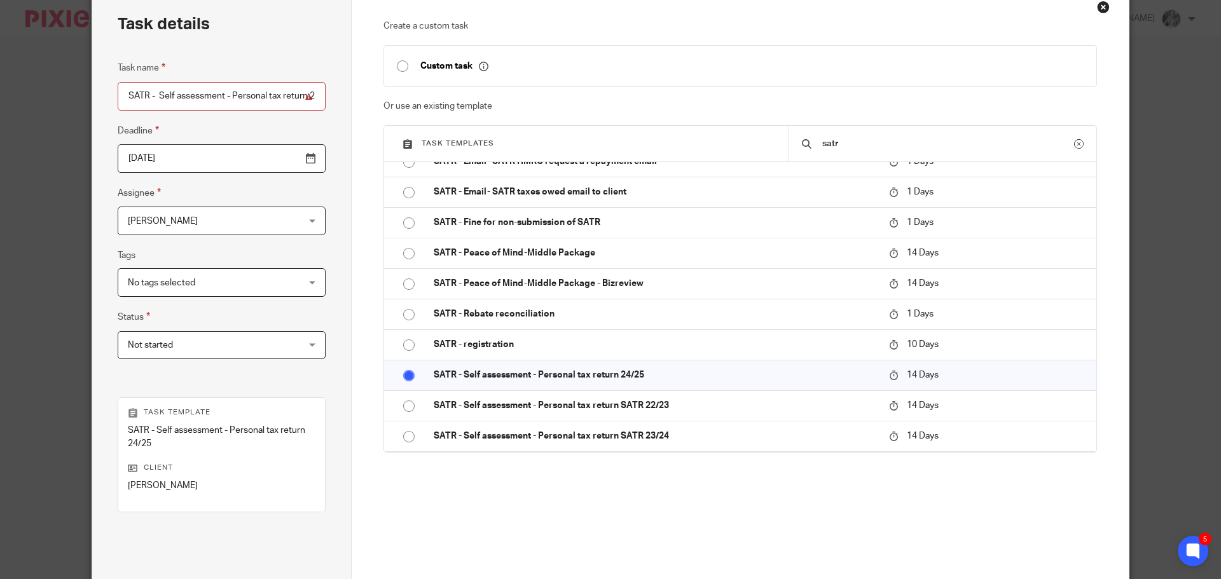
scroll to position [185, 0]
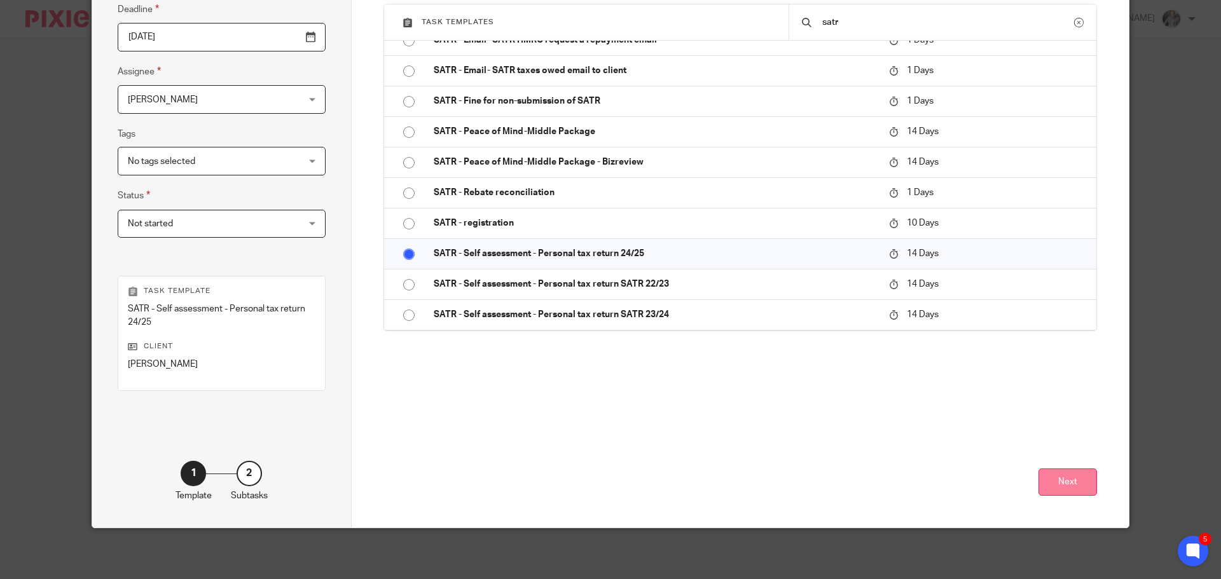
click at [1063, 478] on button "Next" at bounding box center [1068, 482] width 59 height 27
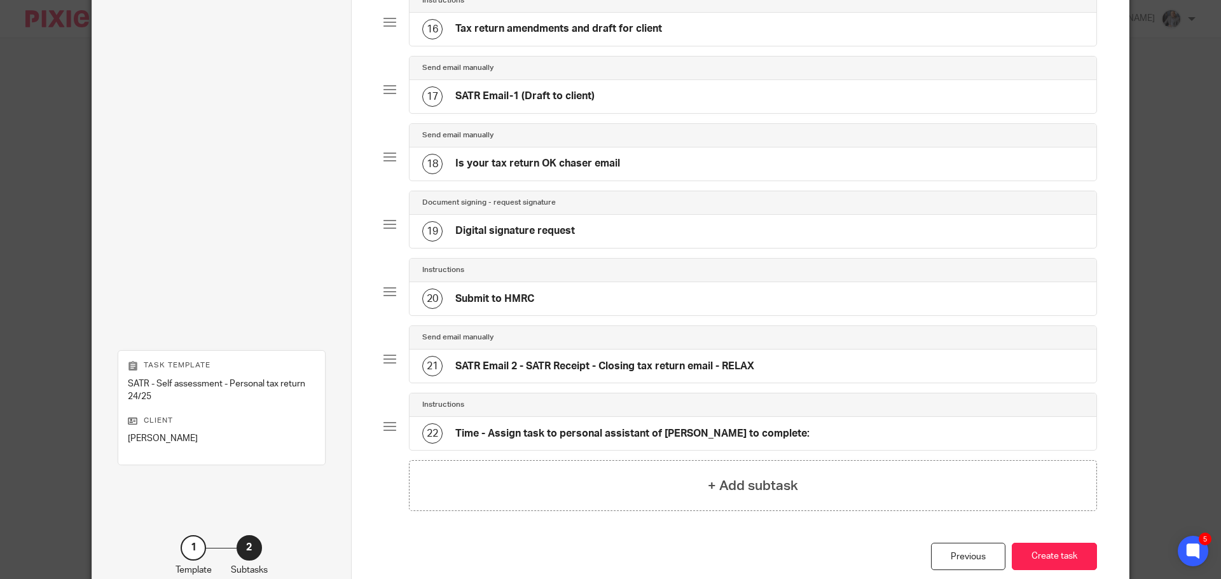
scroll to position [1214, 0]
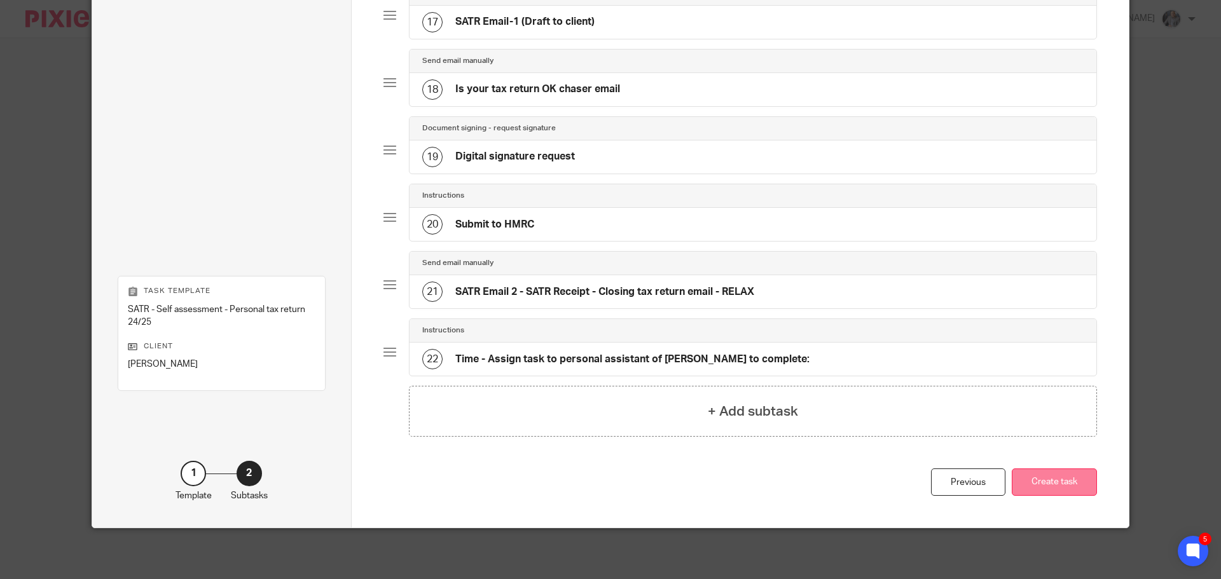
click at [1057, 480] on button "Create task" at bounding box center [1054, 482] width 85 height 27
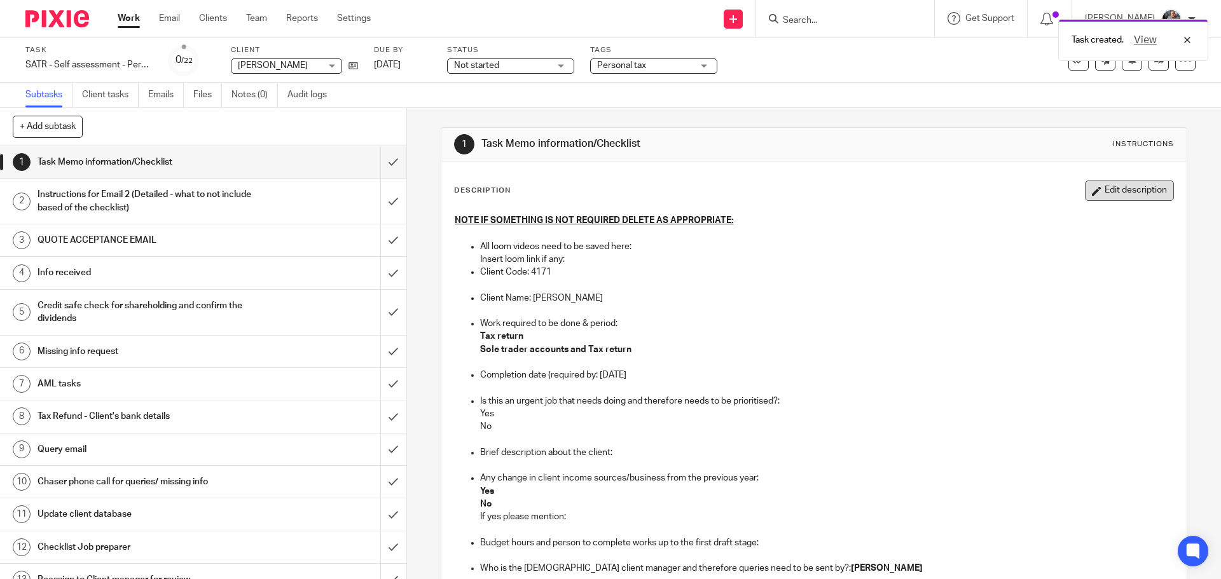
click at [1111, 191] on button "Edit description" at bounding box center [1129, 191] width 89 height 20
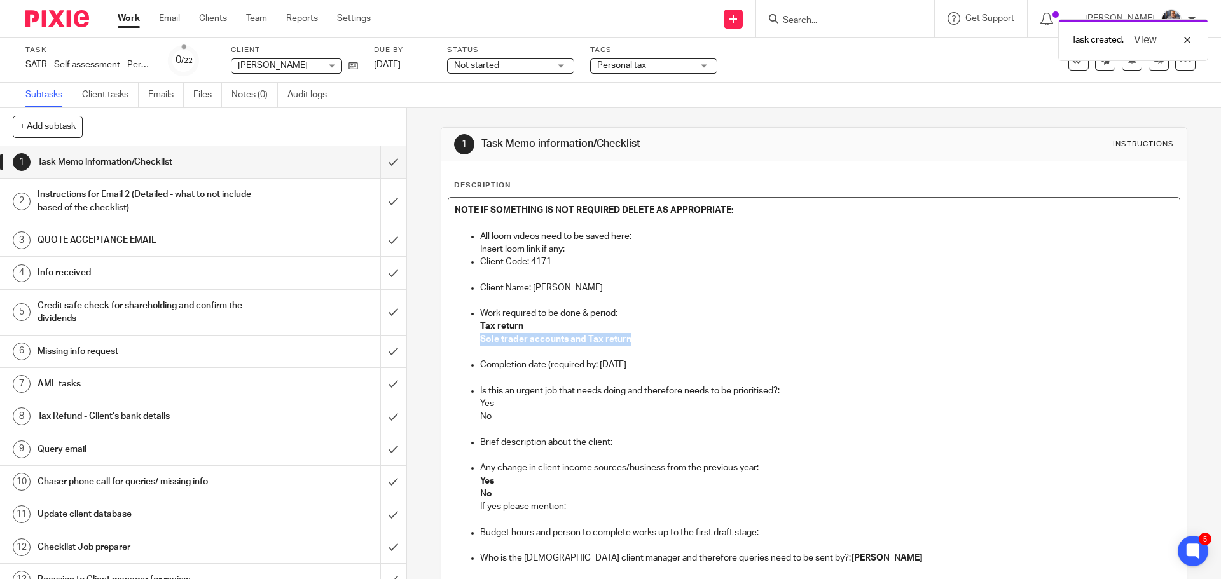
drag, startPoint x: 545, startPoint y: 325, endPoint x: 670, endPoint y: 336, distance: 125.1
click at [670, 336] on li "Work required to be done & period: Tax return Sole trader accounts and Tax retu…" at bounding box center [826, 333] width 693 height 52
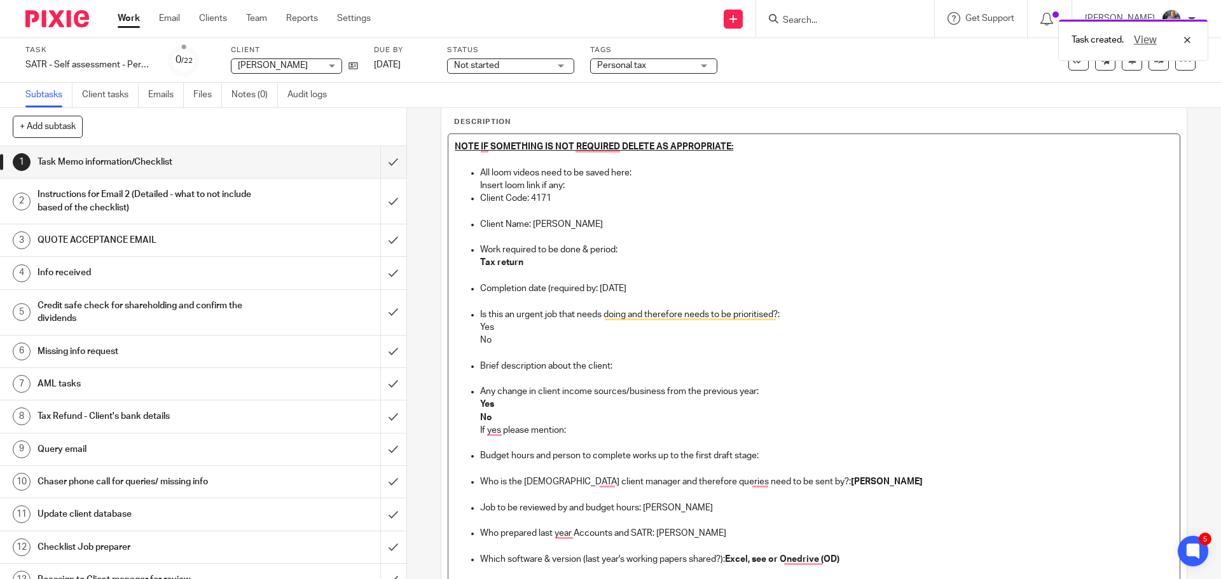
scroll to position [64, 0]
click at [503, 330] on p "Yes" at bounding box center [826, 327] width 693 height 13
click at [641, 368] on p "Brief description about the client:" at bounding box center [826, 366] width 693 height 13
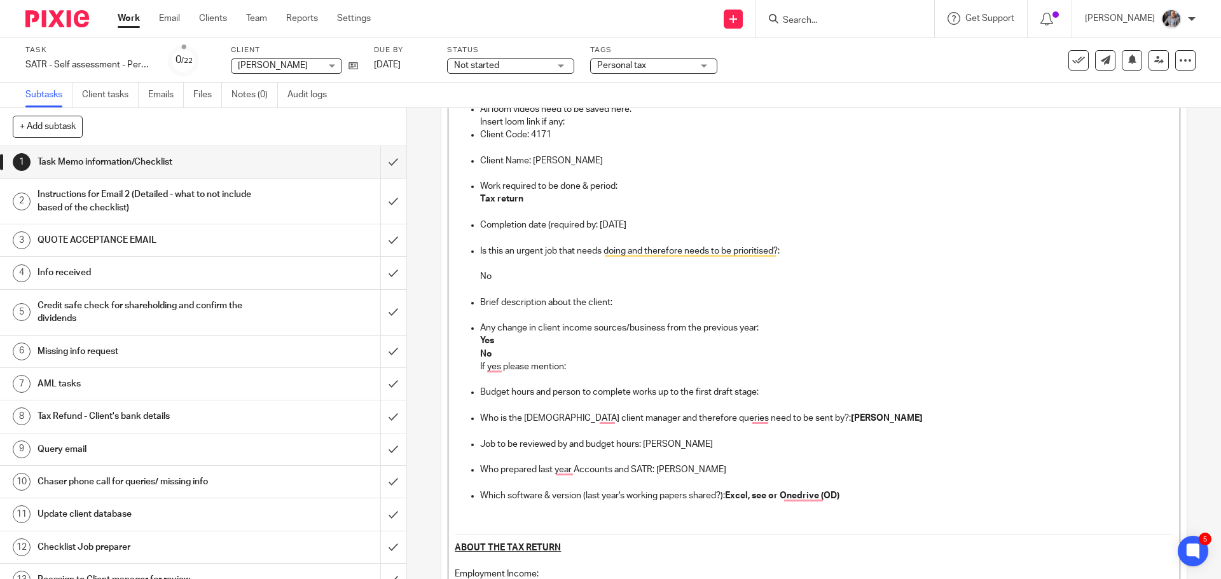
scroll to position [127, 0]
drag, startPoint x: 767, startPoint y: 393, endPoint x: 775, endPoint y: 393, distance: 7.6
click at [775, 393] on p "Budget hours and person to complete works up to the first draft stage:" at bounding box center [826, 392] width 693 height 13
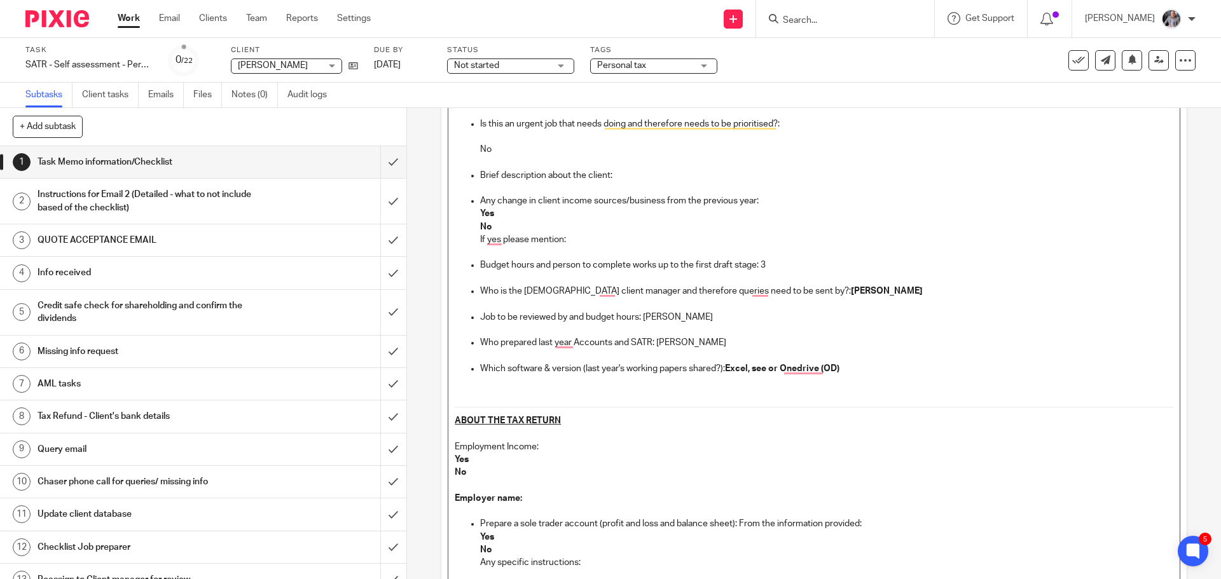
scroll to position [318, 0]
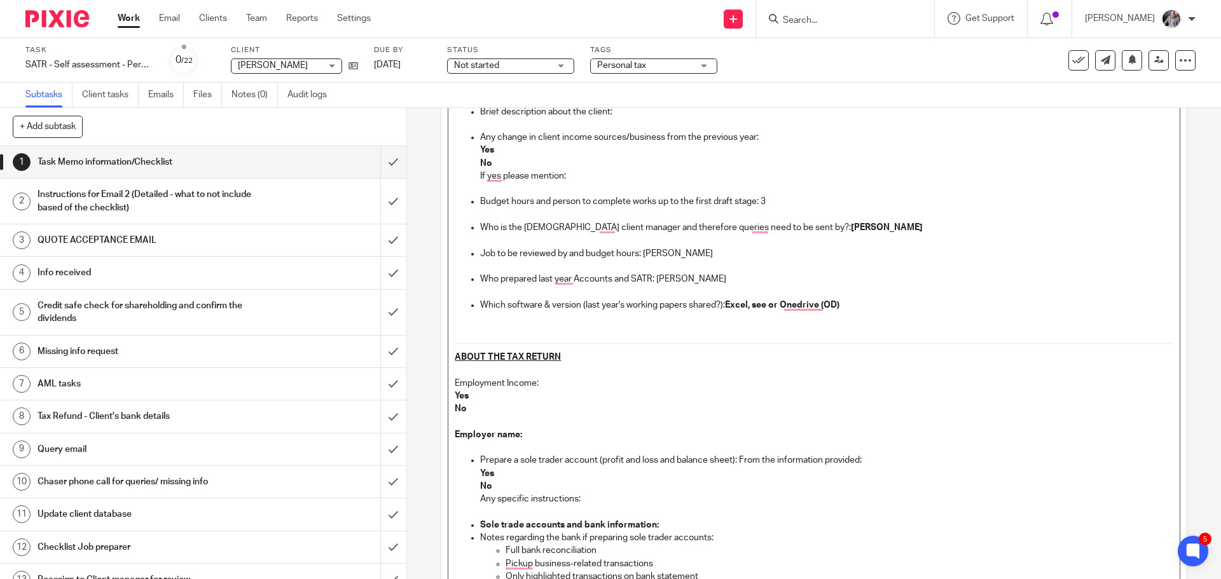
click at [489, 408] on p "No" at bounding box center [814, 409] width 718 height 13
click at [537, 437] on p "Employer name:" at bounding box center [814, 435] width 718 height 13
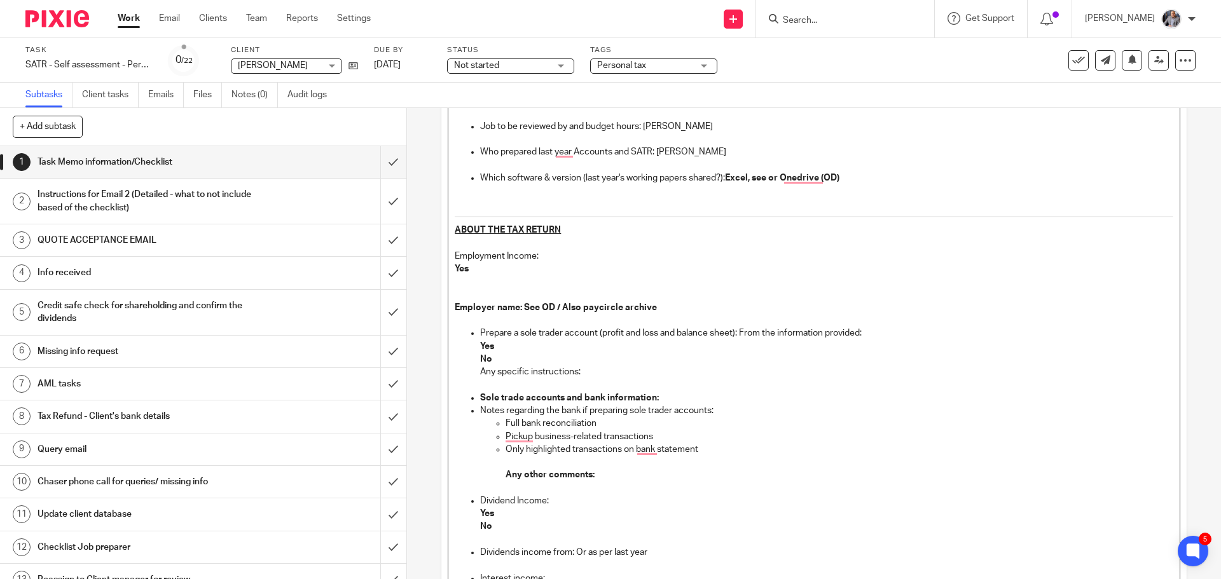
click at [492, 359] on p "No" at bounding box center [826, 359] width 693 height 13
click at [503, 350] on p "Yes" at bounding box center [826, 346] width 693 height 13
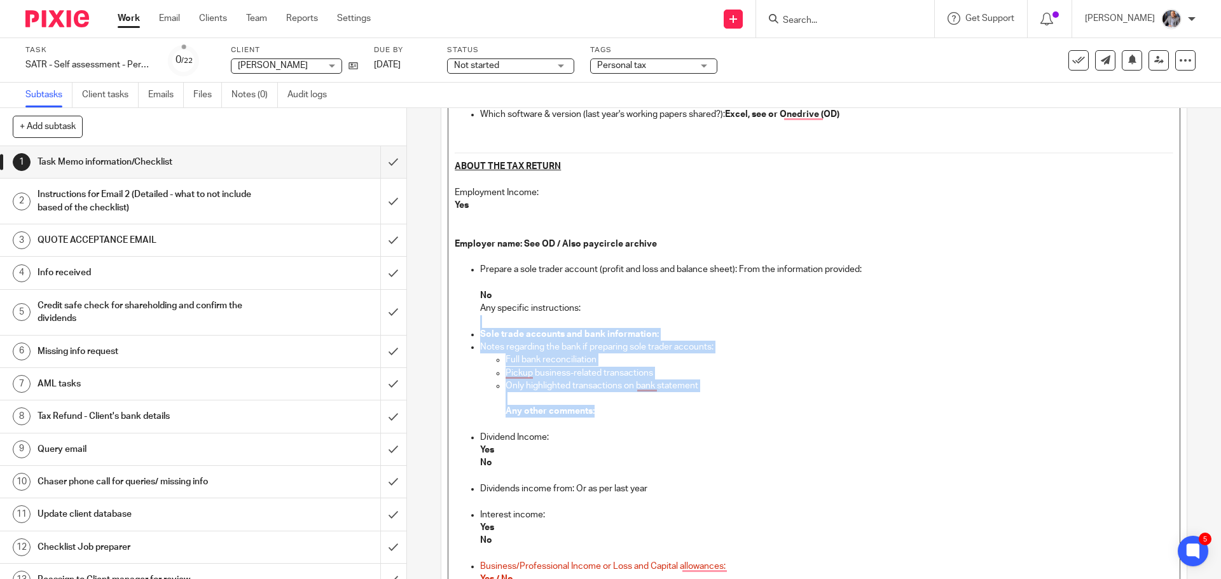
drag, startPoint x: 617, startPoint y: 320, endPoint x: 667, endPoint y: 408, distance: 101.1
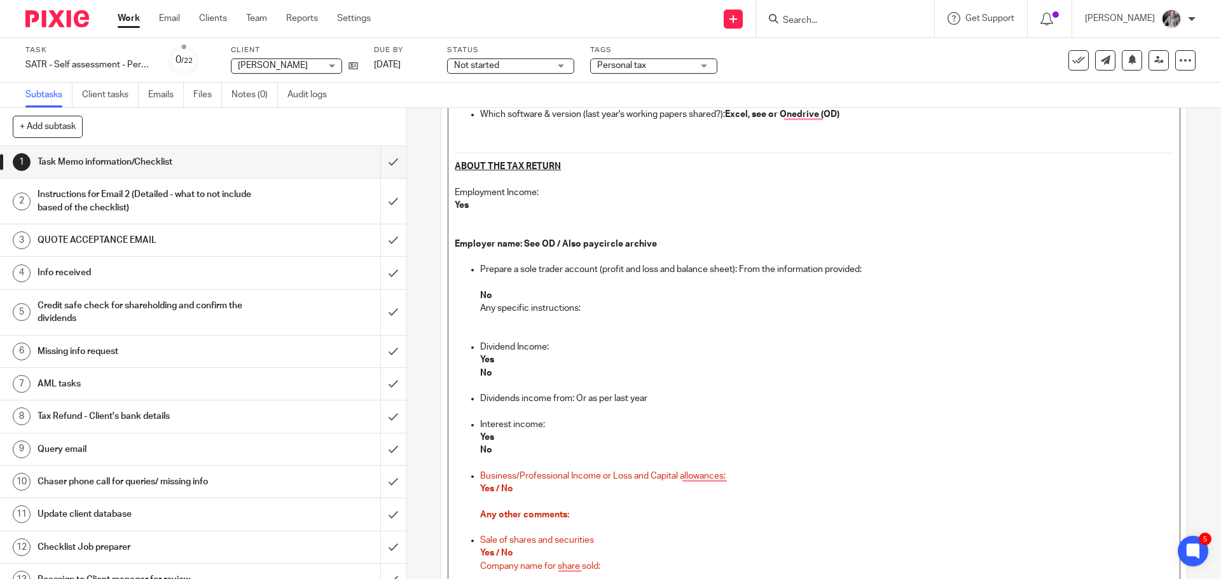
click at [557, 349] on p "Dividend Income:" at bounding box center [826, 347] width 693 height 13
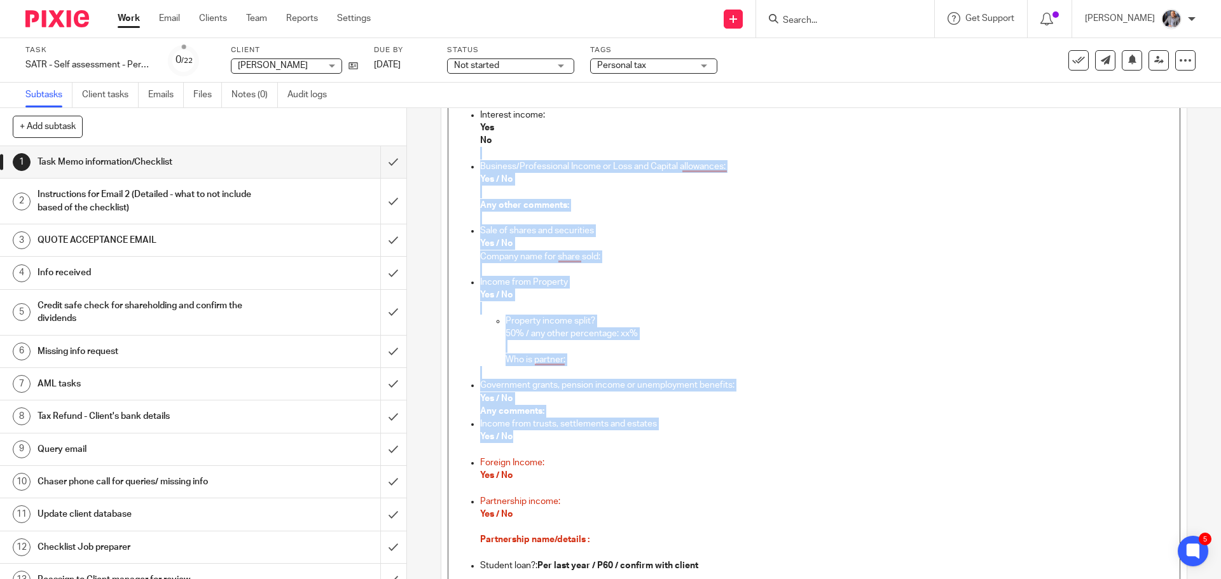
scroll to position [0, 0]
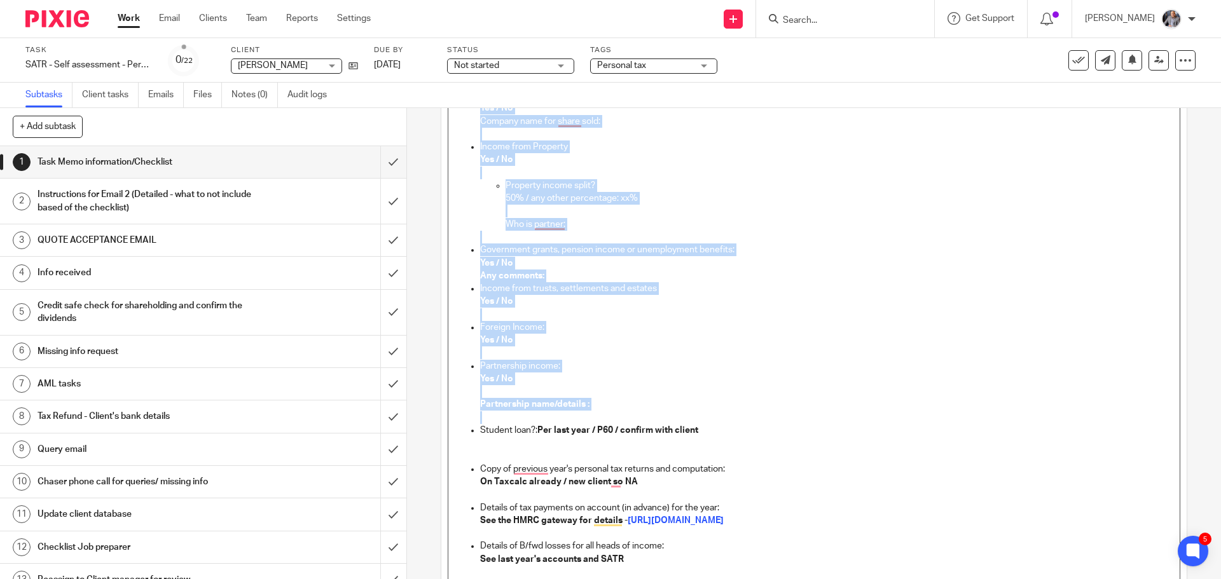
drag, startPoint x: 580, startPoint y: 392, endPoint x: 675, endPoint y: 415, distance: 97.7
click at [675, 415] on ul "Prepare a sole trader account (profit and loss and balance sheet): From the inf…" at bounding box center [814, 250] width 718 height 864
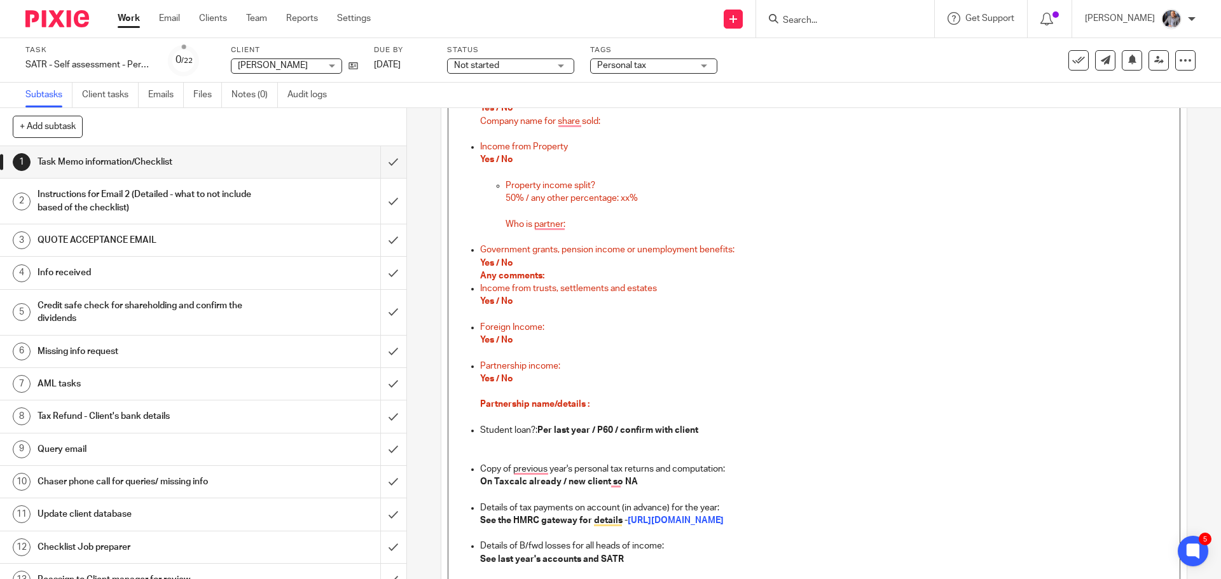
scroll to position [541, 0]
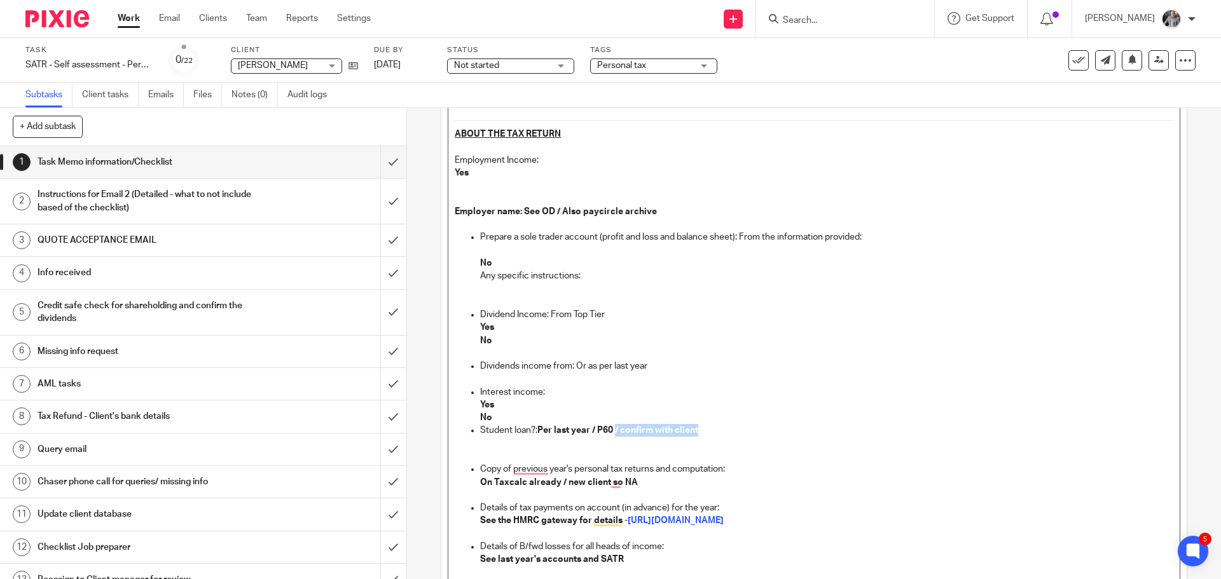
drag, startPoint x: 613, startPoint y: 426, endPoint x: 712, endPoint y: 427, distance: 99.9
click at [712, 427] on p "Student loan?: Per last year / P60 / confirm with client" at bounding box center [826, 430] width 693 height 13
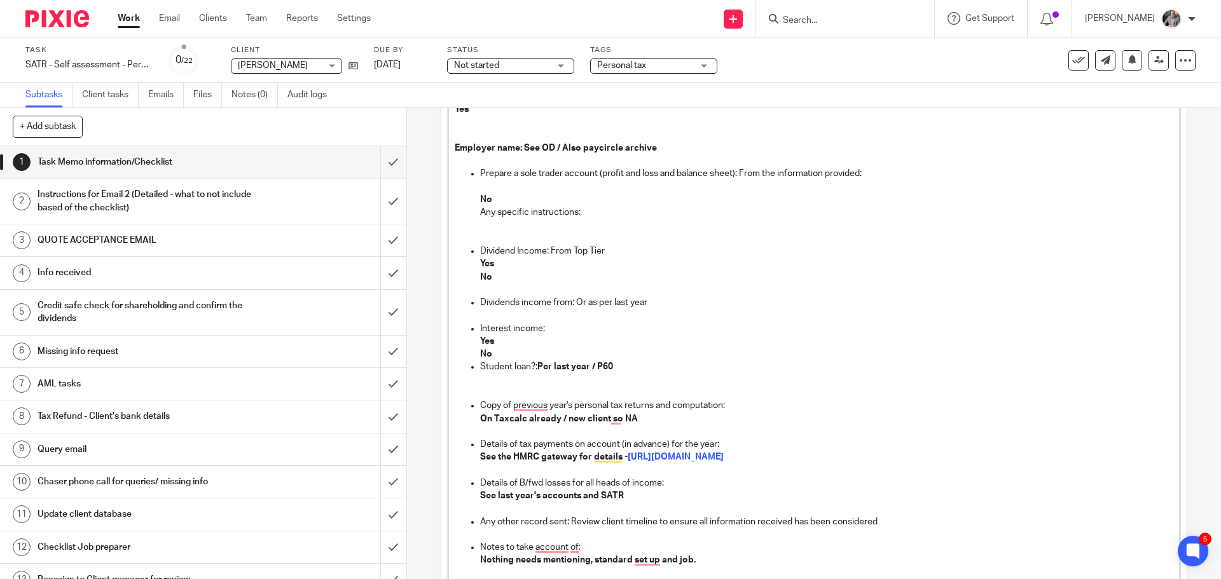
drag, startPoint x: 557, startPoint y: 481, endPoint x: 564, endPoint y: 438, distance: 43.7
click at [559, 475] on ul "Prepare a sole trader account (profit and loss and balance sheet): From the inf…" at bounding box center [814, 392] width 718 height 451
drag, startPoint x: 554, startPoint y: 421, endPoint x: 646, endPoint y: 420, distance: 92.2
click at [646, 420] on p "On Taxcalc already / new client so NA" at bounding box center [826, 419] width 693 height 13
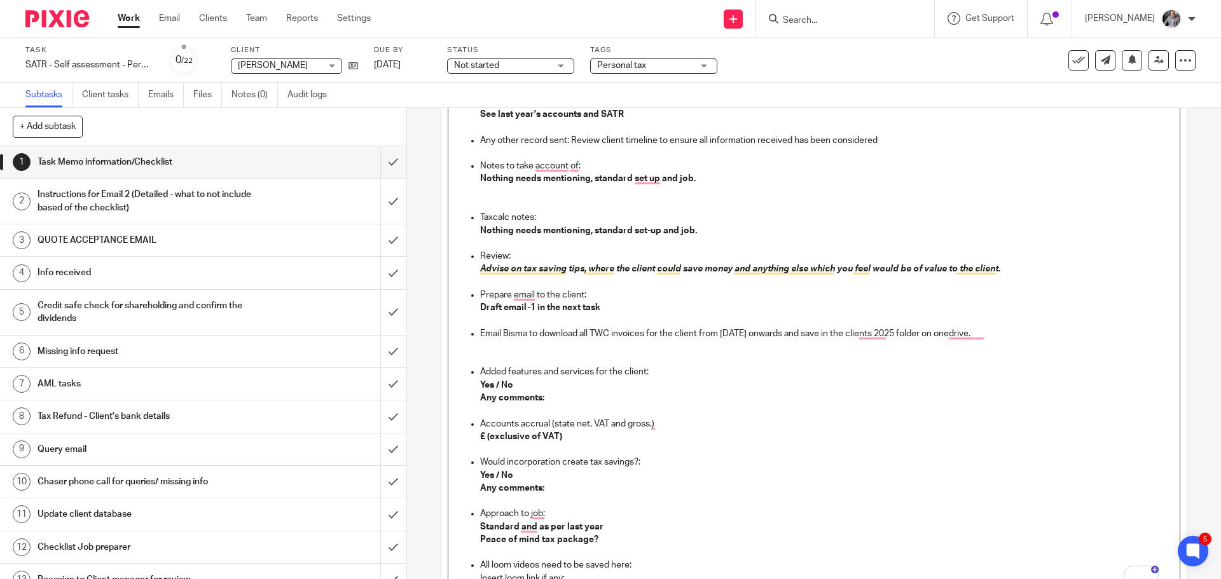
click at [484, 435] on strong "£ (exclusive of VAT)" at bounding box center [521, 437] width 82 height 9
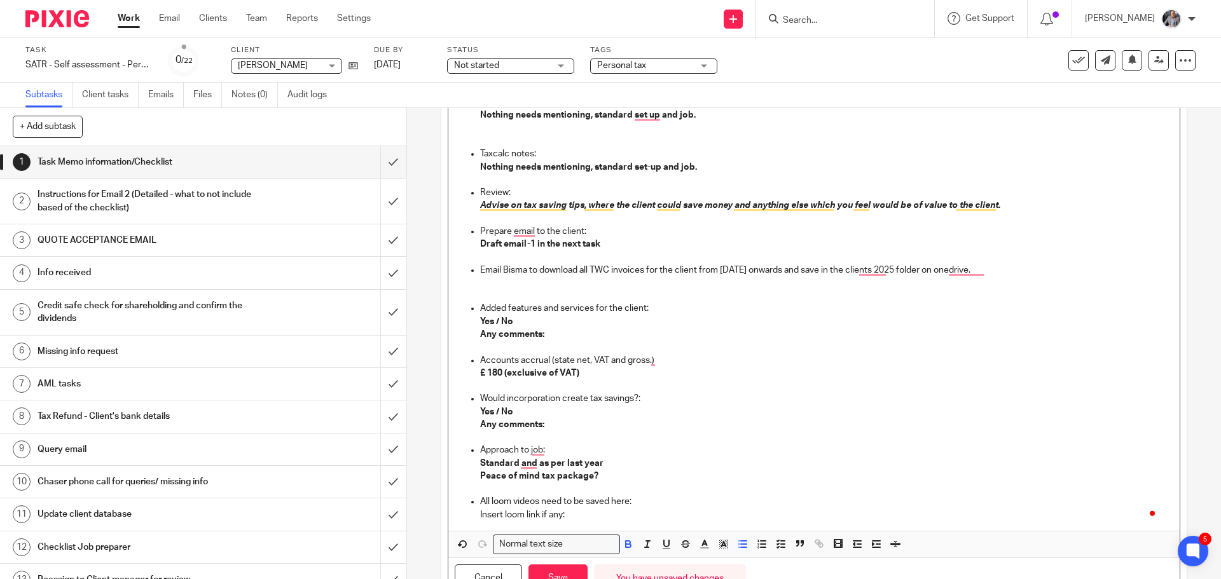
click at [500, 410] on strong "Yes / No" at bounding box center [496, 412] width 33 height 9
drag, startPoint x: 594, startPoint y: 475, endPoint x: 457, endPoint y: 475, distance: 136.8
click at [457, 475] on ul "Prepare email to the client: Draft email-1 in the next task Email Bisma to down…" at bounding box center [814, 373] width 718 height 296
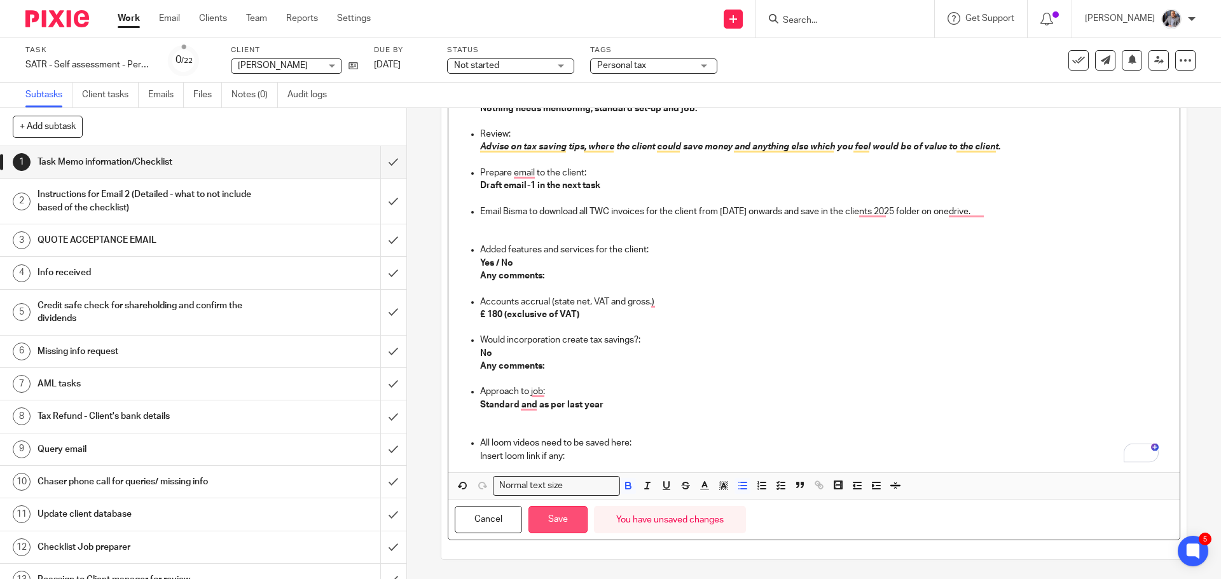
click at [560, 520] on button "Save" at bounding box center [558, 519] width 59 height 27
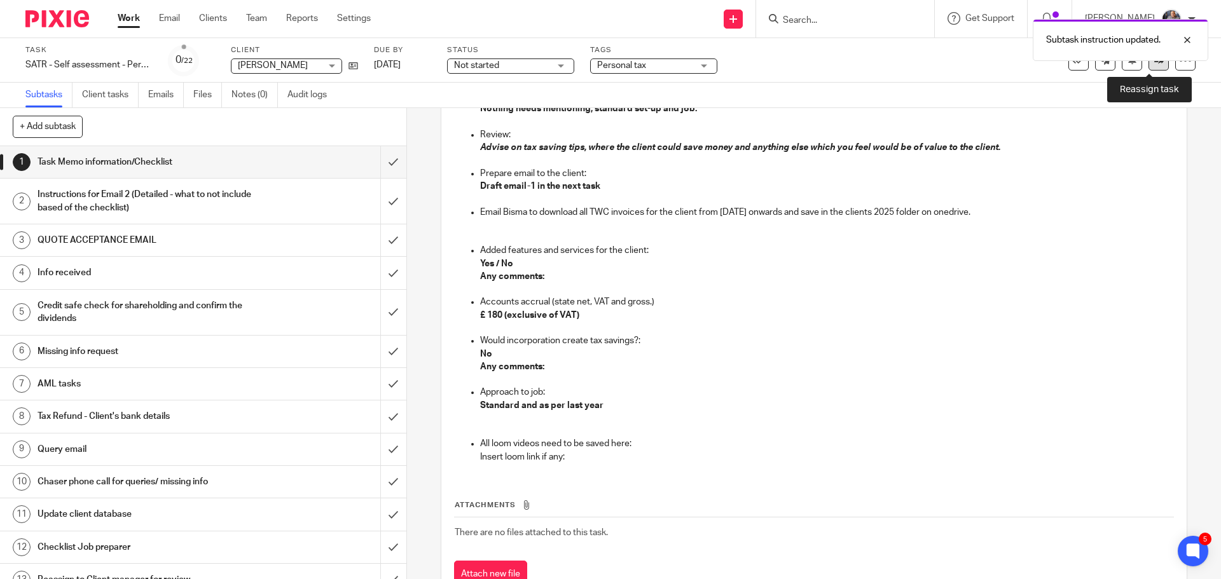
click at [1149, 67] on link at bounding box center [1159, 60] width 20 height 20
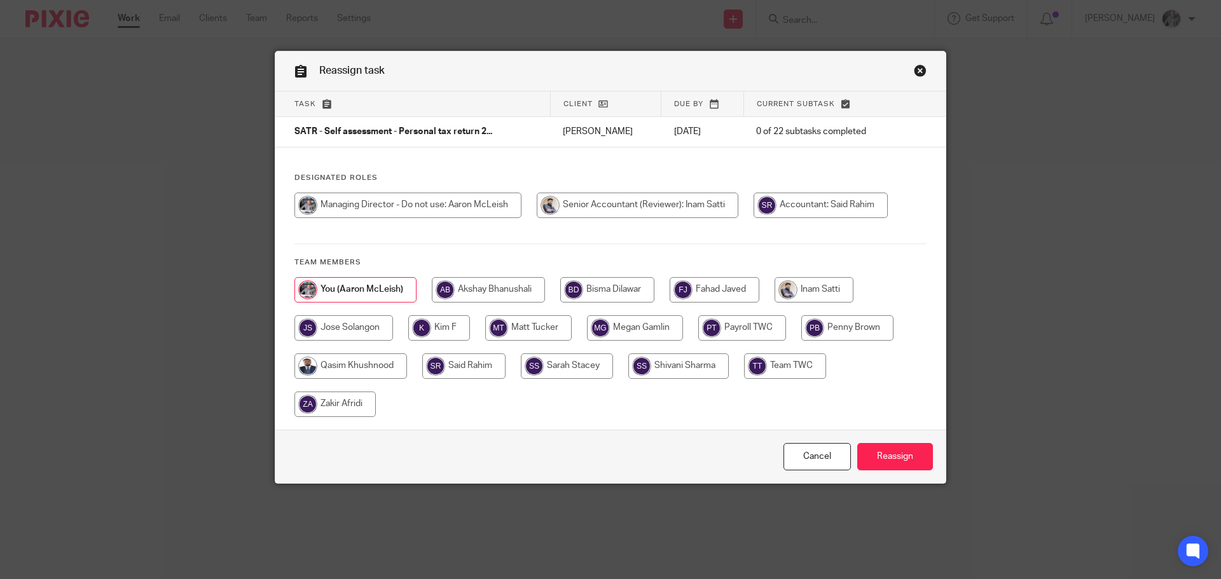
drag, startPoint x: 811, startPoint y: 286, endPoint x: 819, endPoint y: 327, distance: 42.2
click at [810, 286] on input "radio" at bounding box center [814, 289] width 79 height 25
radio input "true"
click at [905, 455] on input "Reassign" at bounding box center [895, 456] width 76 height 27
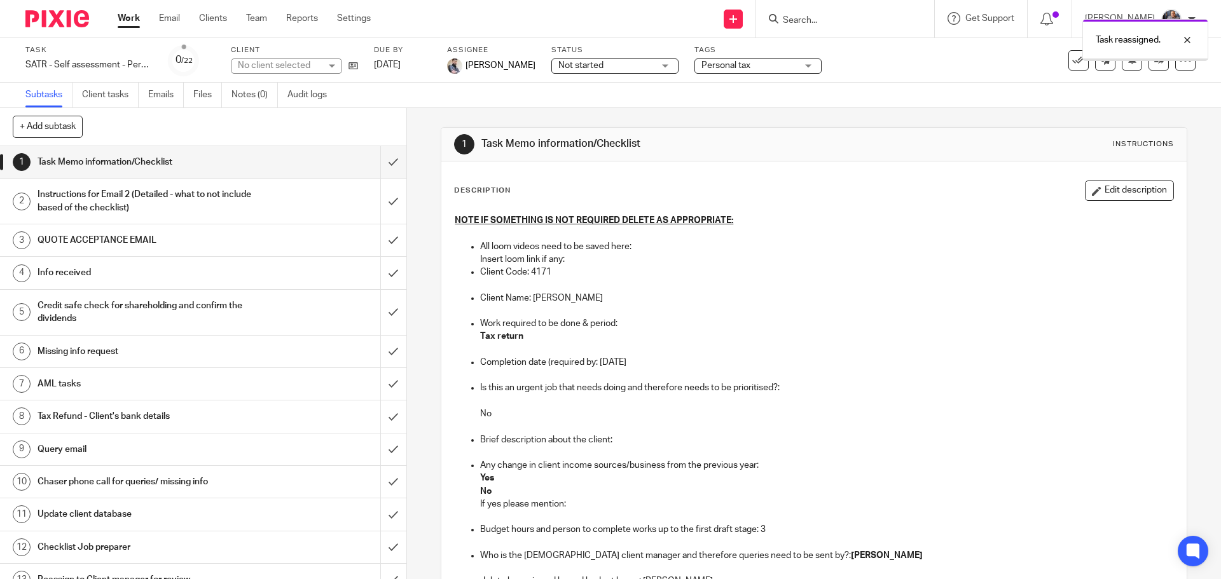
click at [78, 205] on h1 "Instructions for Email 2 (Detailed - what to not include based of the checklist)" at bounding box center [148, 201] width 220 height 32
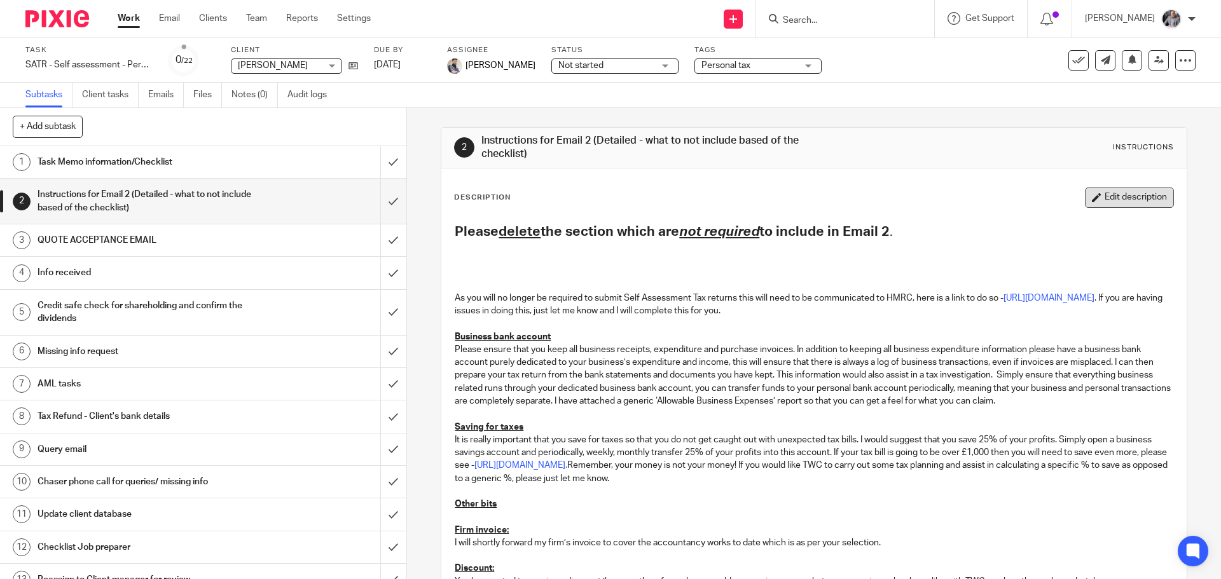
click at [1102, 206] on button "Edit description" at bounding box center [1129, 198] width 89 height 20
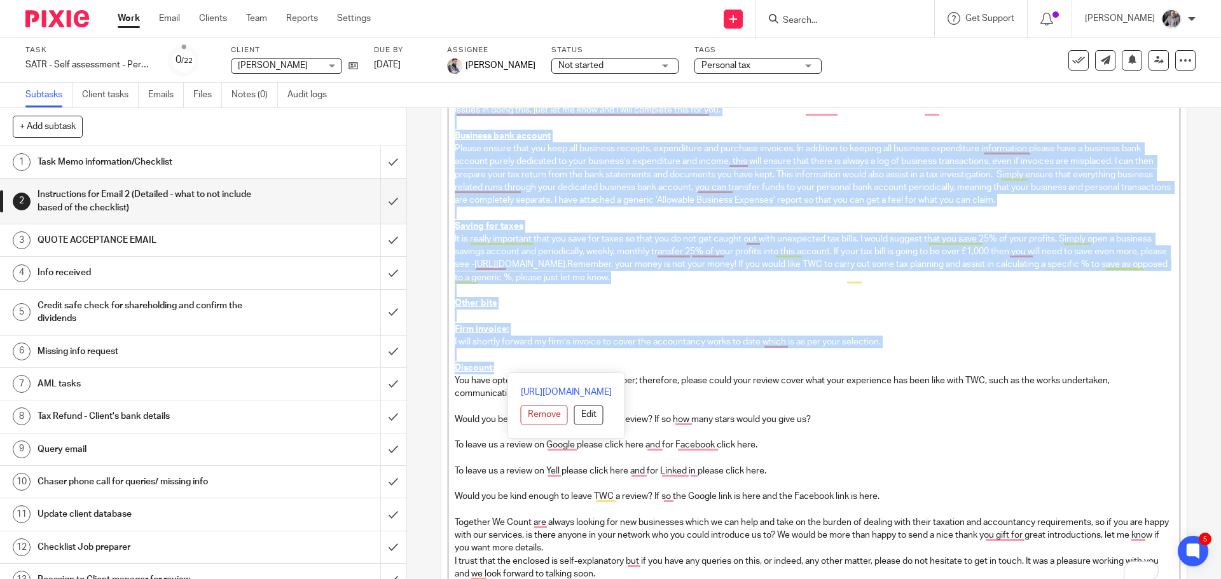
scroll to position [191, 0]
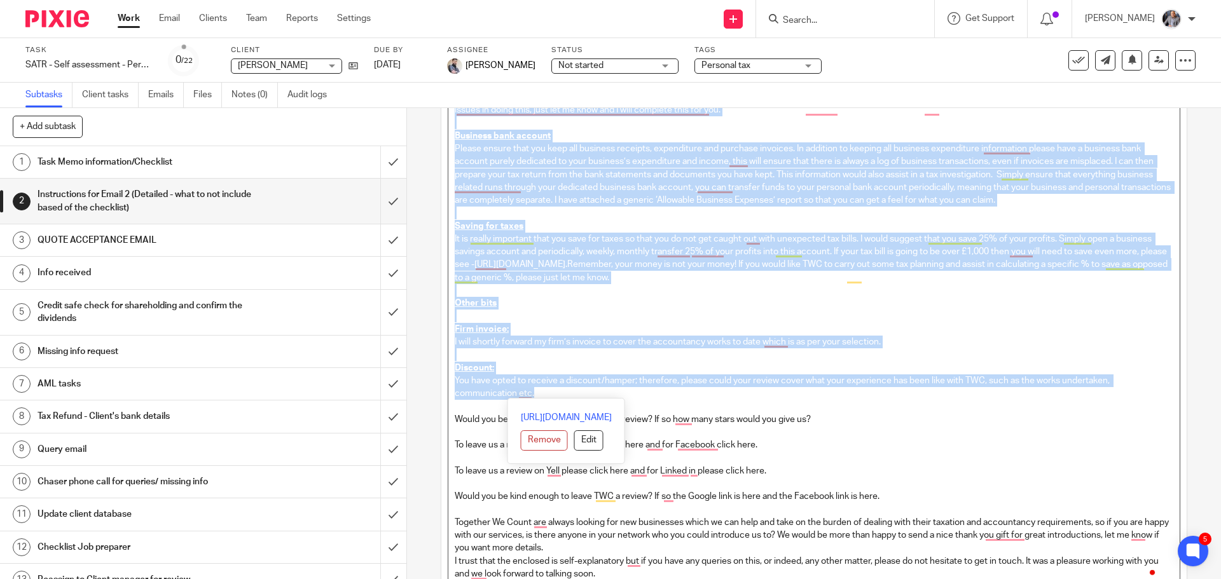
drag, startPoint x: 451, startPoint y: 213, endPoint x: 1132, endPoint y: 395, distance: 704.5
click at [1132, 395] on div "Please delete the section which are not required to include in Email 2 . As you…" at bounding box center [813, 302] width 731 height 576
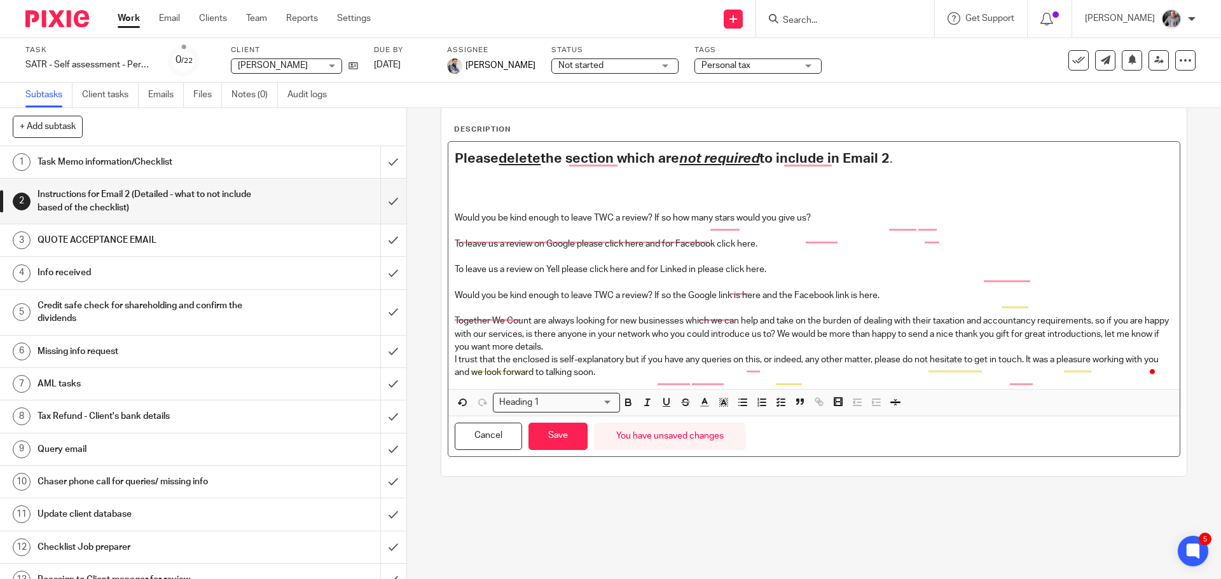
scroll to position [0, 0]
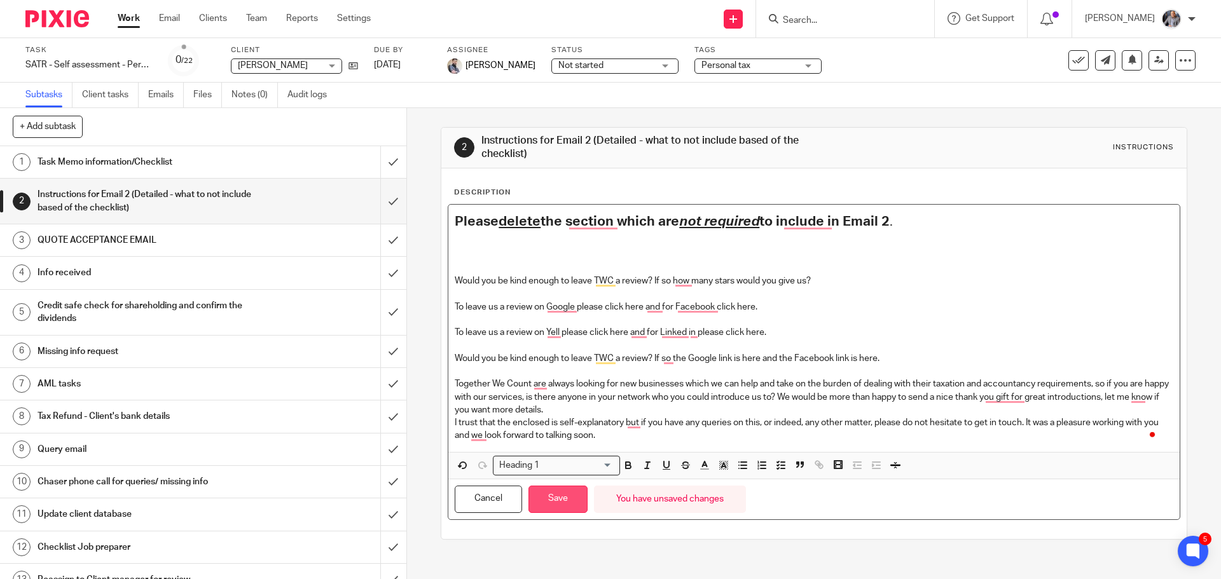
click at [562, 488] on button "Save" at bounding box center [558, 499] width 59 height 27
